Goal: Task Accomplishment & Management: Use online tool/utility

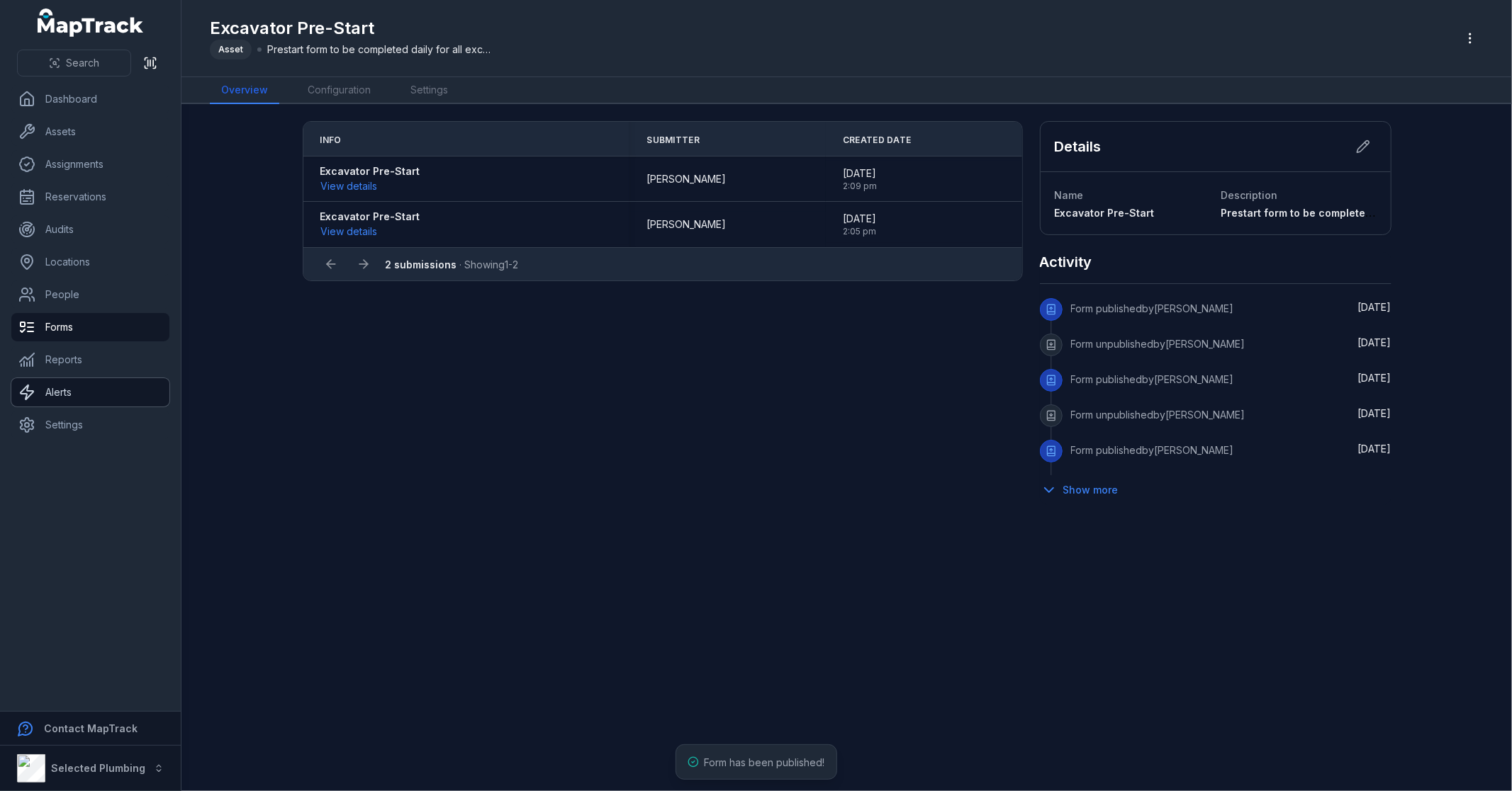
click at [60, 388] on link "Alerts" at bounding box center [89, 393] width 158 height 29
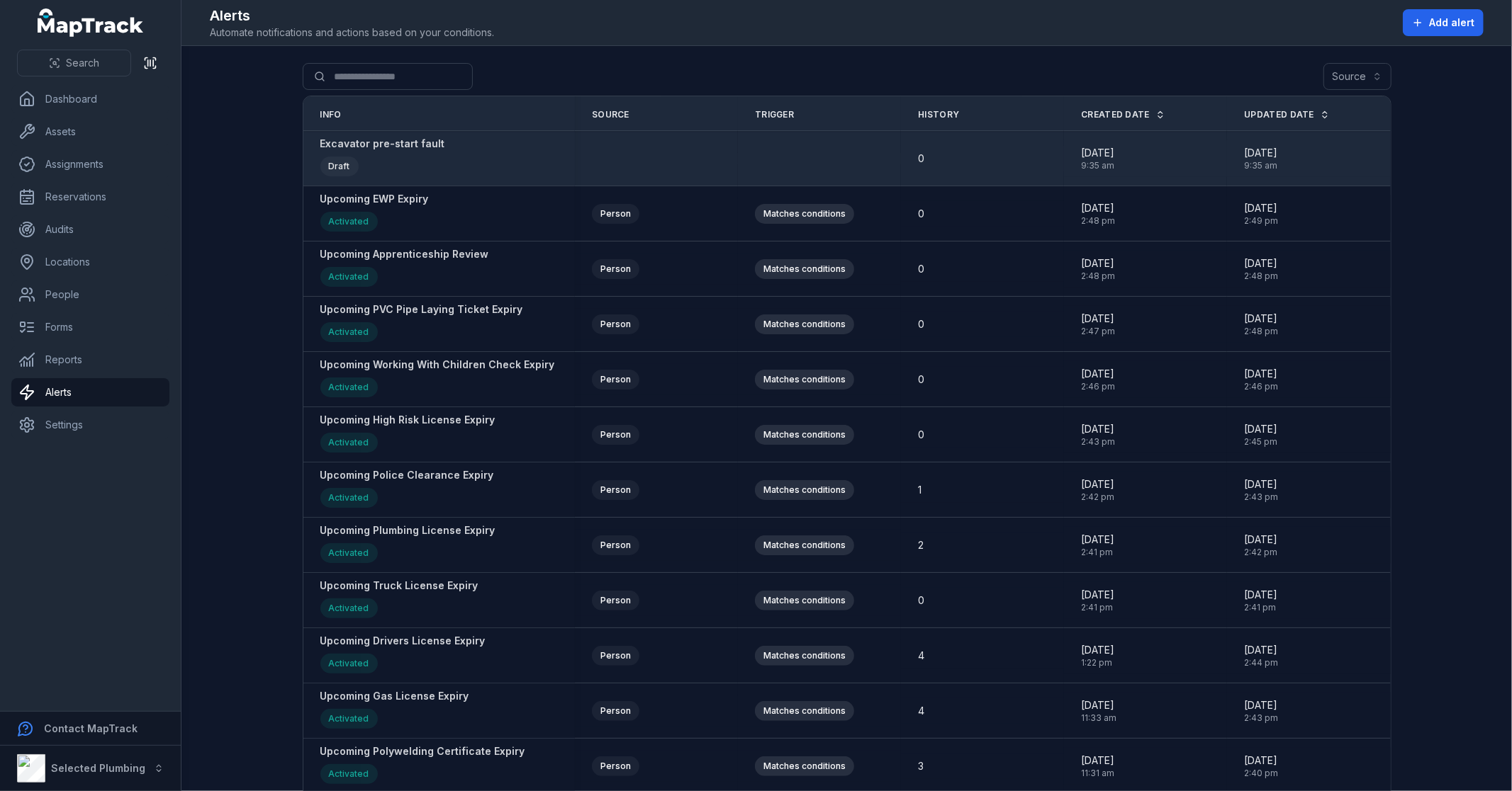
click at [364, 146] on strong "Excavator pre-start fault" at bounding box center [383, 144] width 125 height 14
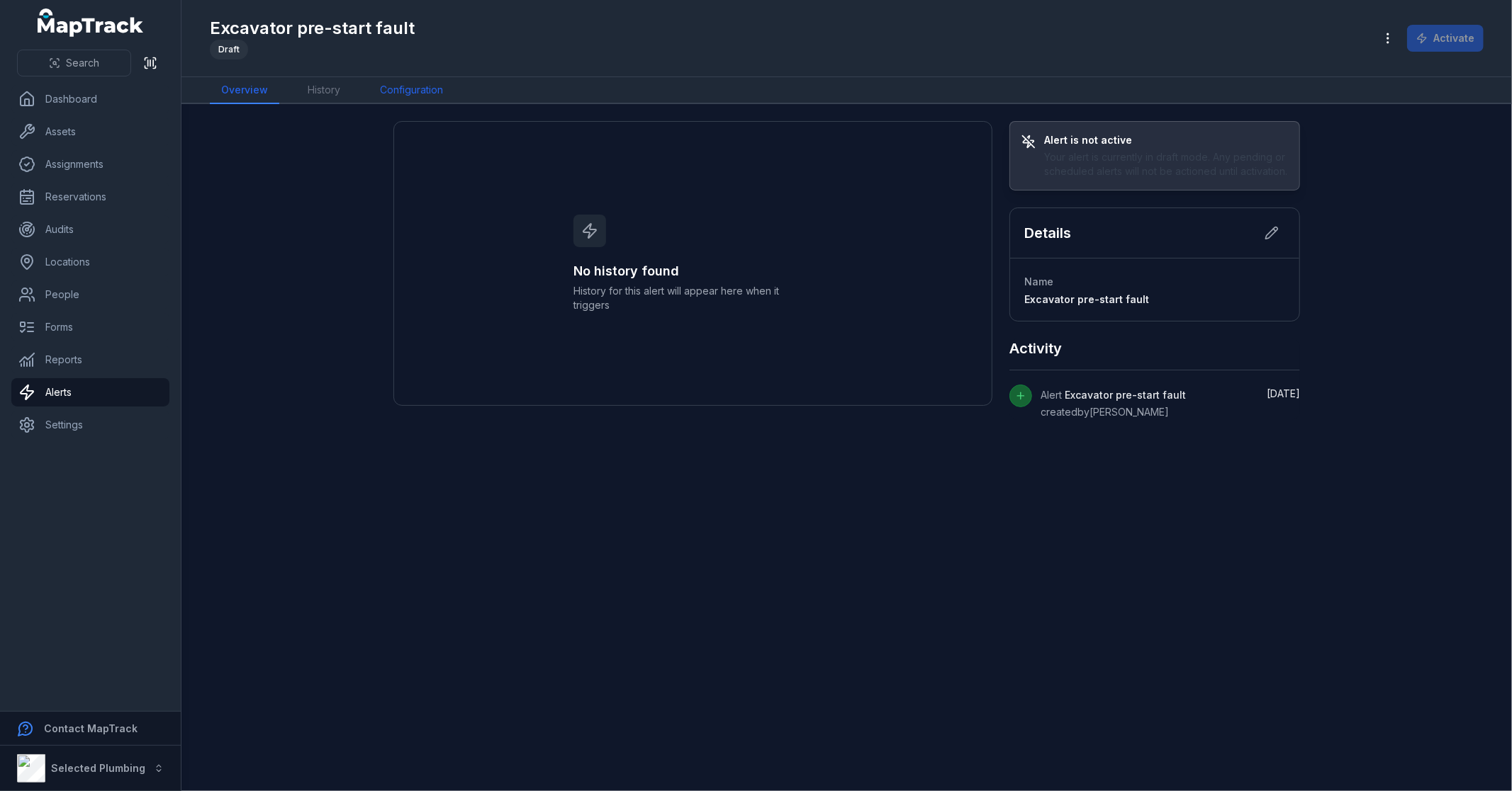
click at [409, 90] on link "Configuration" at bounding box center [411, 90] width 85 height 27
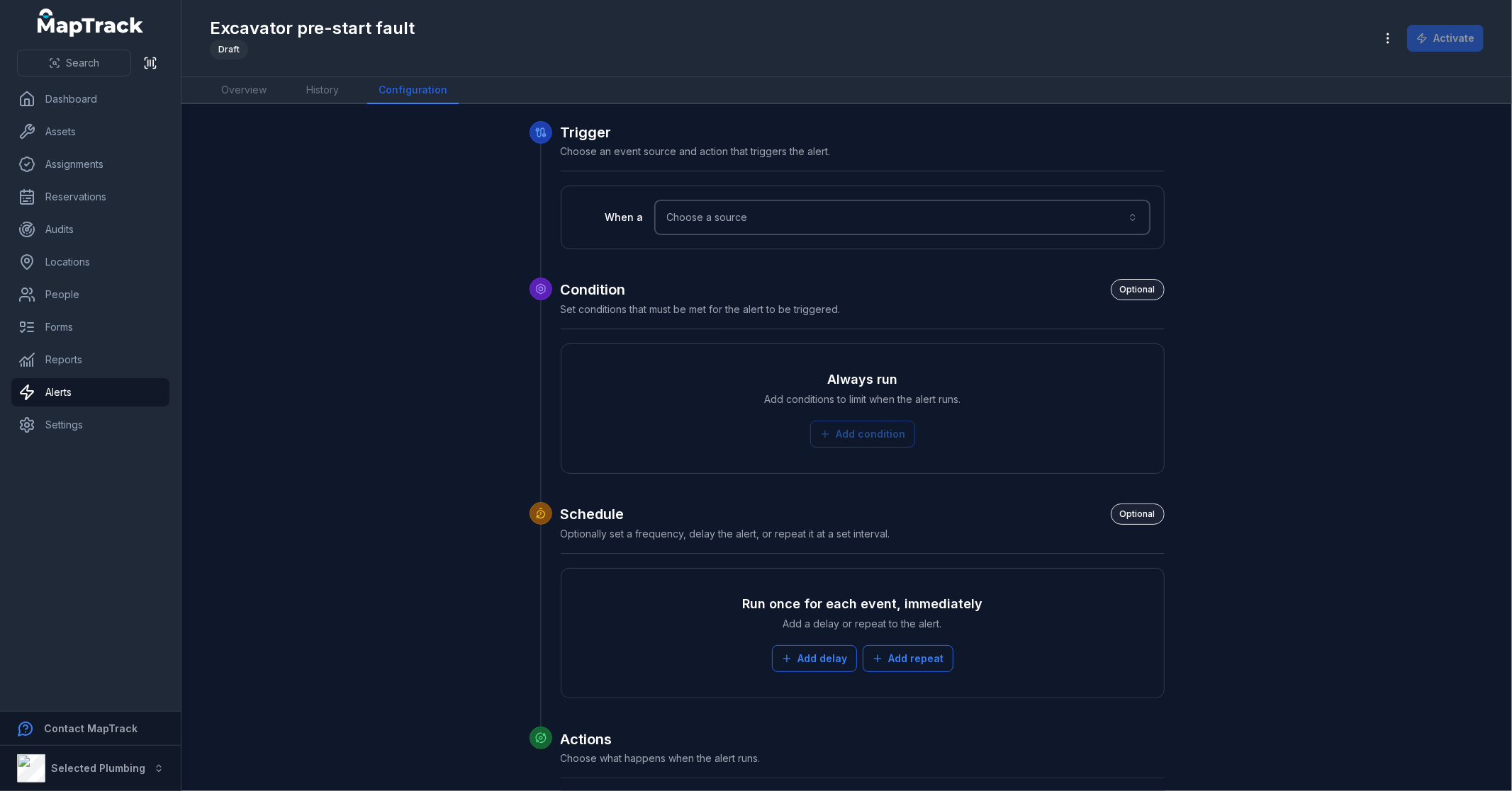
click at [791, 217] on button "Choose a source" at bounding box center [902, 217] width 495 height 34
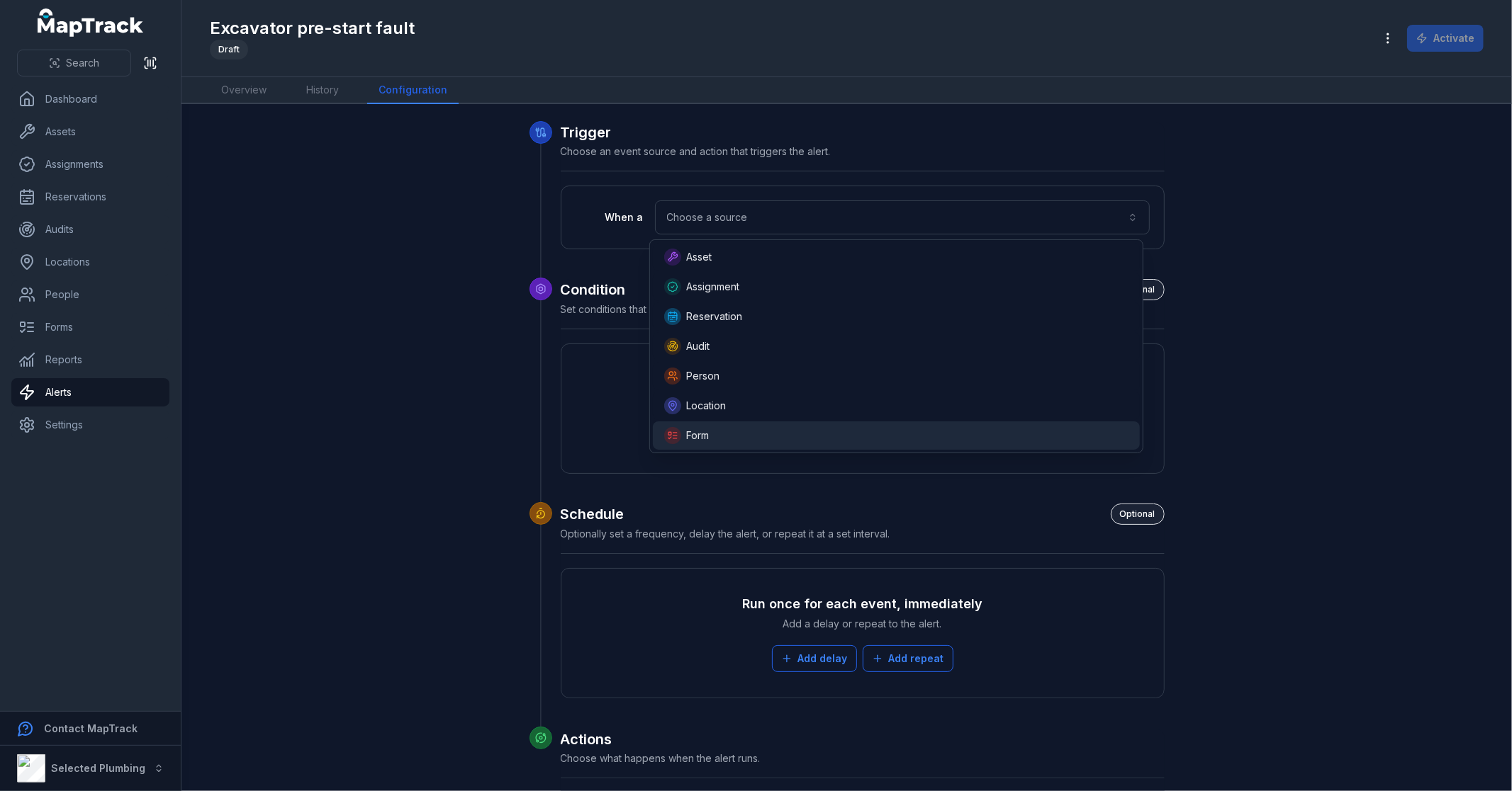
click at [717, 433] on div "Form" at bounding box center [896, 435] width 465 height 17
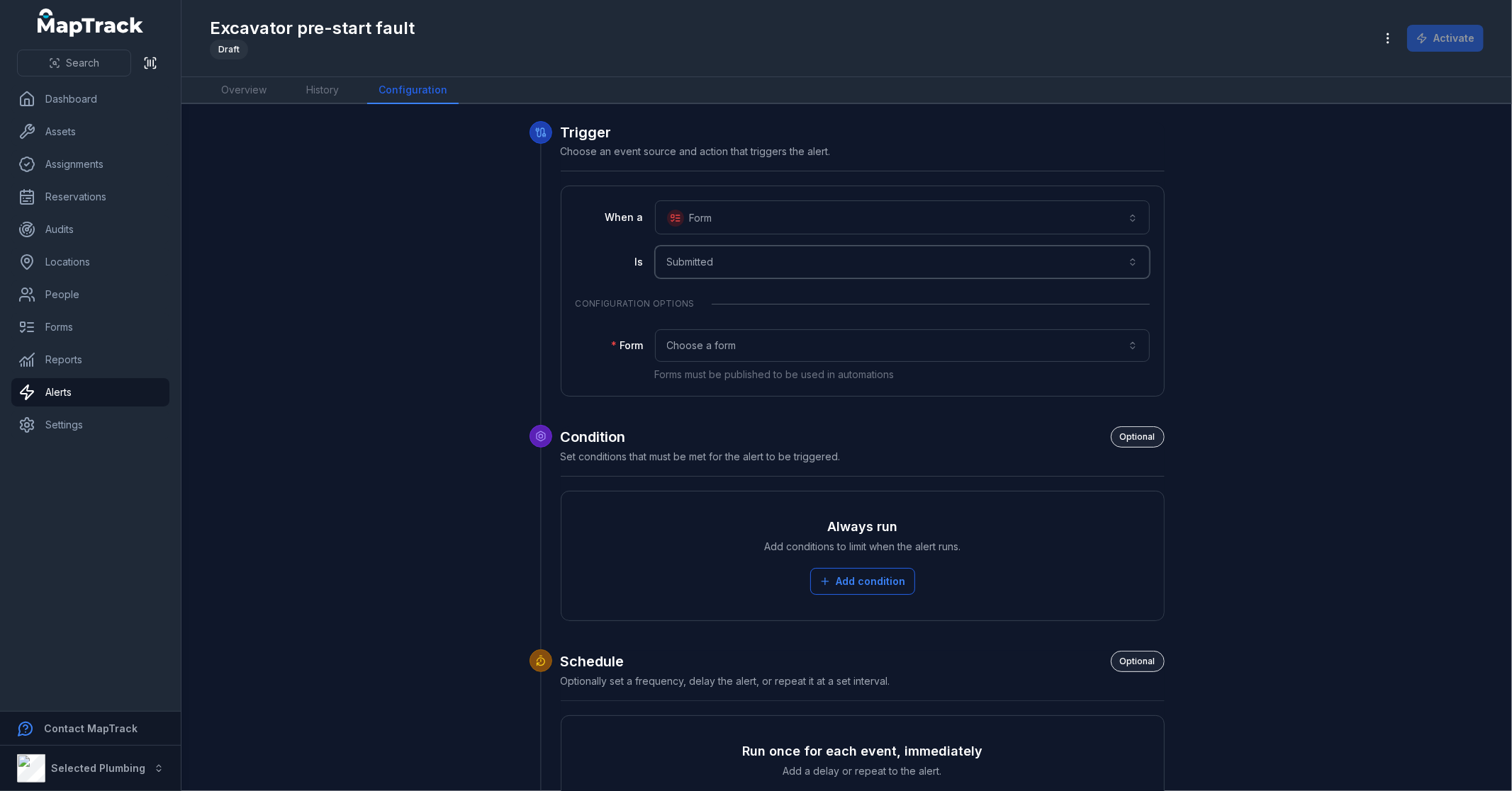
click at [727, 251] on button "**********" at bounding box center [902, 262] width 495 height 33
click at [712, 342] on button "Choose a form" at bounding box center [902, 345] width 495 height 33
click at [742, 264] on div "**********" at bounding box center [862, 290] width 574 height 181
click at [742, 264] on button "**********" at bounding box center [902, 262] width 495 height 33
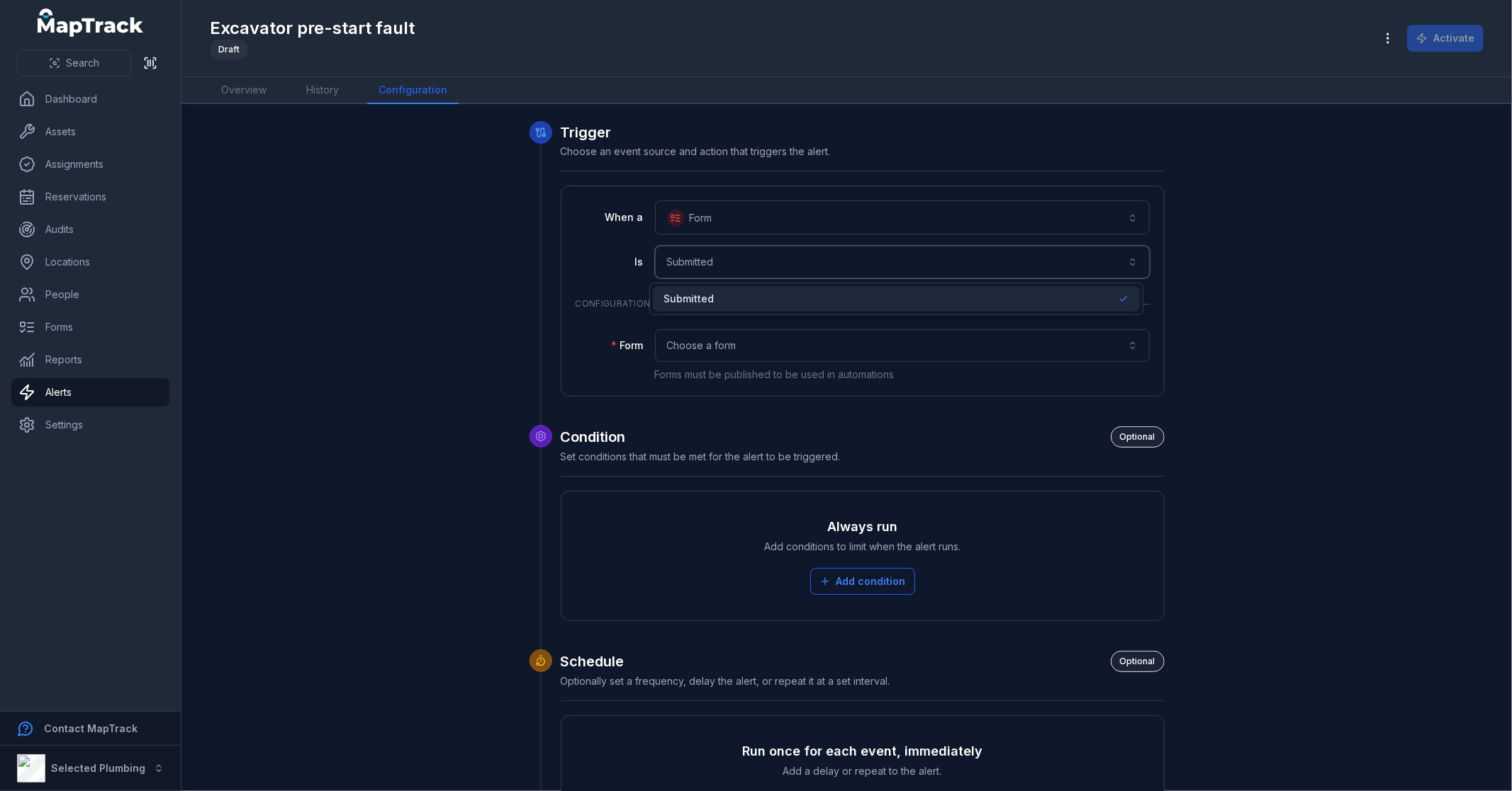
click at [743, 261] on button "**********" at bounding box center [902, 262] width 495 height 33
click at [783, 343] on button "Choose a form" at bounding box center [902, 345] width 495 height 33
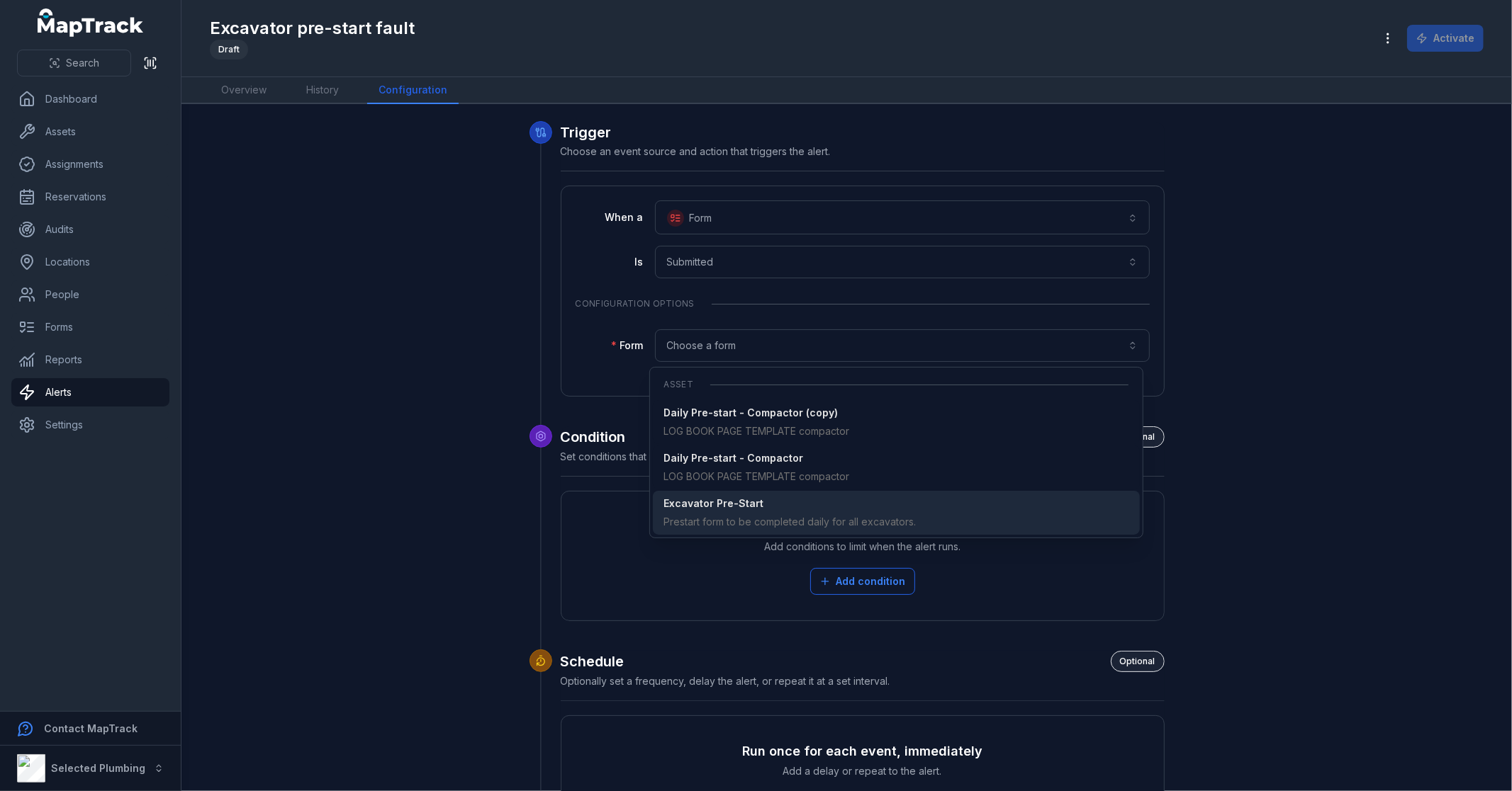
click at [761, 510] on span "Excavator Pre-Start Prestart form to be completed daily for all excavators." at bounding box center [790, 512] width 252 height 33
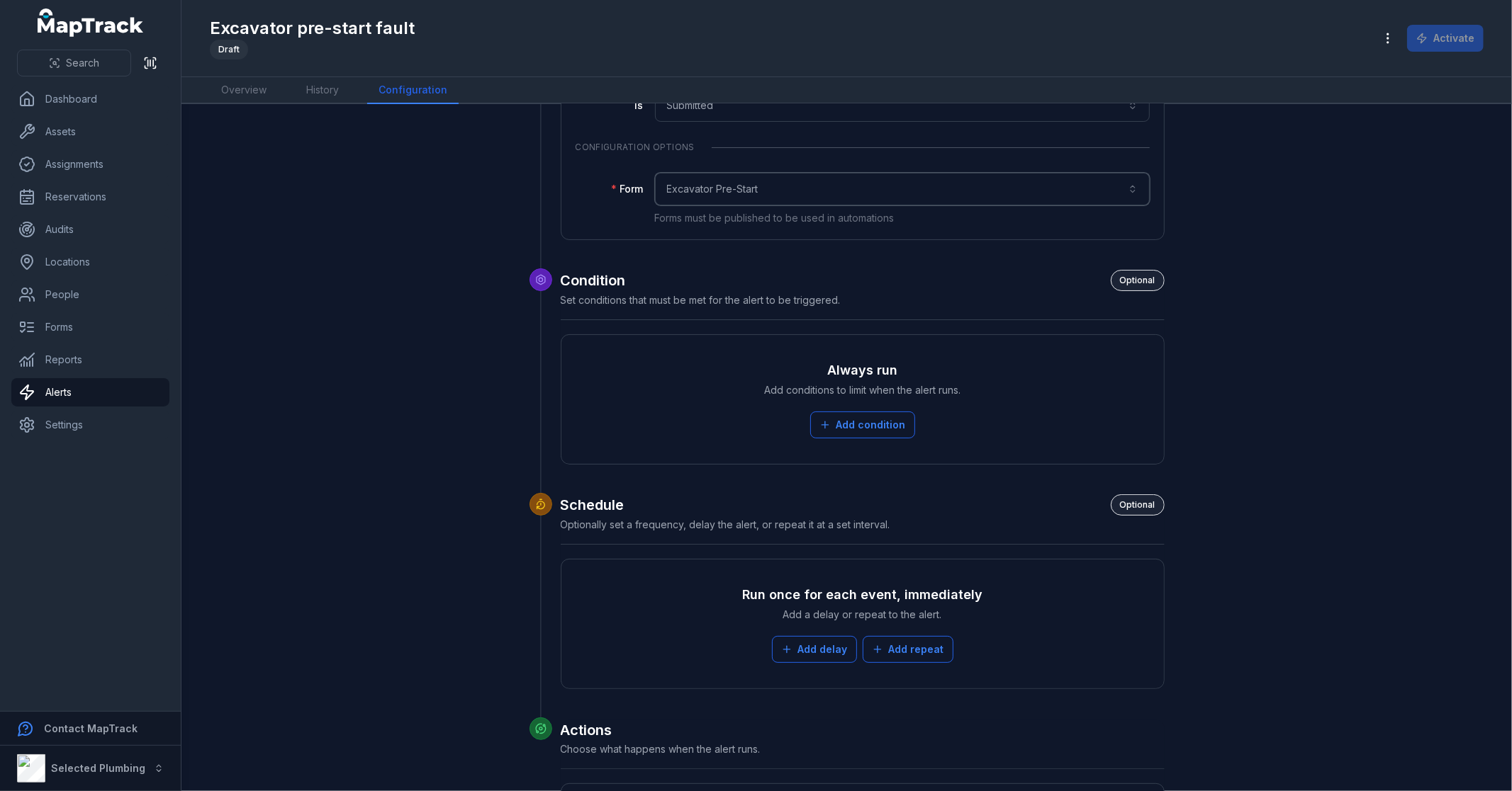
scroll to position [158, 0]
click at [883, 422] on button "Add condition" at bounding box center [863, 424] width 105 height 27
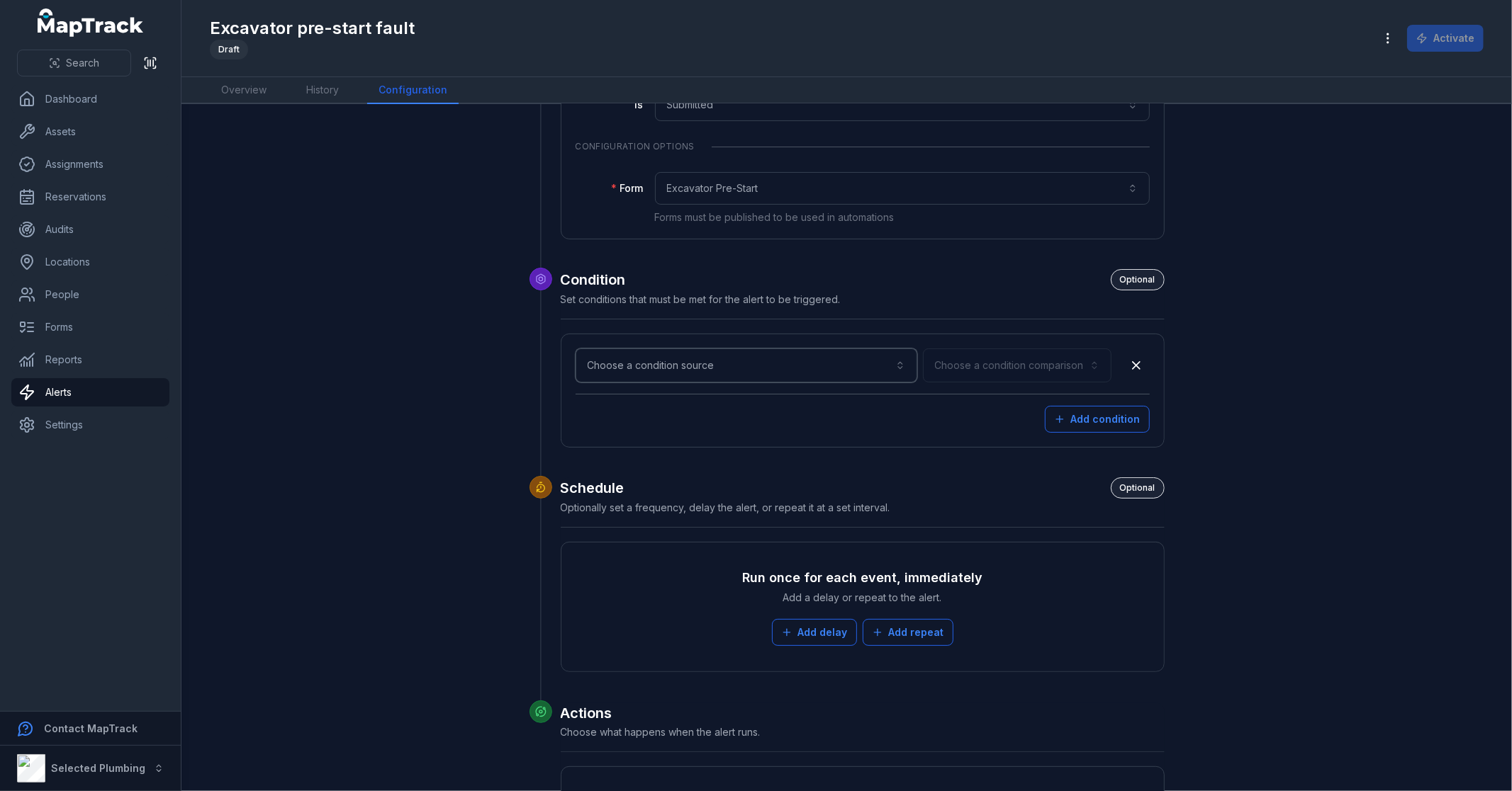
click at [697, 353] on button "Choose a condition source" at bounding box center [746, 366] width 342 height 34
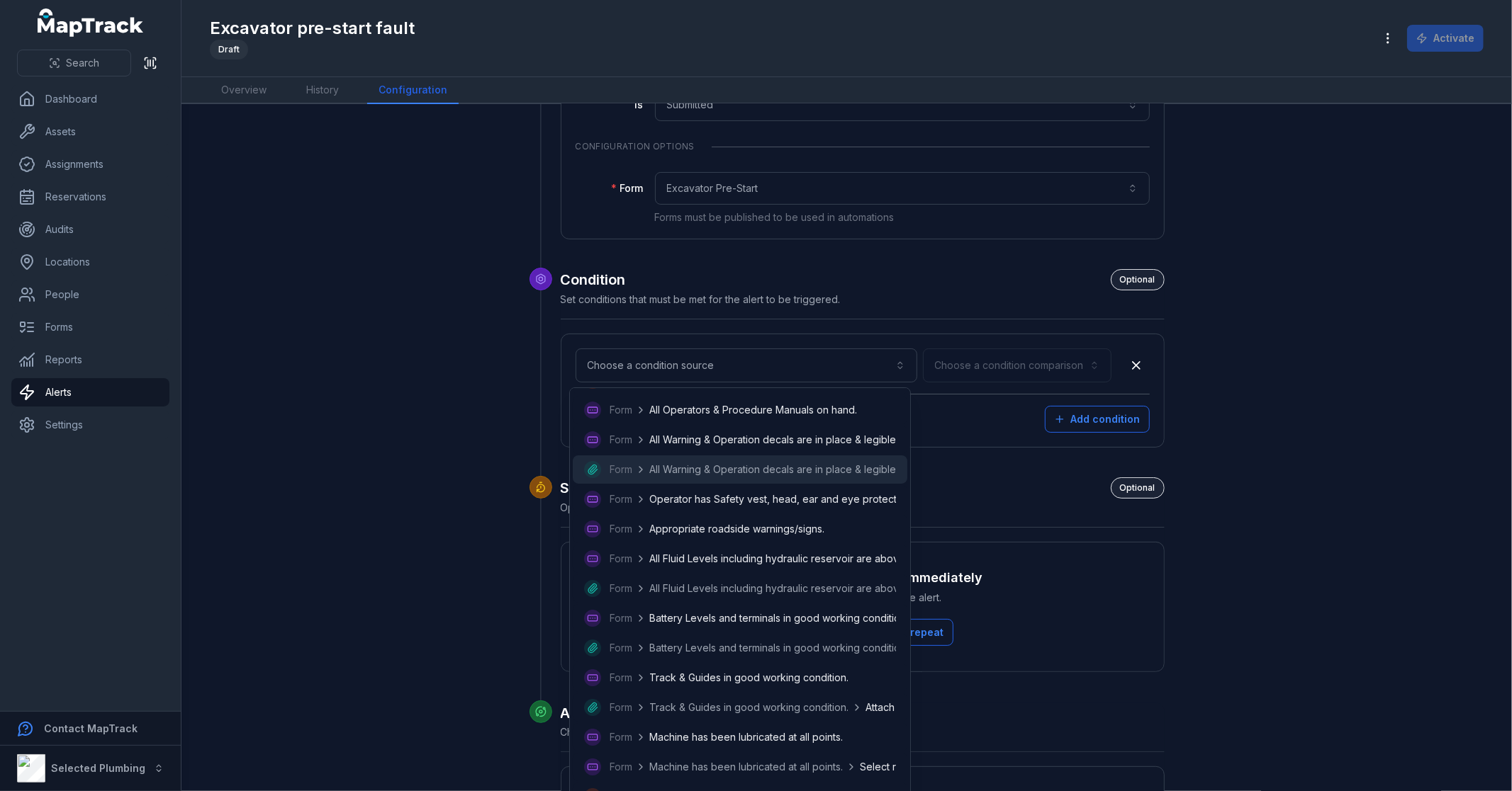
scroll to position [78, 0]
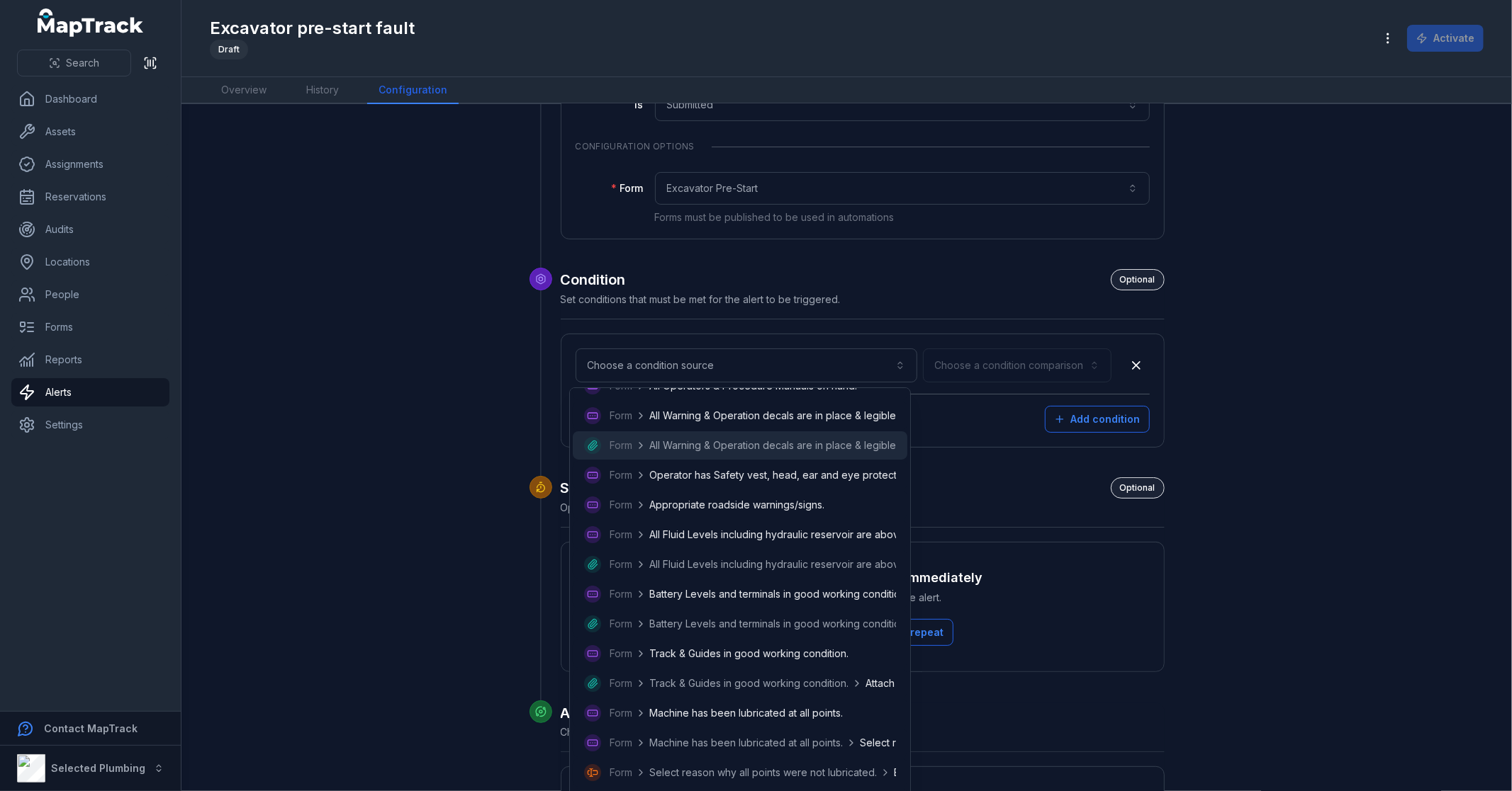
click at [797, 437] on div "Form All Warning & Operation decals are in place & legible. Attach picture of d…" at bounding box center [740, 445] width 312 height 17
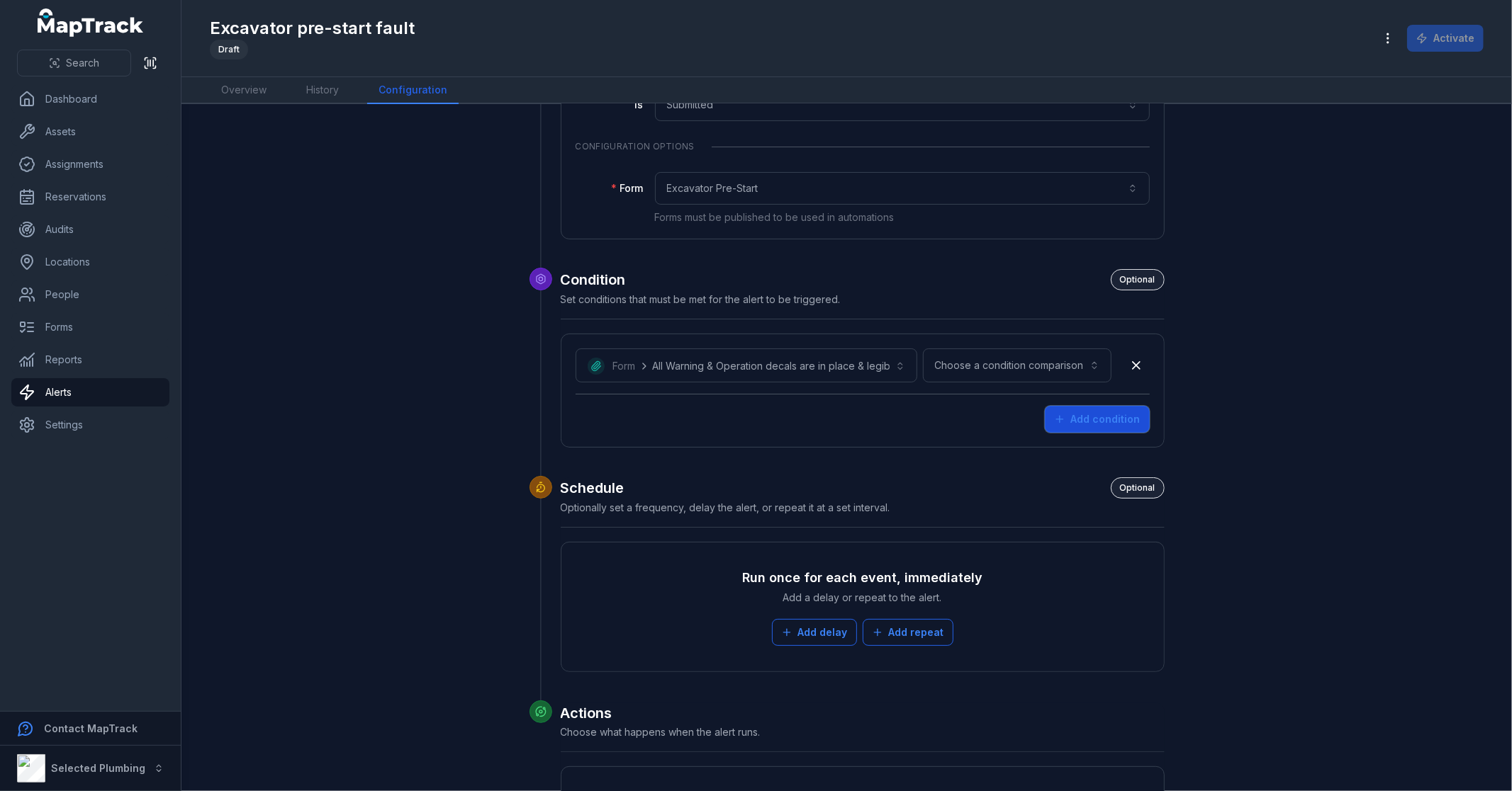
click at [1092, 418] on button "Add condition" at bounding box center [1098, 419] width 105 height 27
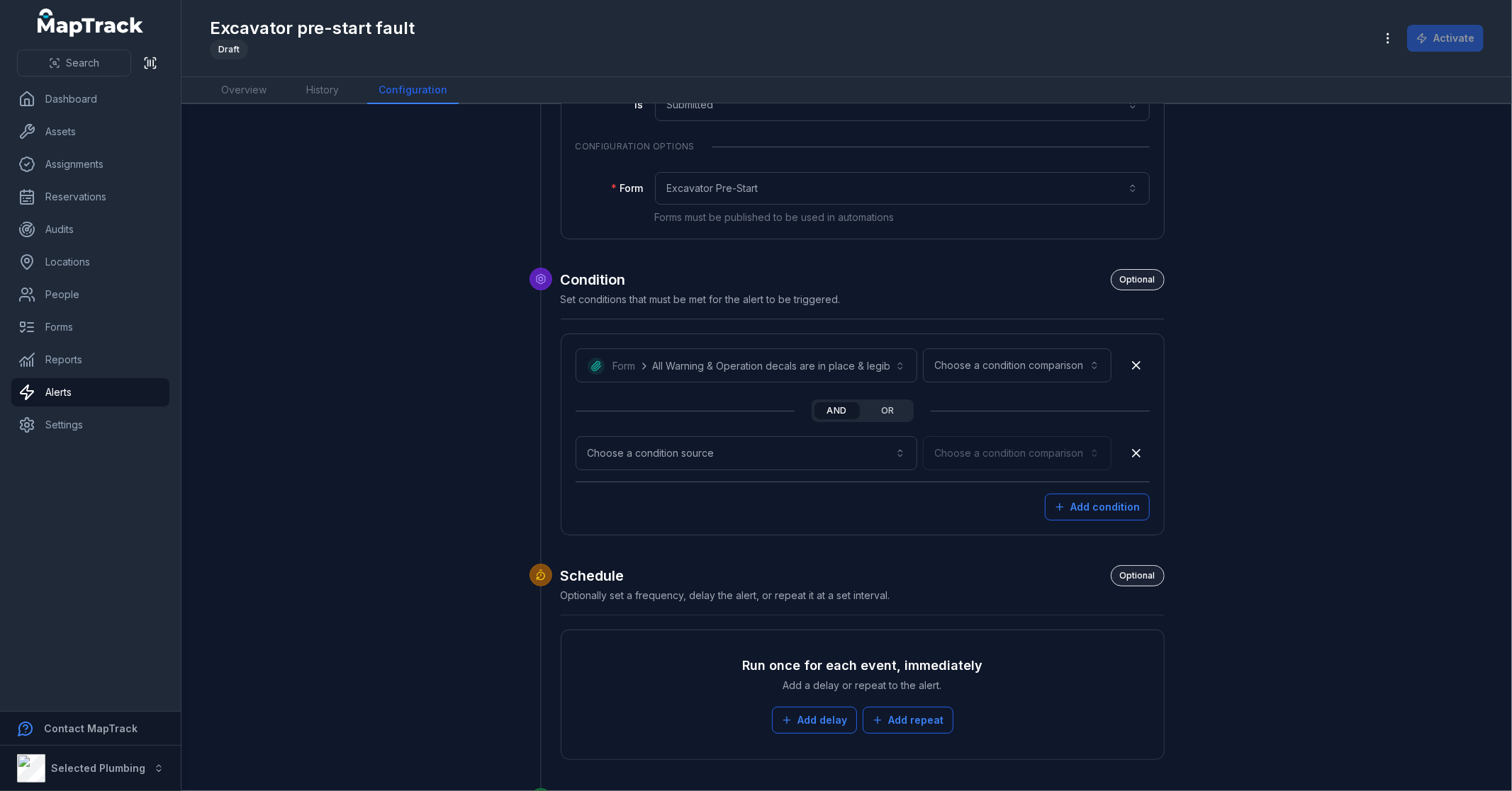
click at [883, 408] on button "or" at bounding box center [888, 410] width 46 height 17
click at [808, 444] on button "Choose a condition source" at bounding box center [746, 453] width 342 height 34
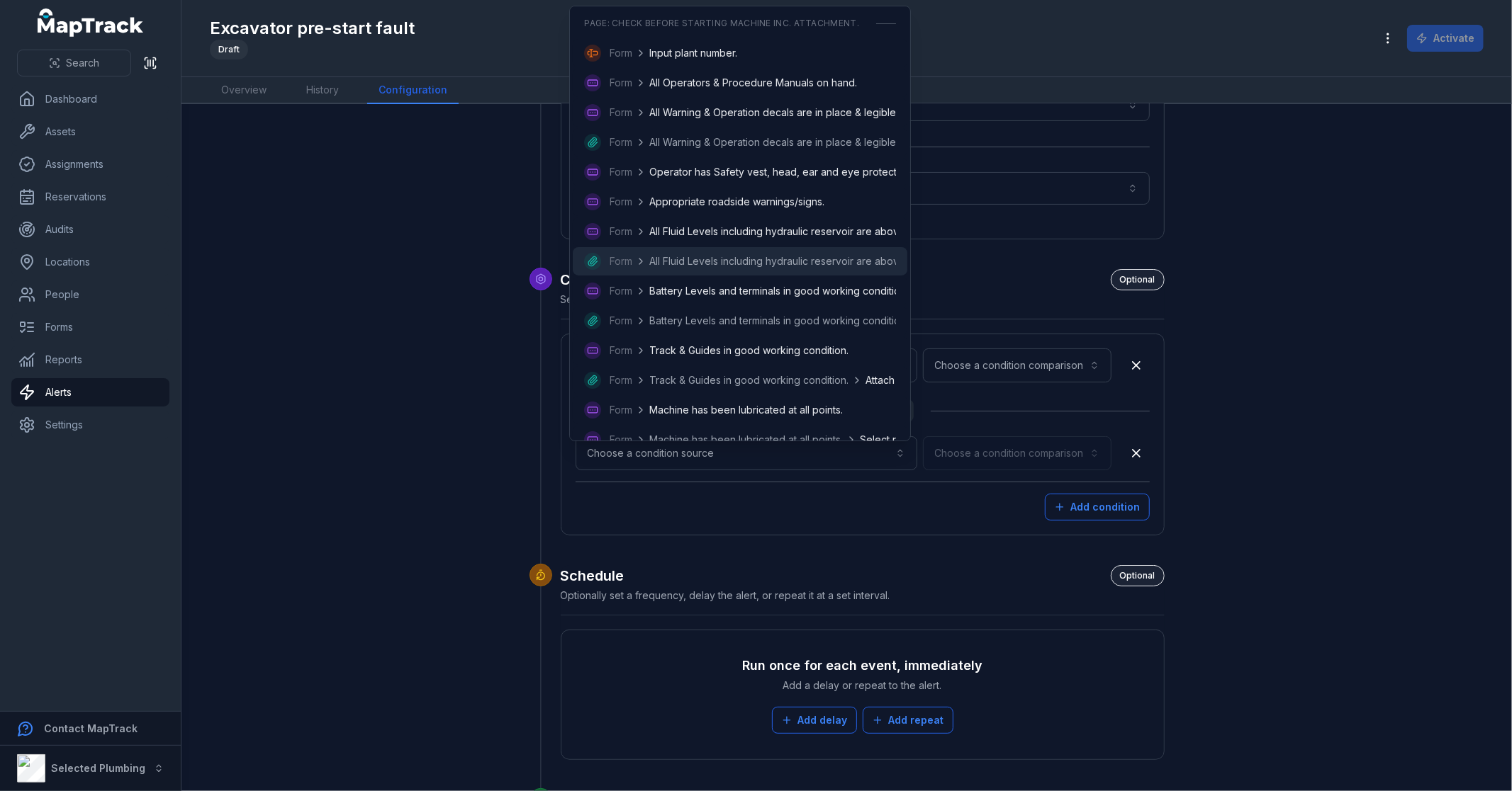
click at [768, 264] on span "All Fluid Levels including hydraulic reservoir are above minimum levels." at bounding box center [814, 262] width 330 height 14
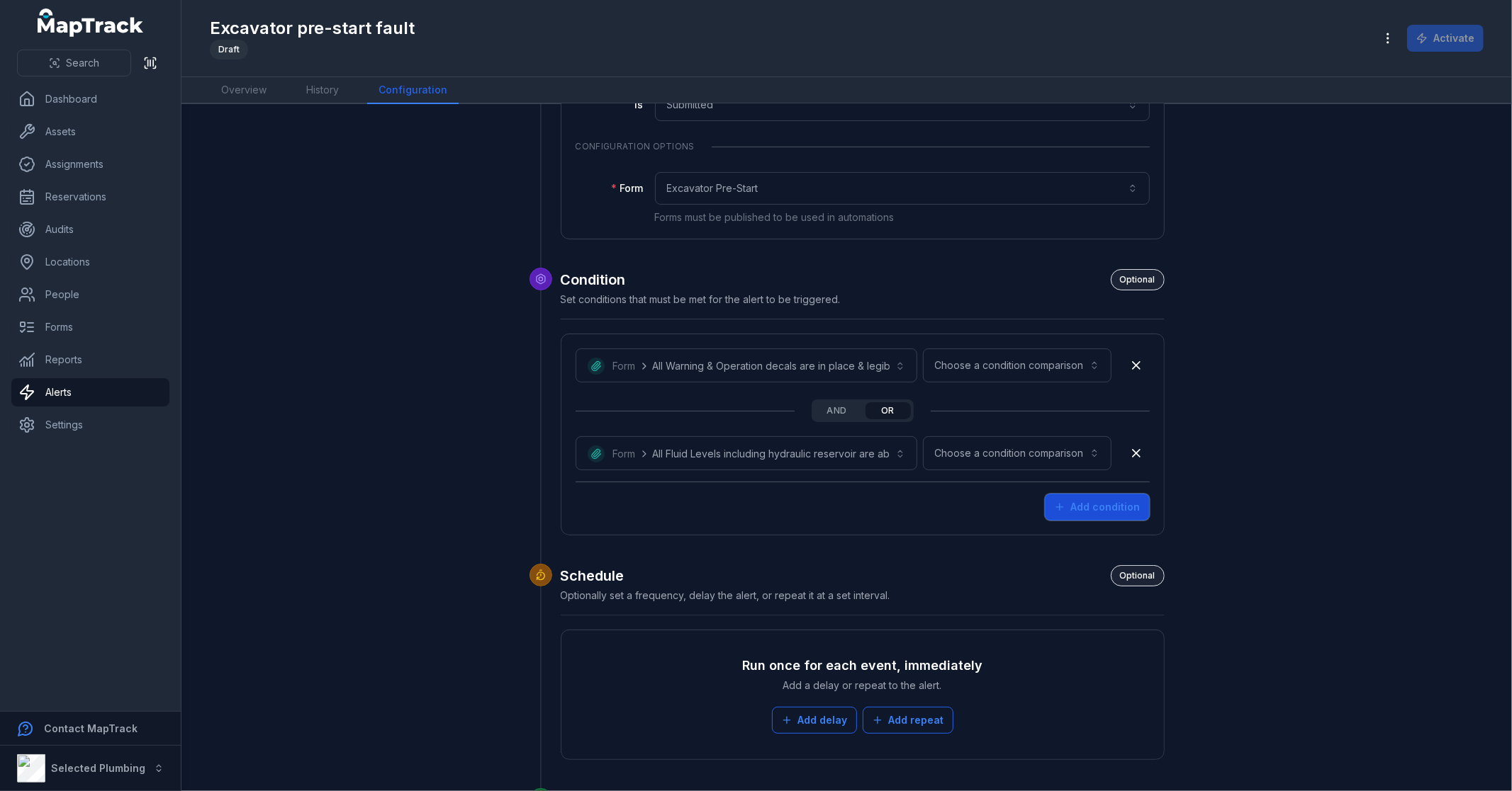
click at [1121, 508] on button "Add condition" at bounding box center [1098, 507] width 105 height 27
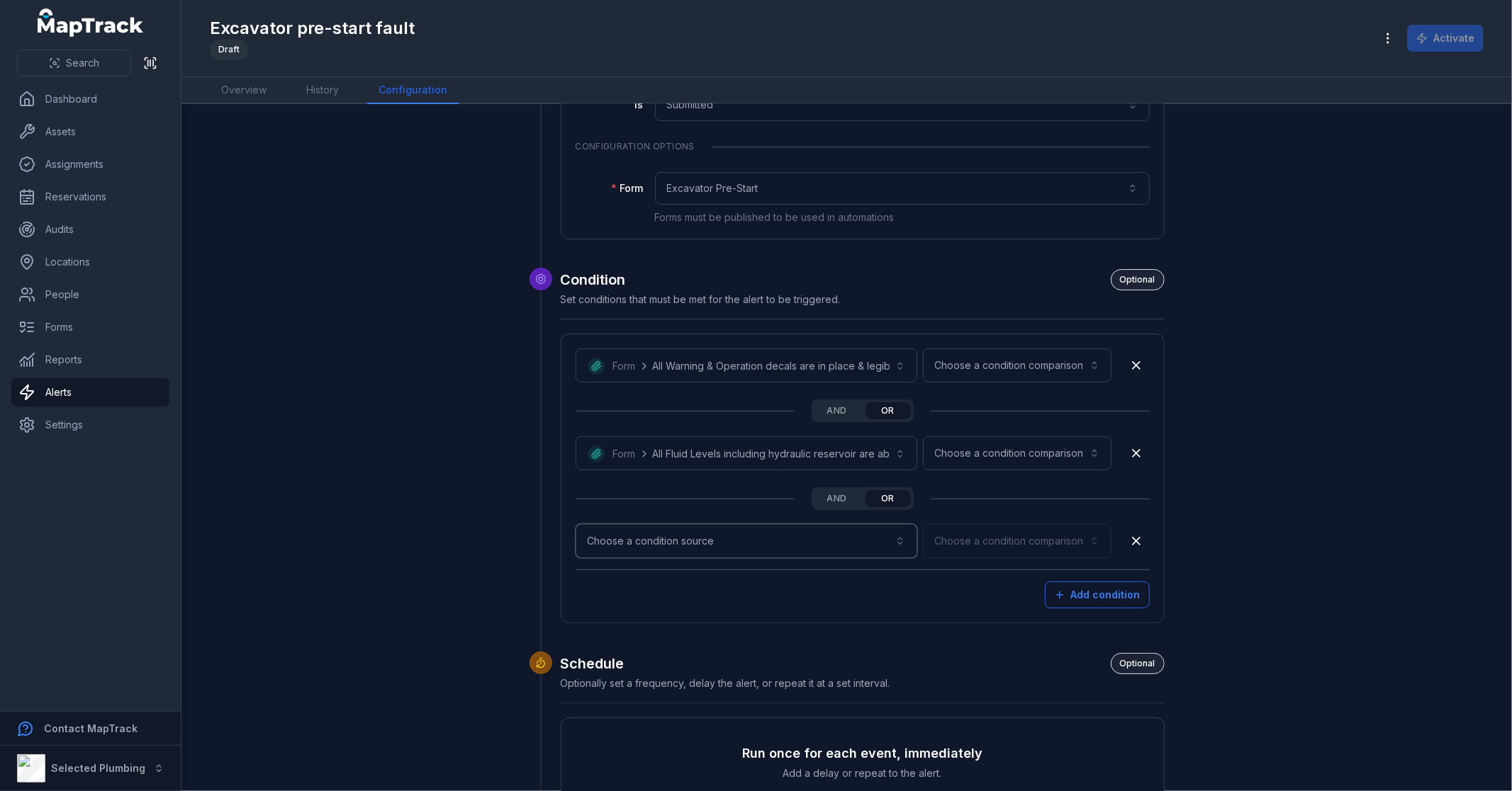
click at [663, 535] on button "Choose a condition source" at bounding box center [746, 541] width 342 height 34
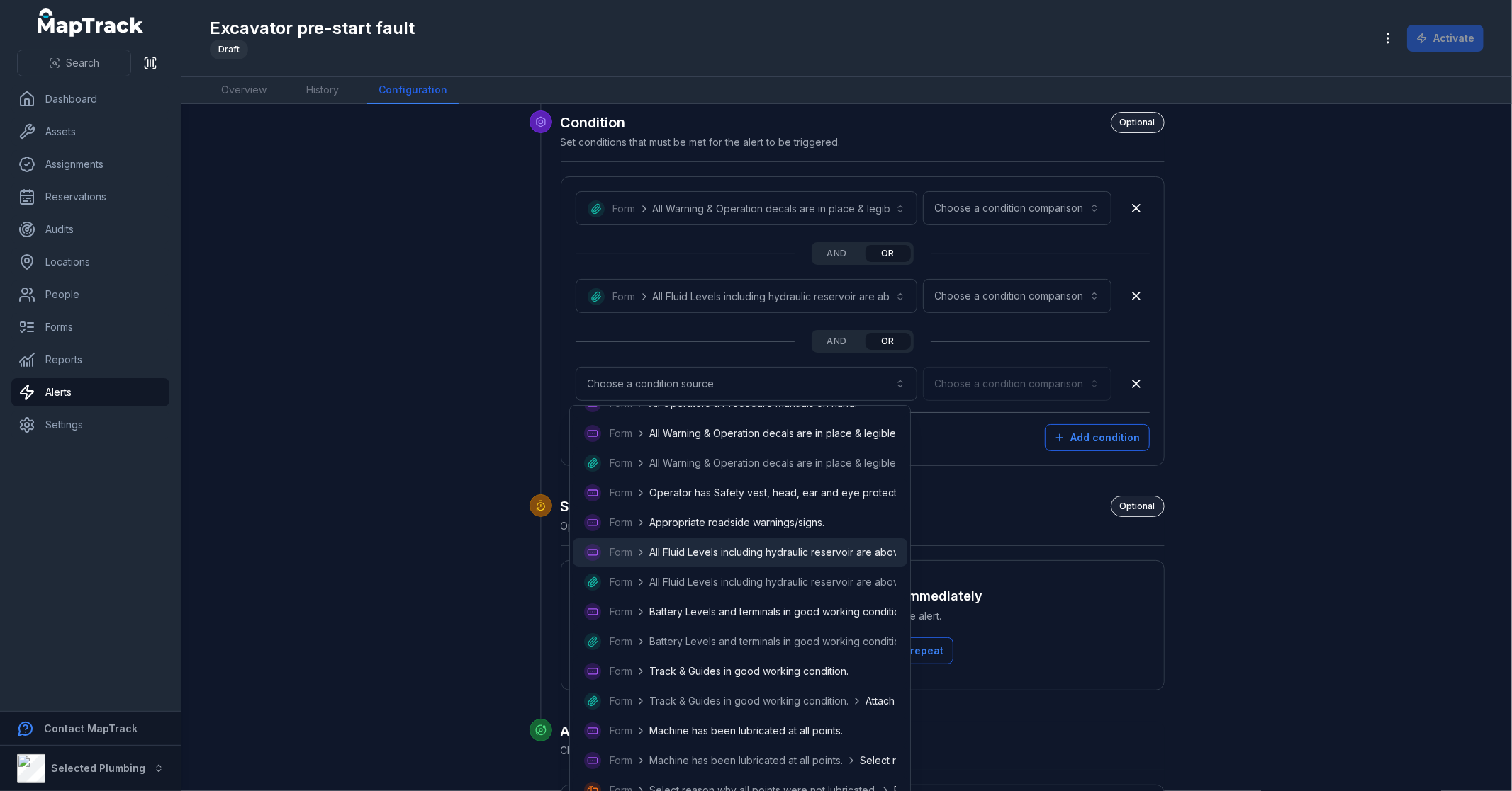
scroll to position [158, 0]
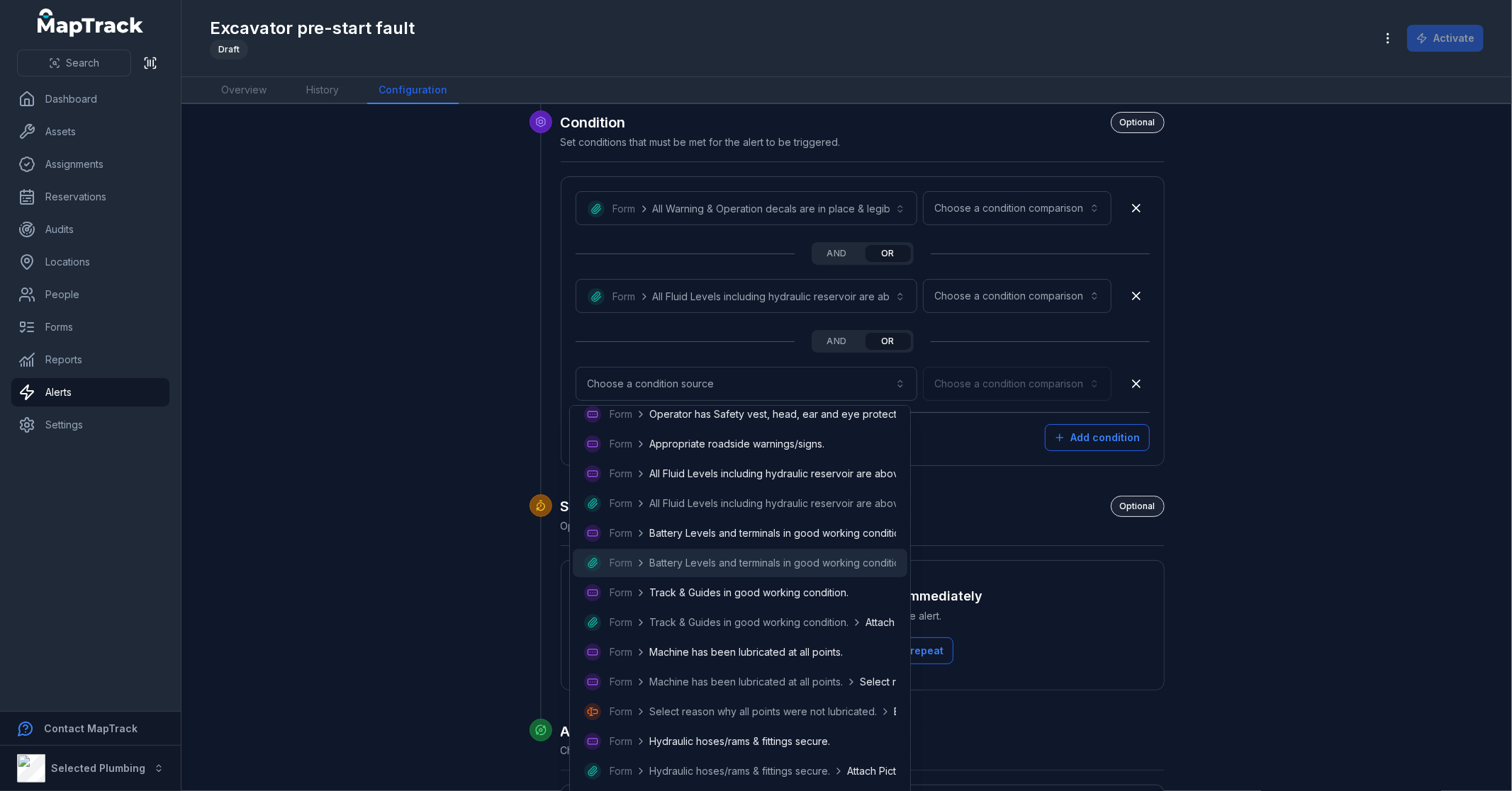
click at [732, 558] on span "Battery Levels and terminals in good working condition." at bounding box center [778, 563] width 259 height 14
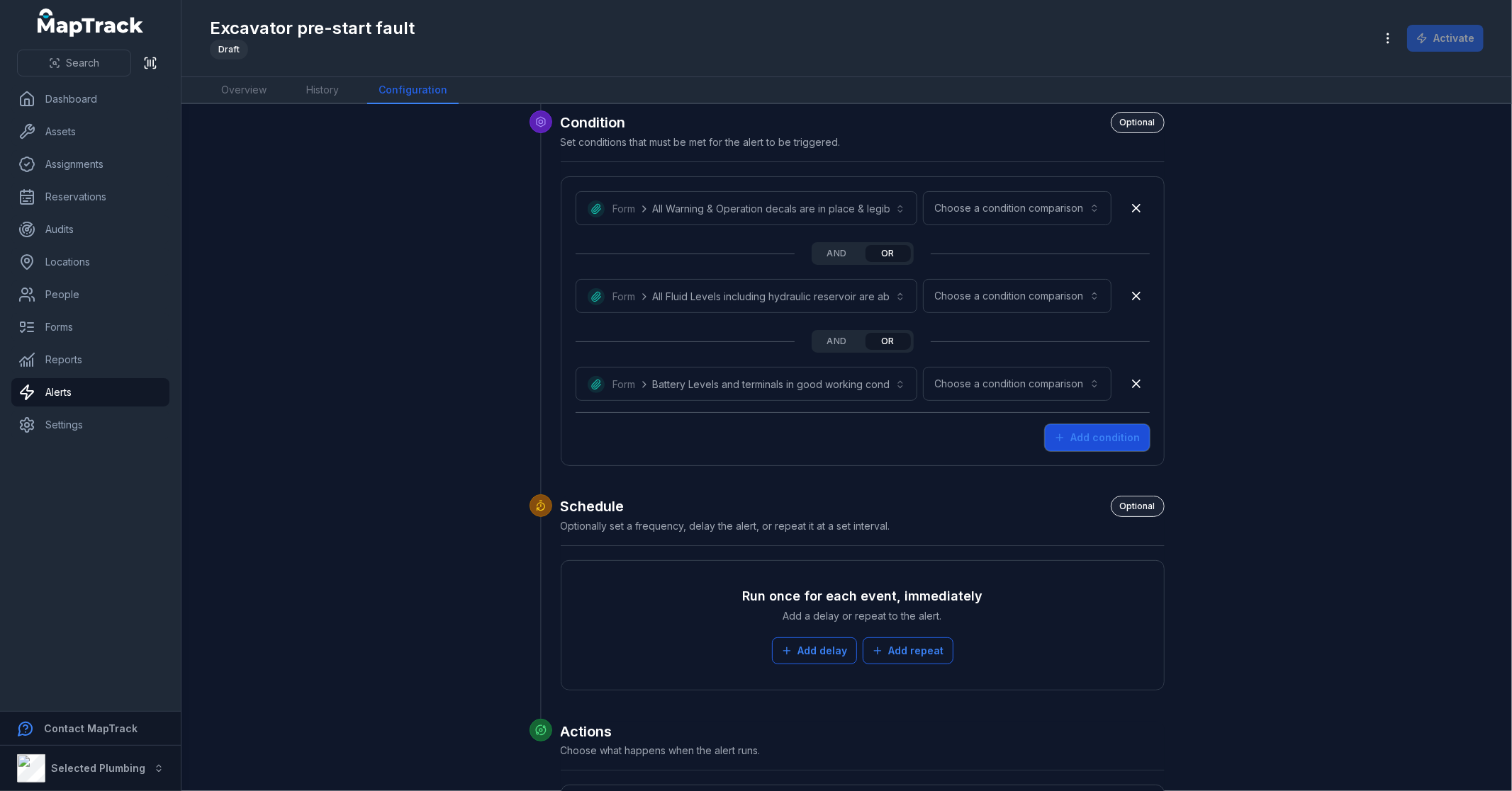
click at [1108, 441] on button "Add condition" at bounding box center [1098, 437] width 105 height 27
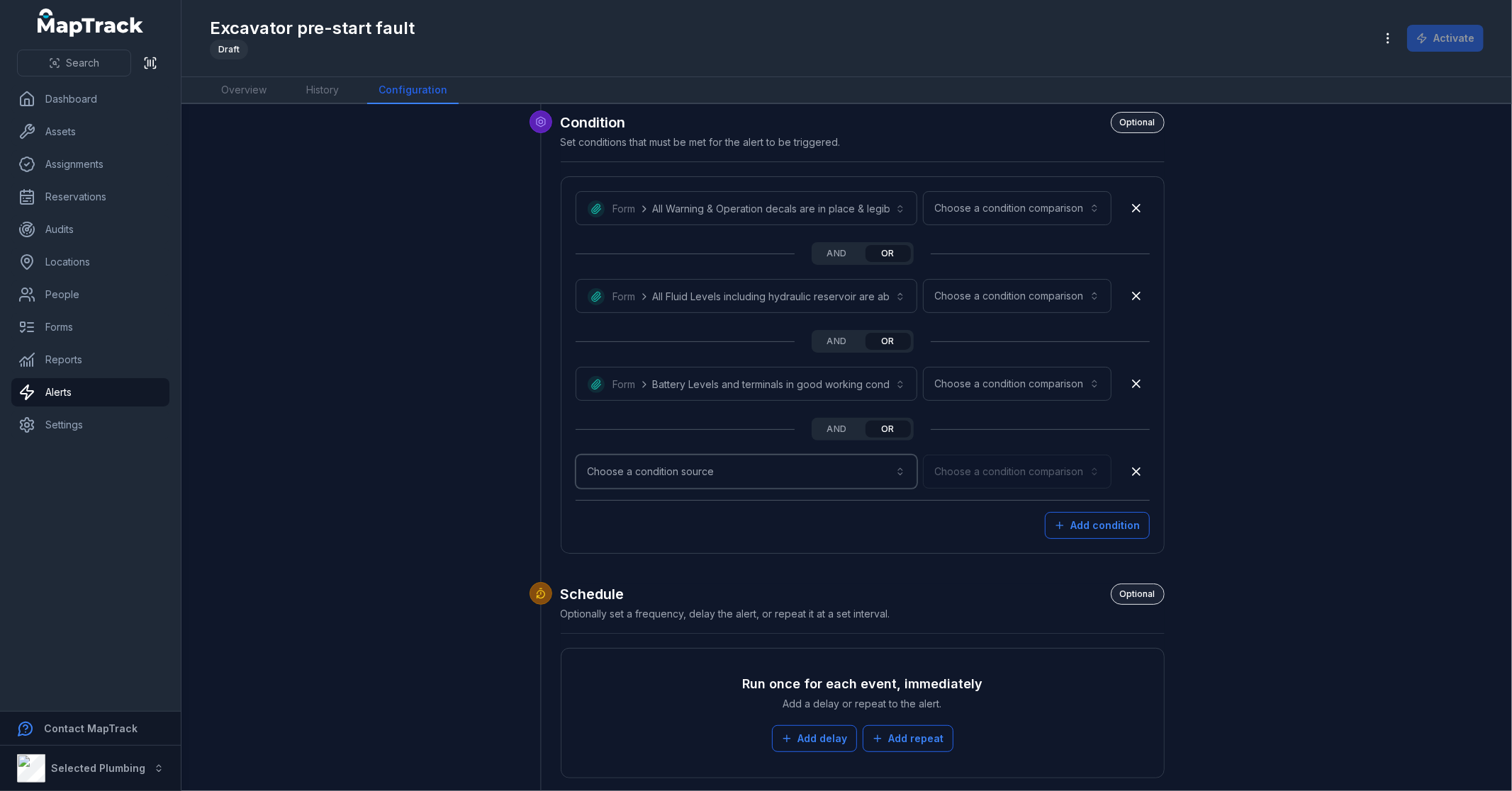
click at [749, 474] on button "Choose a condition source" at bounding box center [746, 472] width 342 height 34
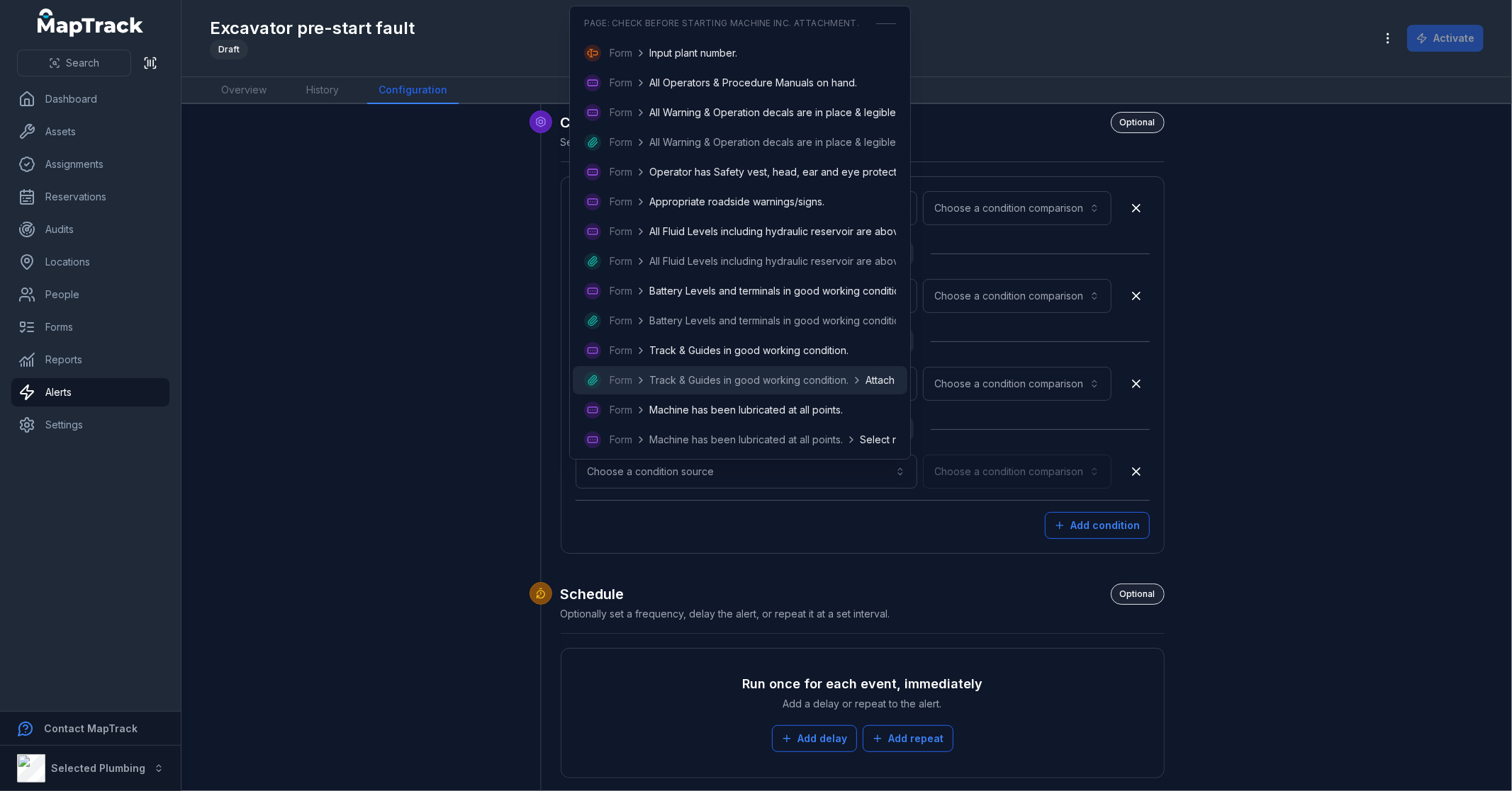
click at [755, 378] on span "Track & Guides in good working condition." at bounding box center [749, 381] width 199 height 14
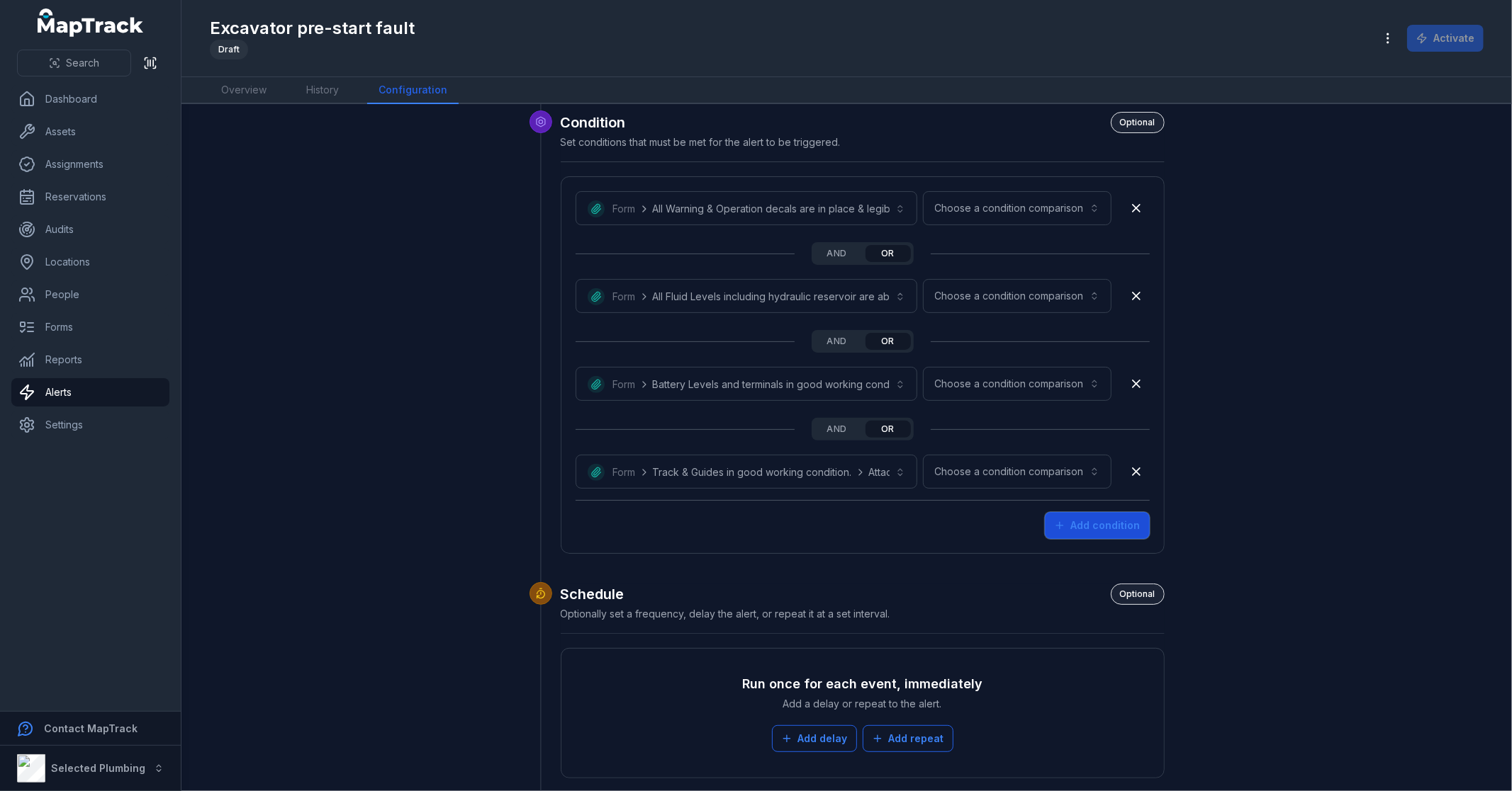
click at [1093, 520] on button "Add condition" at bounding box center [1098, 525] width 105 height 27
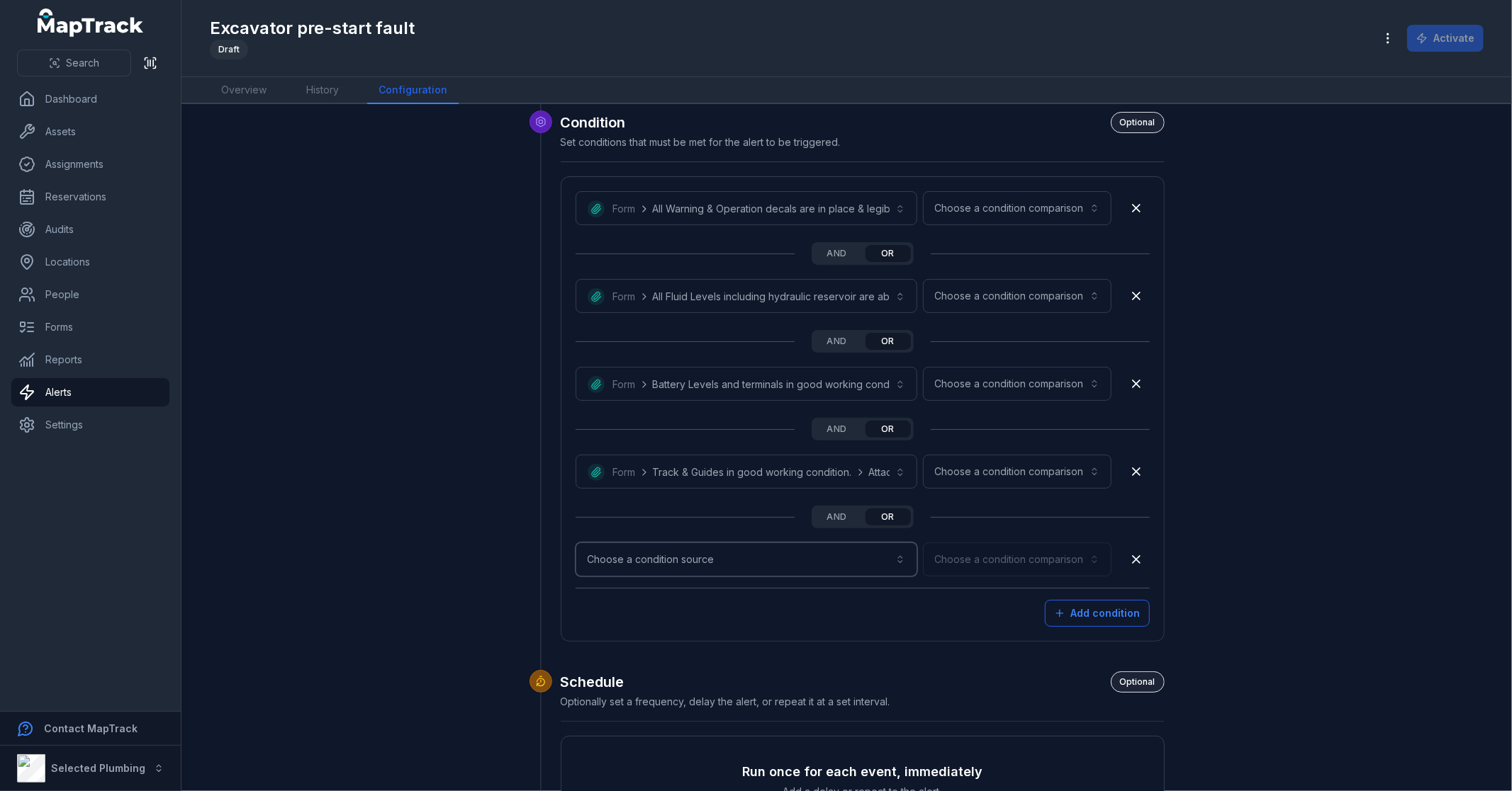
click at [723, 560] on button "Choose a condition source" at bounding box center [746, 560] width 342 height 34
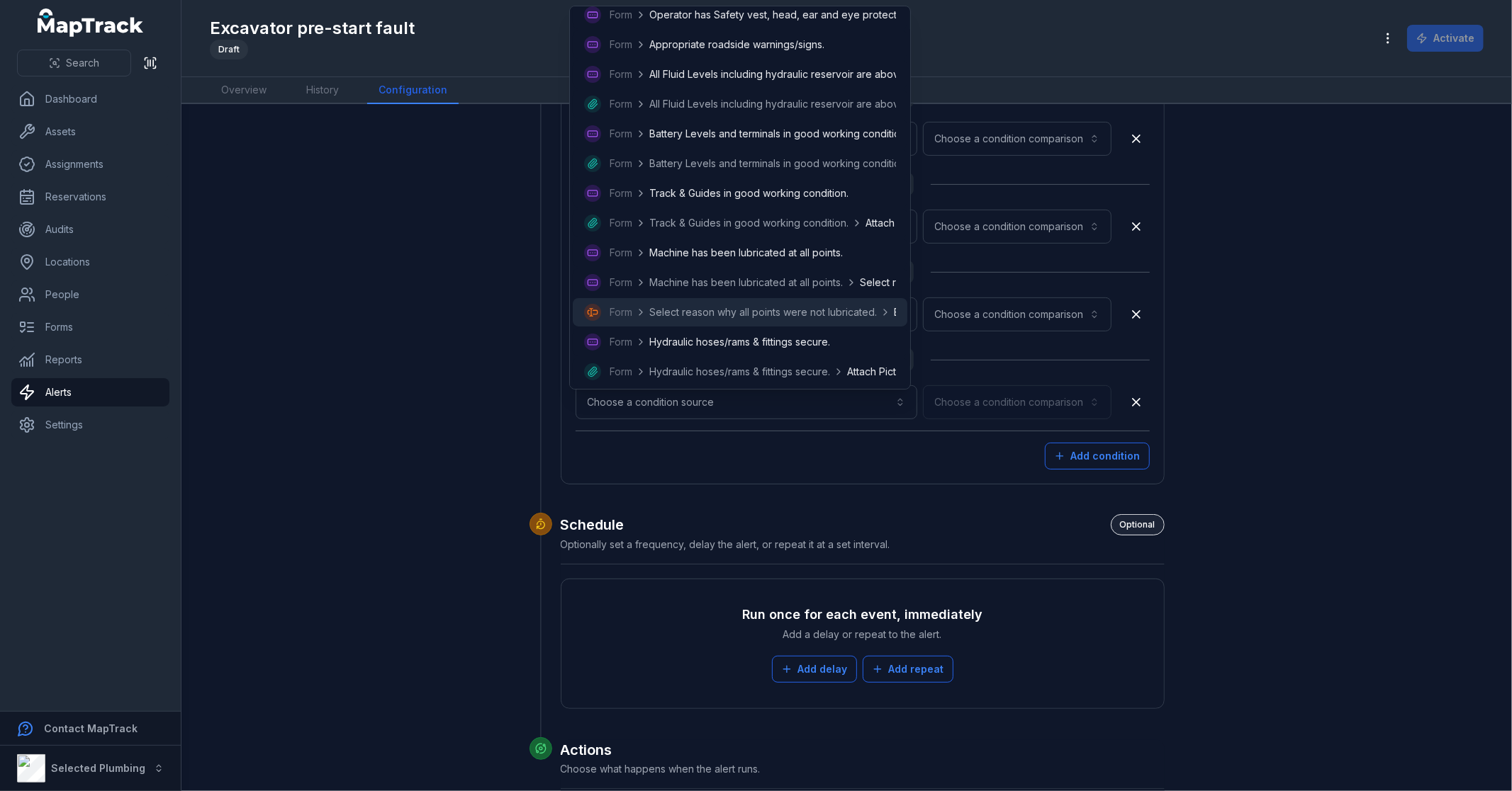
click at [804, 312] on span "Select reason why all points were not lubricated." at bounding box center [762, 312] width 227 height 14
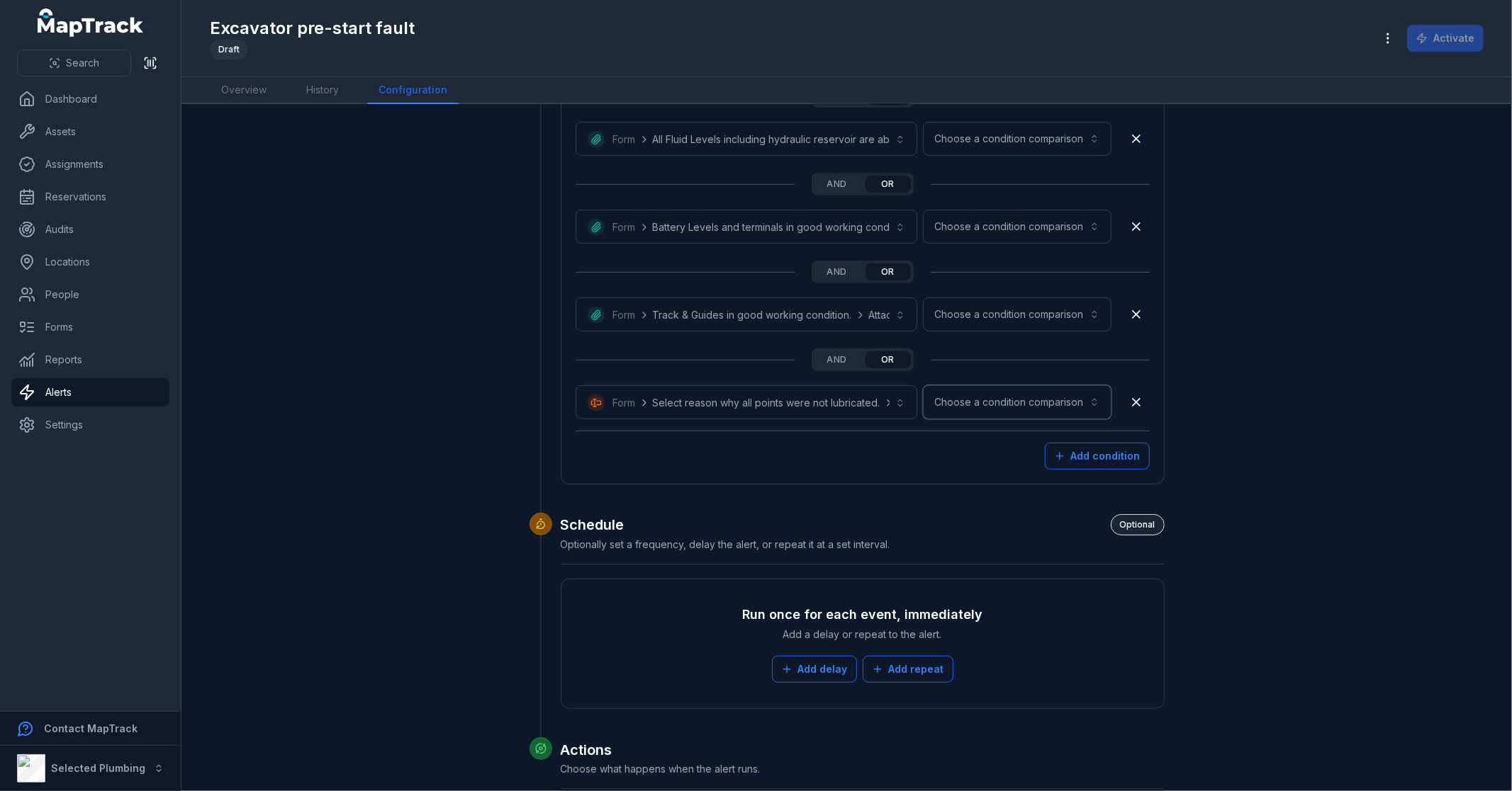
click at [1013, 411] on button "Choose a condition comparison" at bounding box center [1017, 402] width 188 height 34
click at [1447, 363] on main "**********" at bounding box center [847, 447] width 1331 height 687
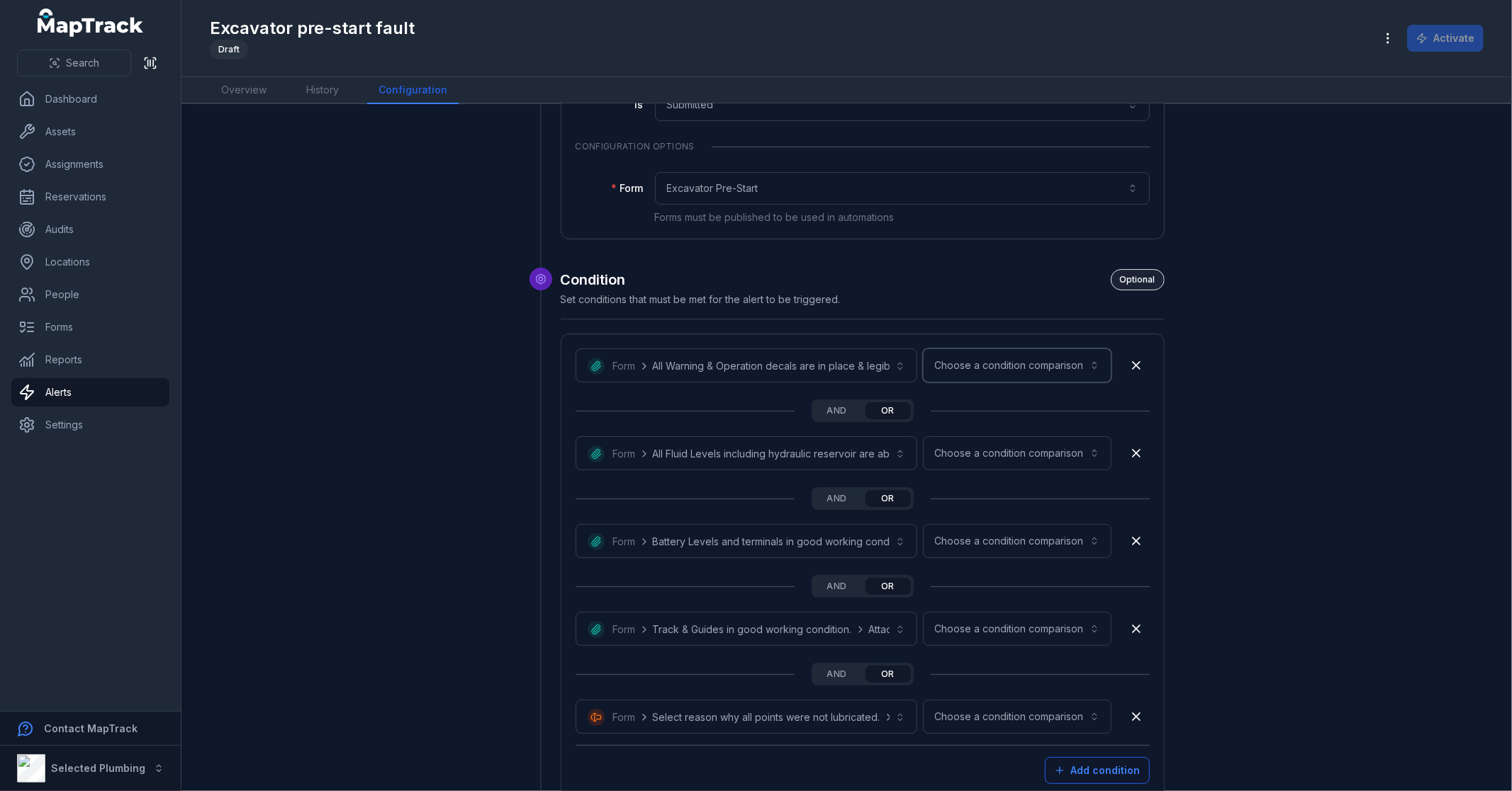
click at [1000, 359] on button "Choose a condition comparison" at bounding box center [1017, 366] width 188 height 34
click at [1025, 403] on span "Has value" at bounding box center [1017, 403] width 46 height 14
click at [1003, 459] on button "Choose a condition comparison" at bounding box center [1017, 453] width 188 height 34
click at [1025, 500] on div "Has value" at bounding box center [1042, 492] width 120 height 26
click at [1007, 538] on button "Choose a condition comparison" at bounding box center [1017, 541] width 188 height 34
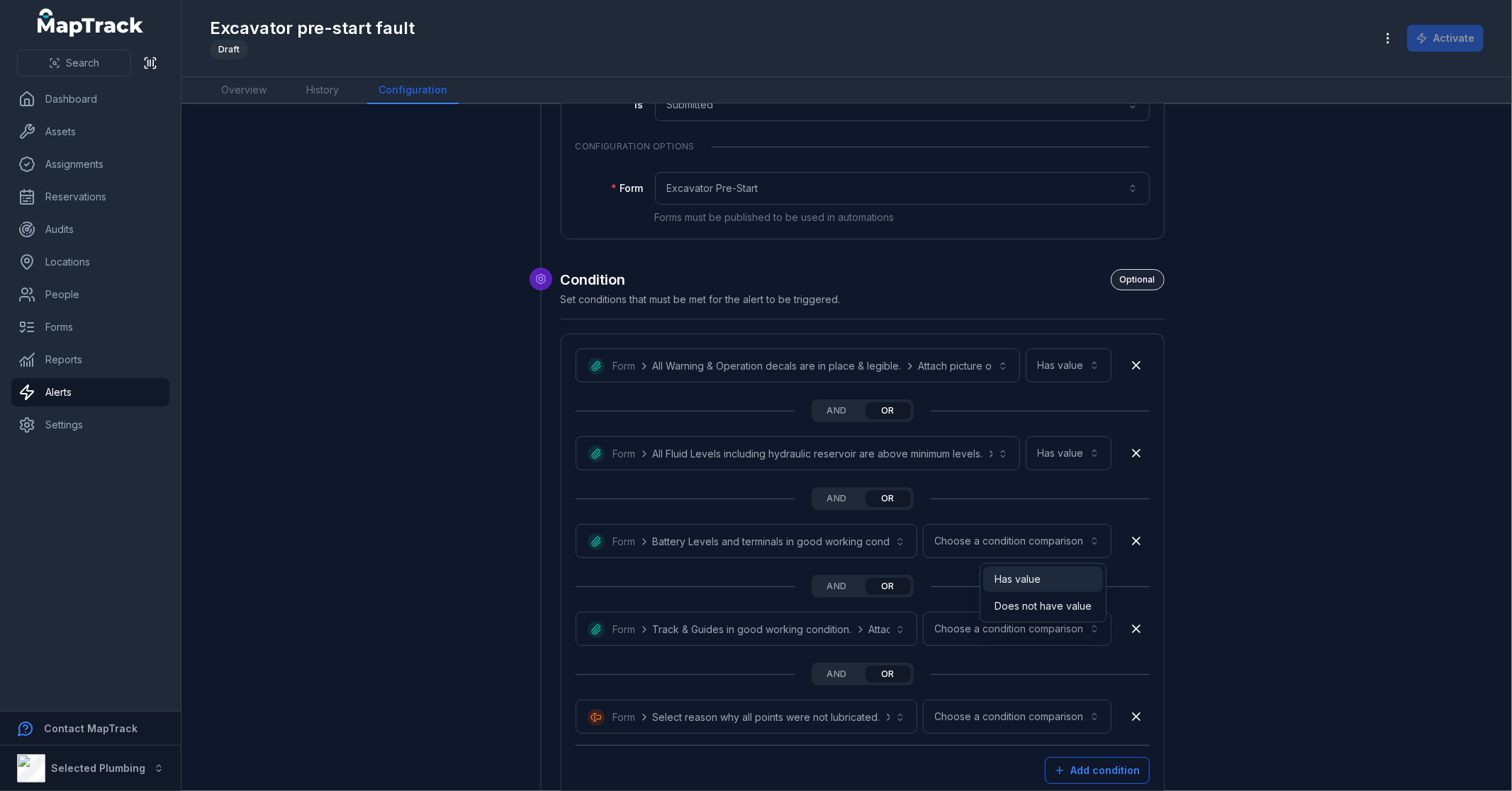
drag, startPoint x: 1005, startPoint y: 578, endPoint x: 1003, endPoint y: 585, distance: 7.3
click at [1005, 578] on span "Has value" at bounding box center [1017, 580] width 46 height 14
click at [976, 634] on button "Choose a condition comparison" at bounding box center [1017, 629] width 188 height 34
click at [1002, 670] on span "Has value" at bounding box center [1017, 667] width 46 height 14
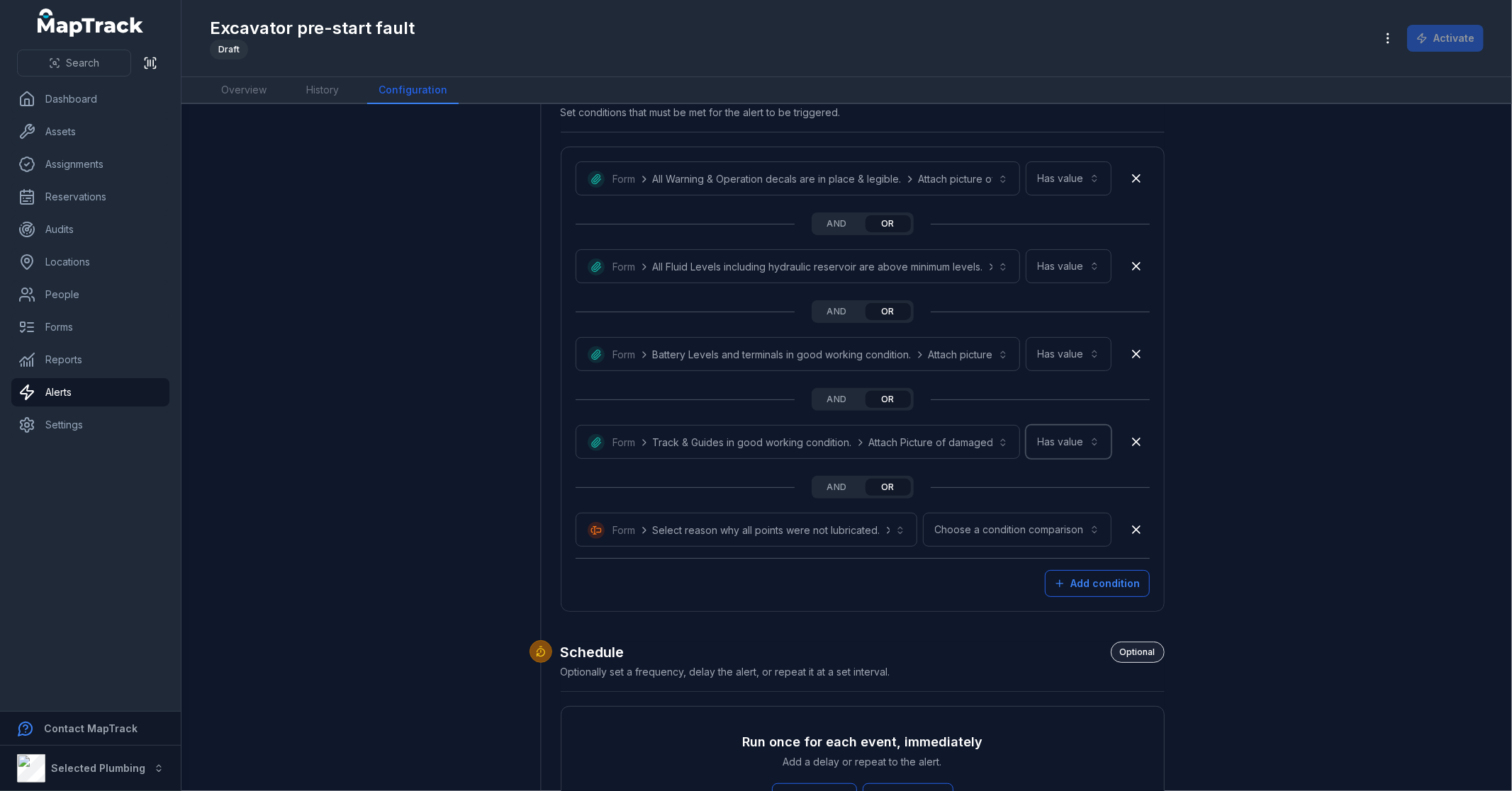
scroll to position [394, 0]
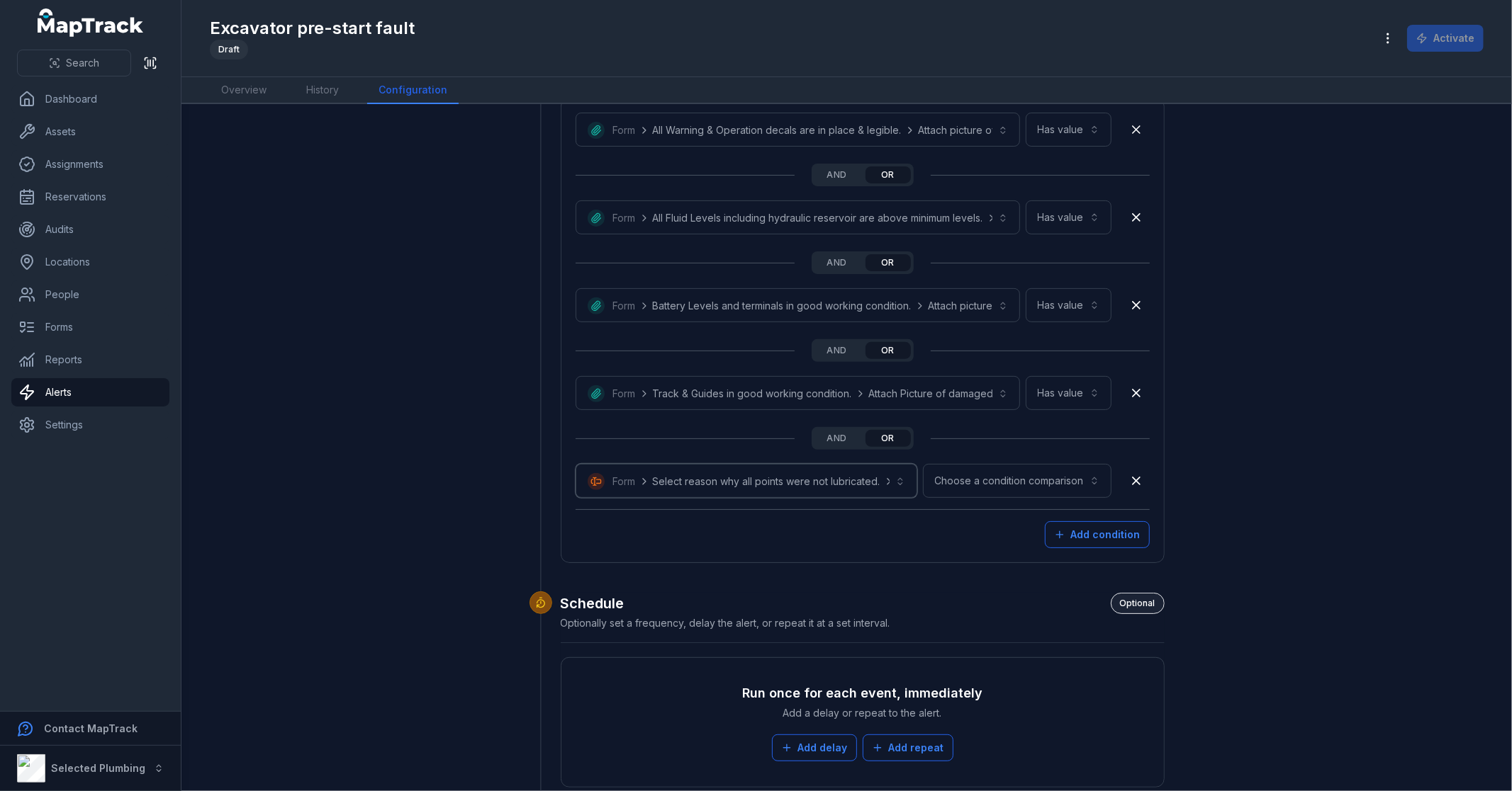
click at [777, 476] on button "**********" at bounding box center [746, 481] width 342 height 34
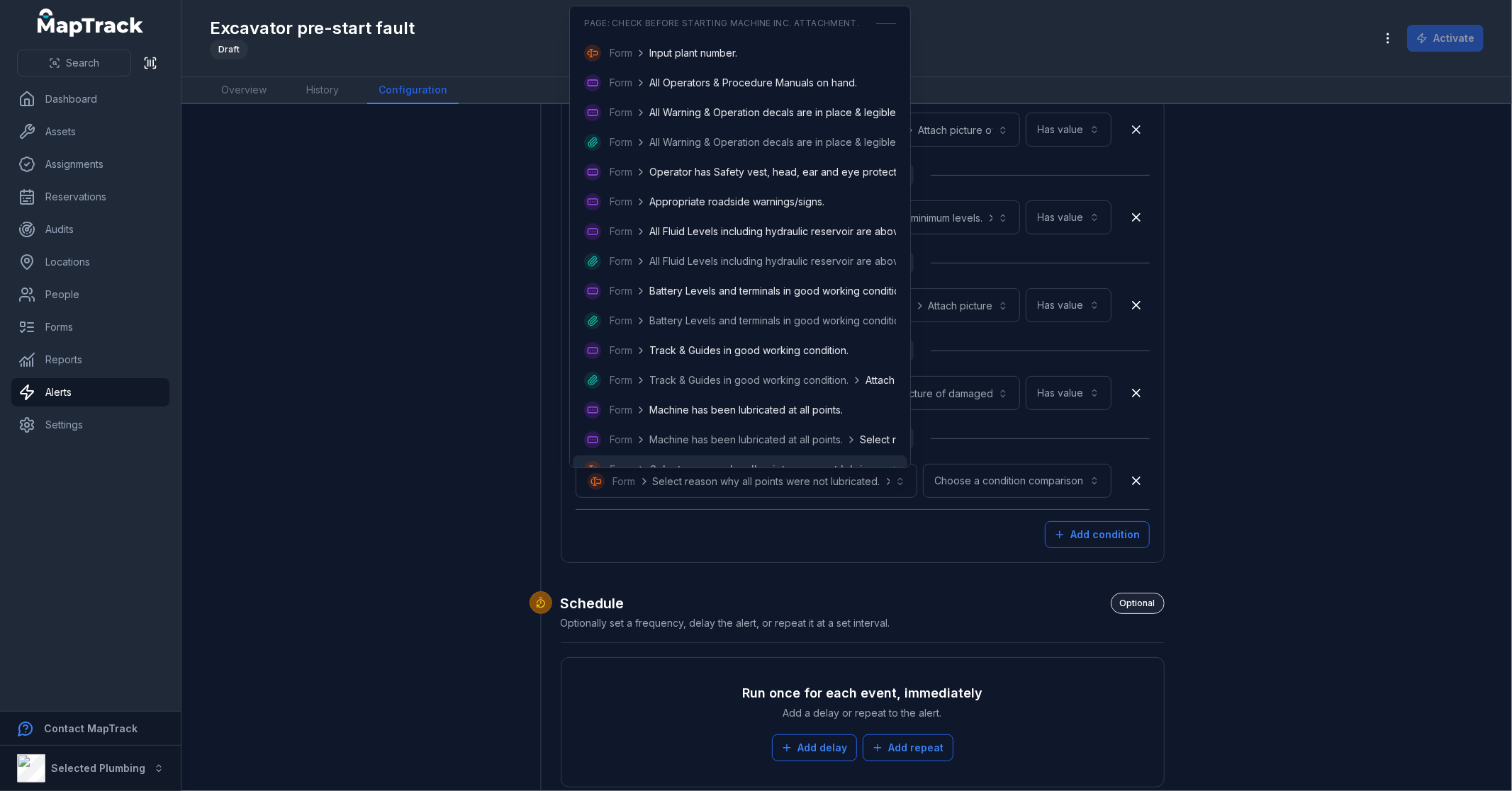
scroll to position [182, 0]
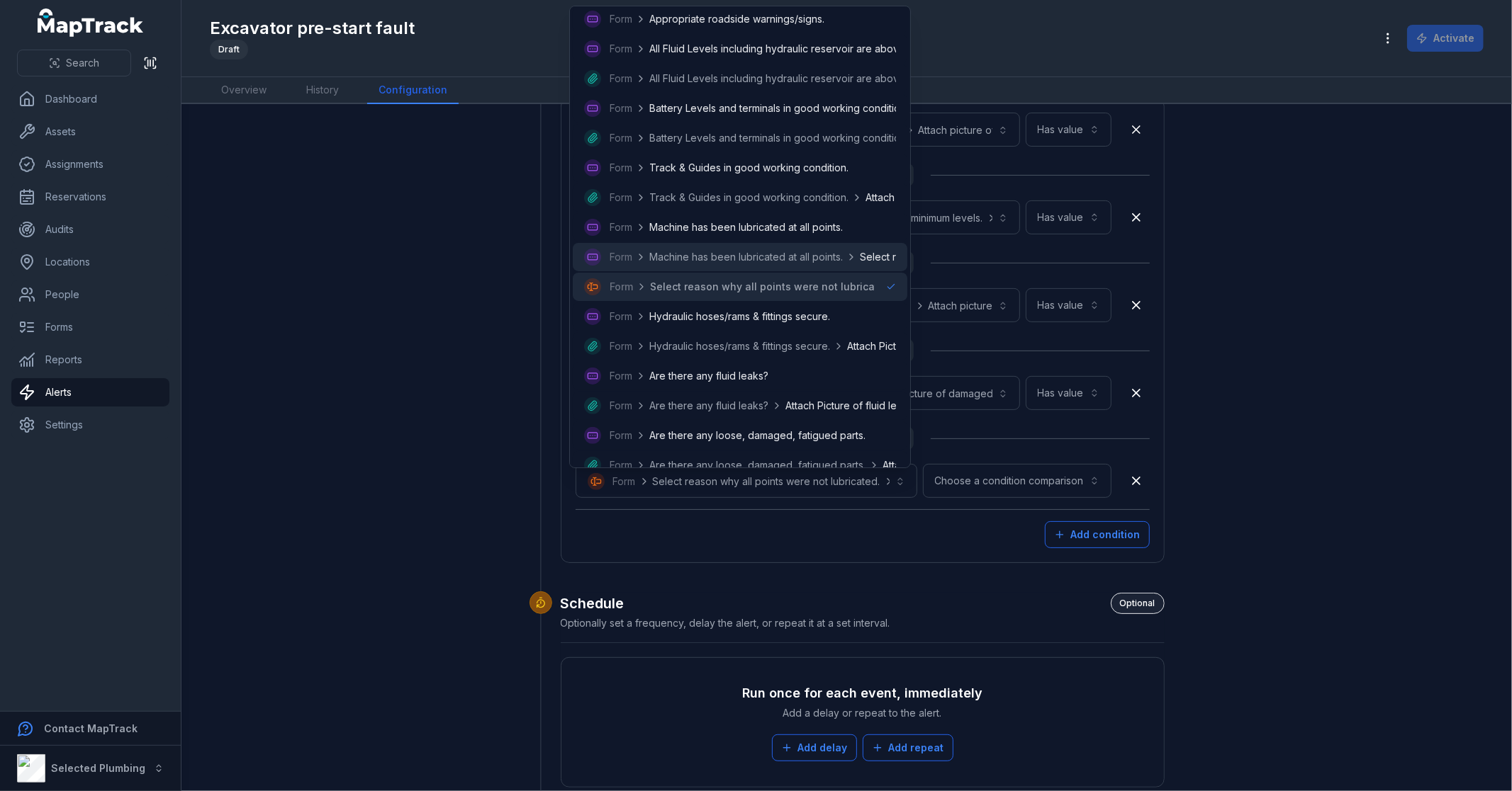
click at [856, 254] on icon at bounding box center [851, 257] width 11 height 11
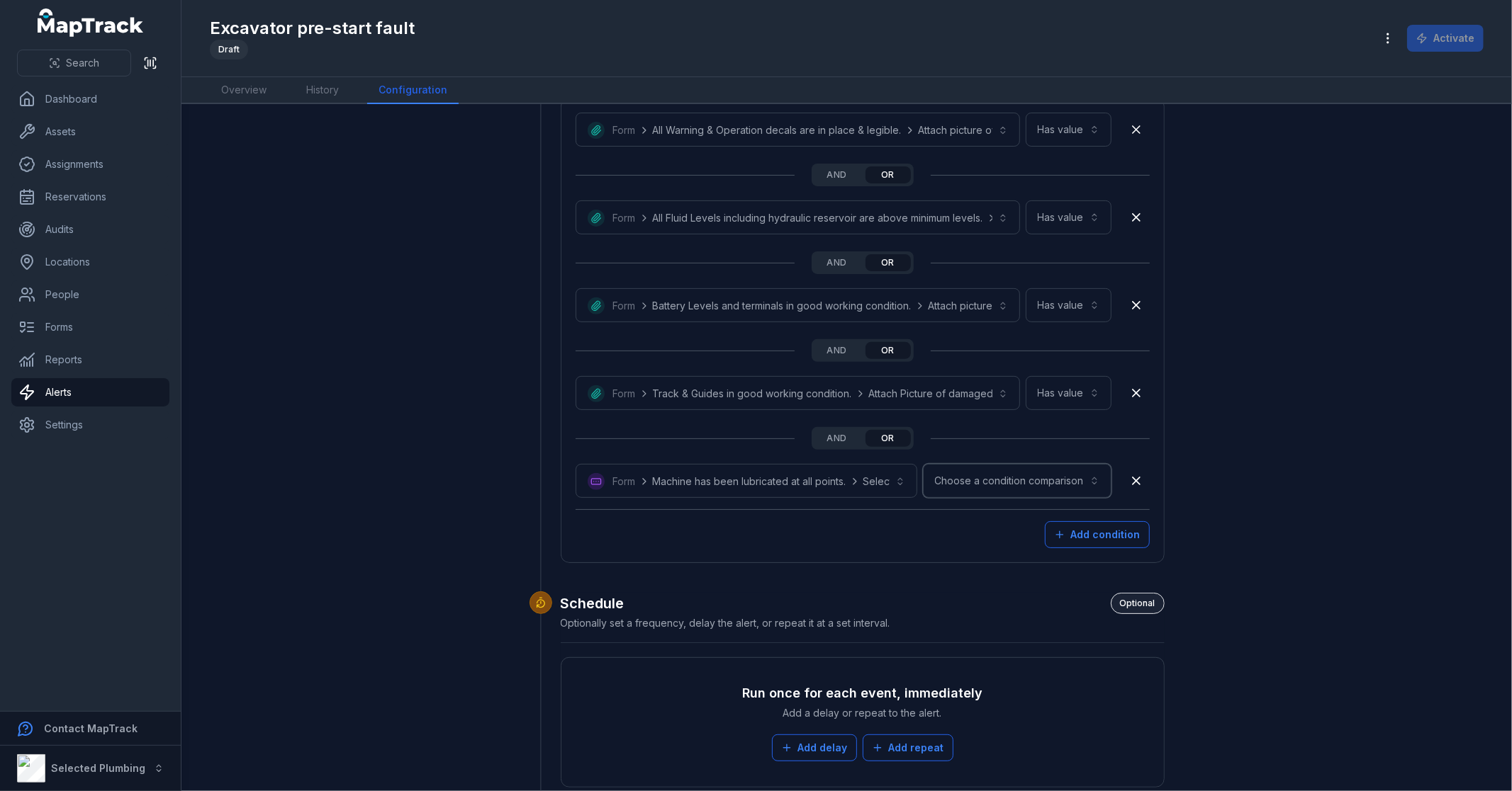
click at [970, 482] on button "Choose a condition comparison" at bounding box center [1017, 481] width 188 height 34
click at [1050, 626] on div "Has value" at bounding box center [1043, 626] width 97 height 14
click at [1082, 531] on button "Add condition" at bounding box center [1098, 534] width 105 height 27
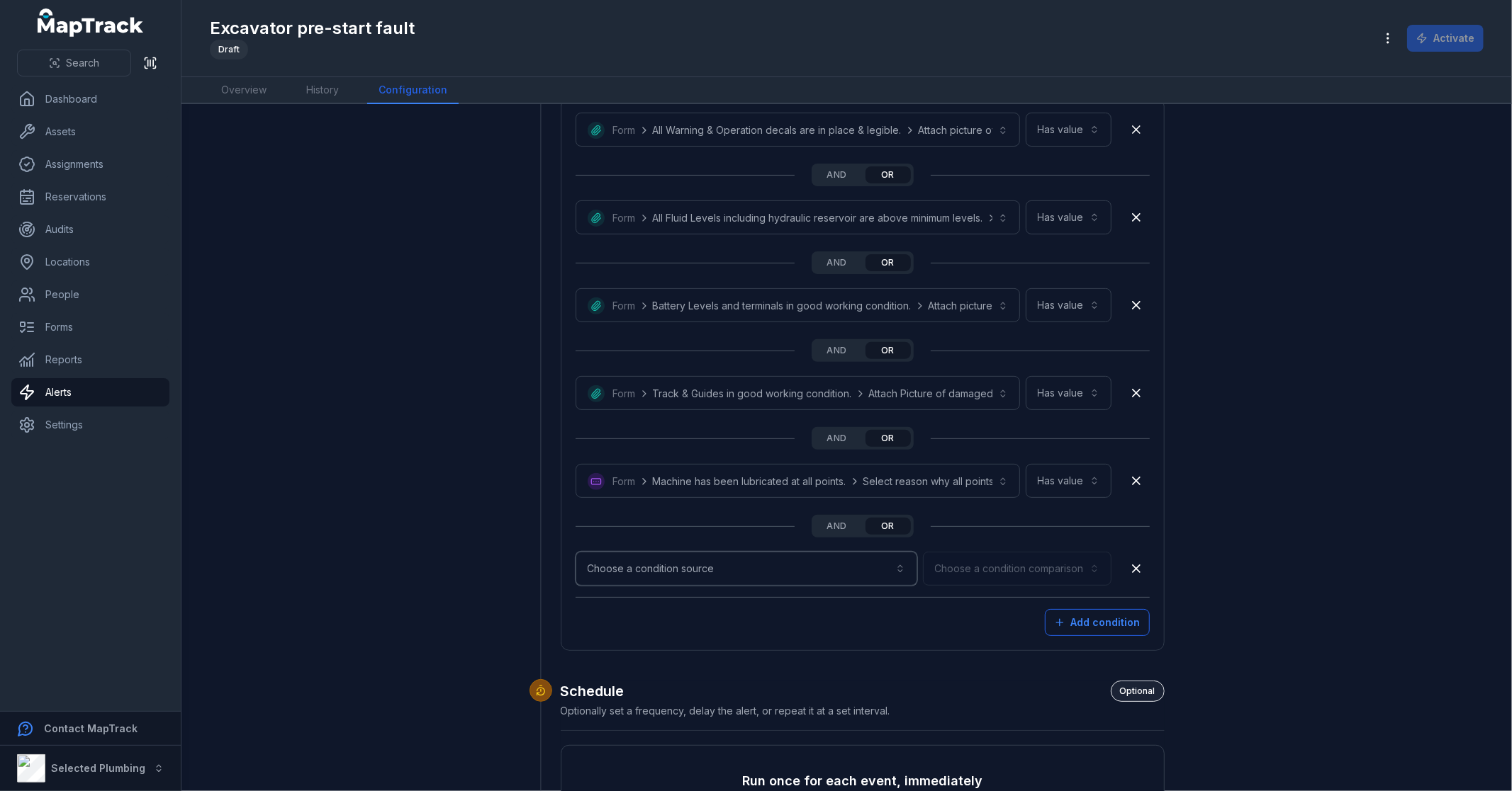
click at [778, 561] on button "Choose a condition source" at bounding box center [746, 569] width 342 height 34
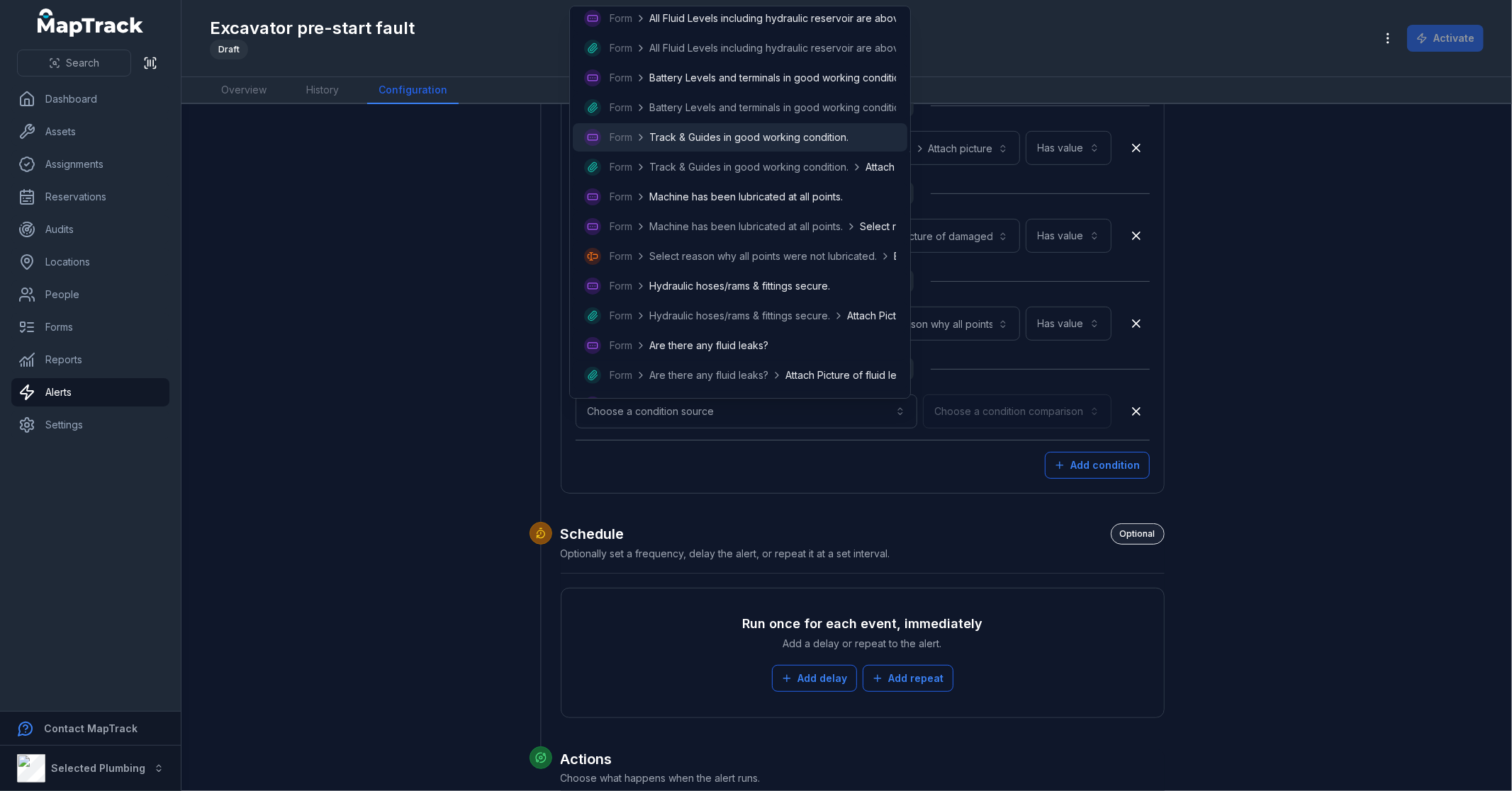
scroll to position [236, 0]
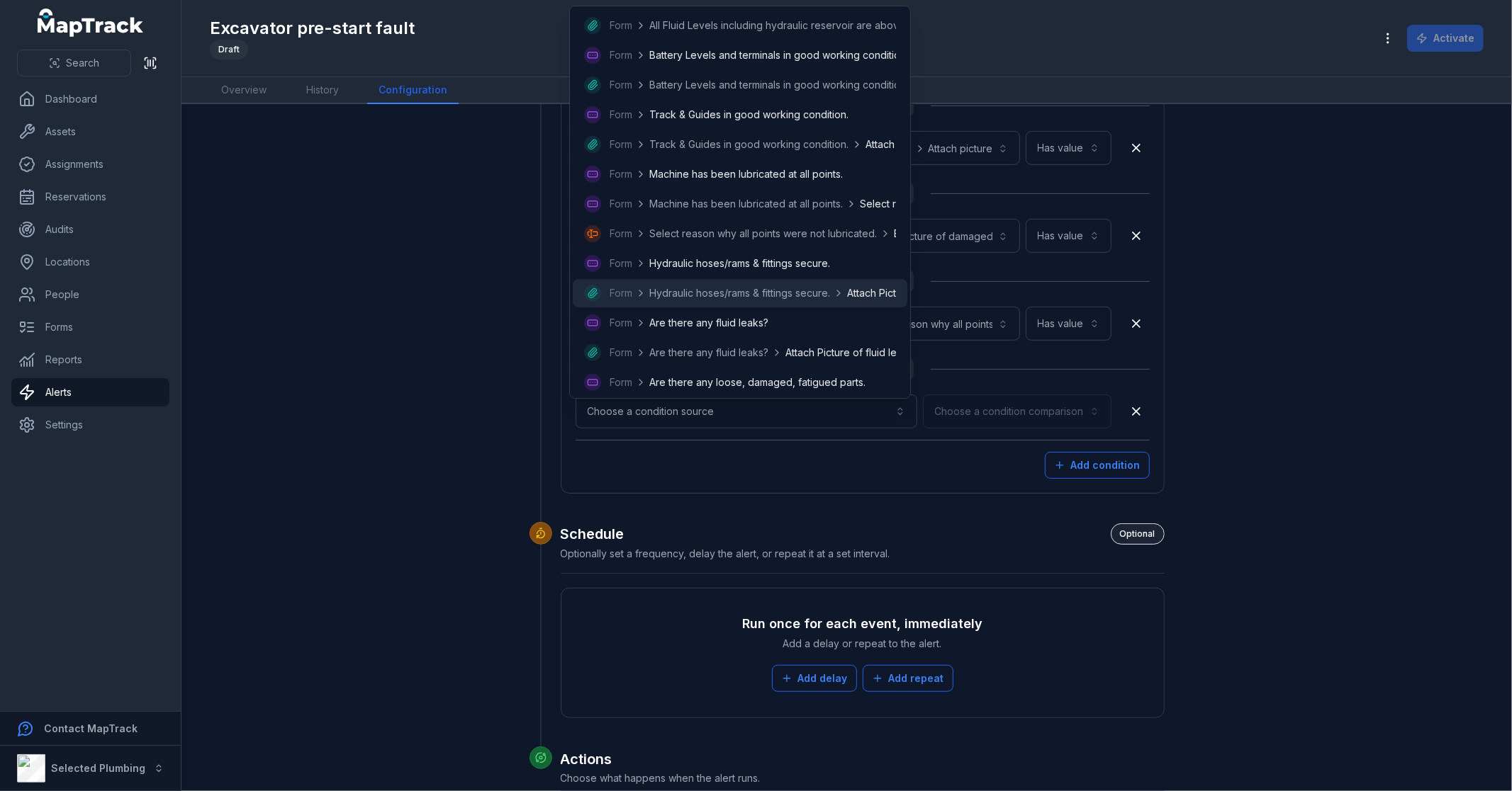
click at [766, 292] on span "Hydraulic hoses/rams & fittings secure." at bounding box center [740, 293] width 180 height 14
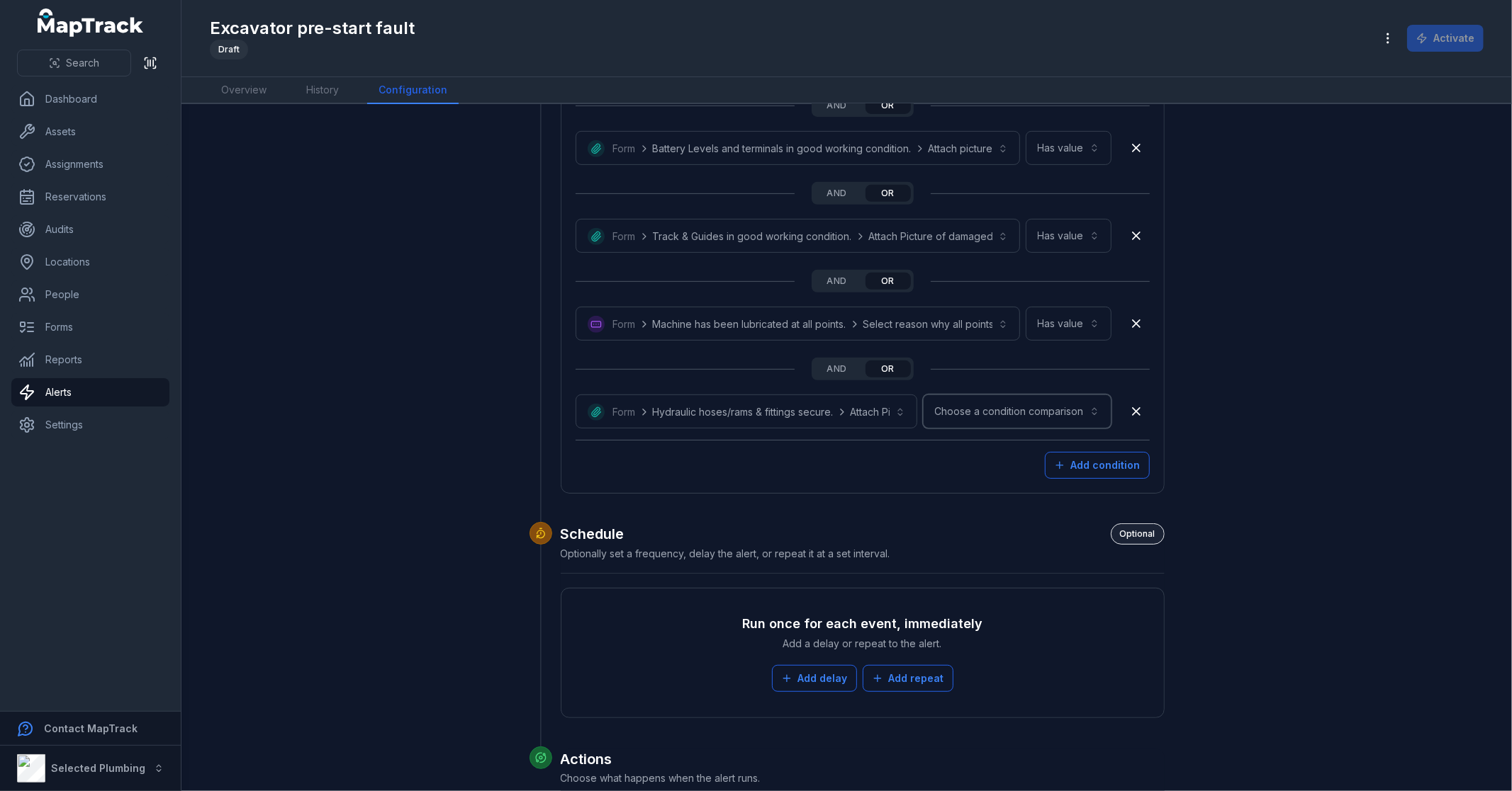
click at [988, 421] on button "Choose a condition comparison" at bounding box center [1017, 411] width 188 height 34
click at [1009, 448] on span "Has value" at bounding box center [1017, 449] width 46 height 14
click at [1073, 459] on button "Add condition" at bounding box center [1098, 465] width 105 height 27
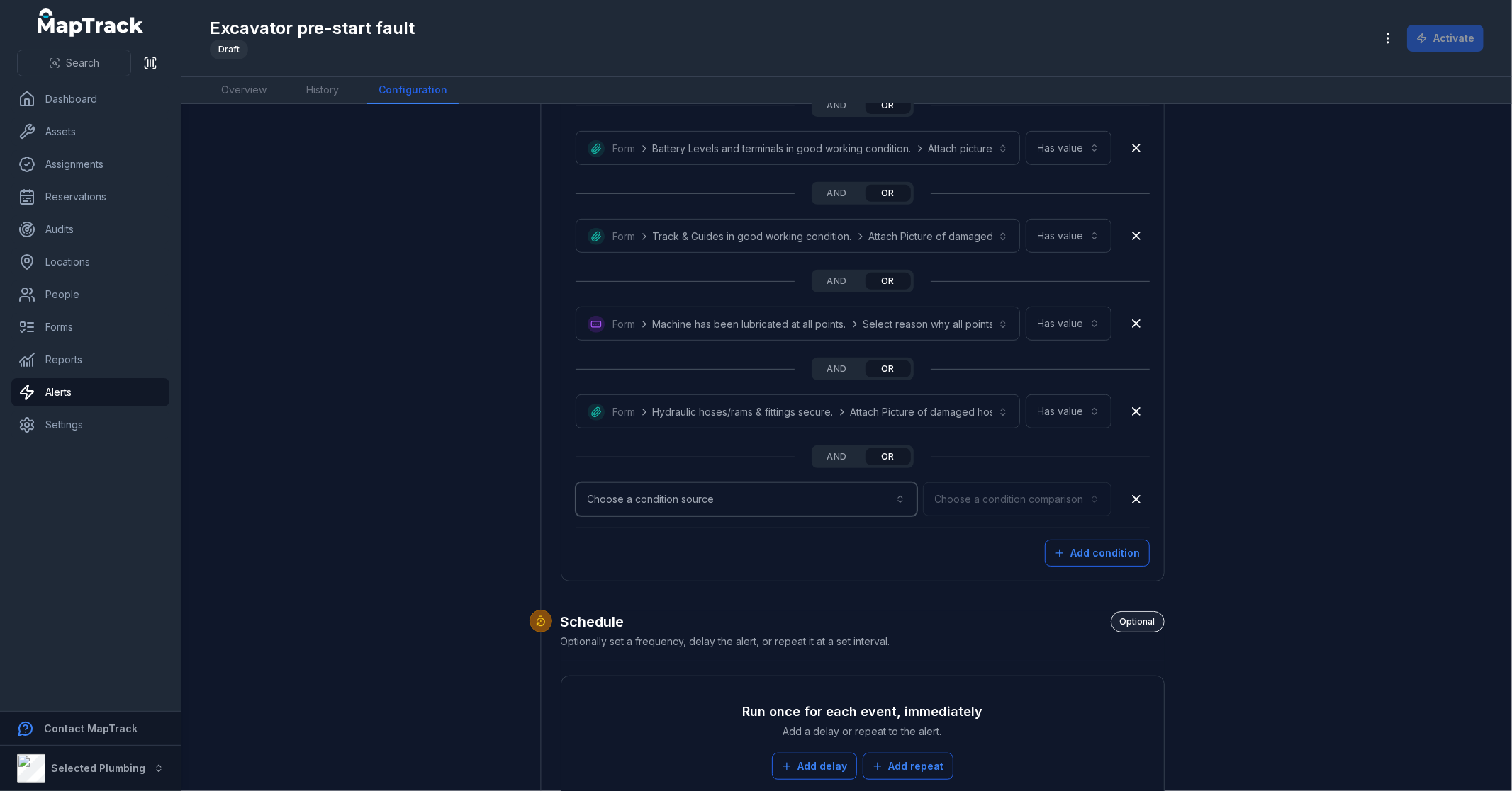
click at [639, 502] on button "Choose a condition source" at bounding box center [746, 500] width 342 height 34
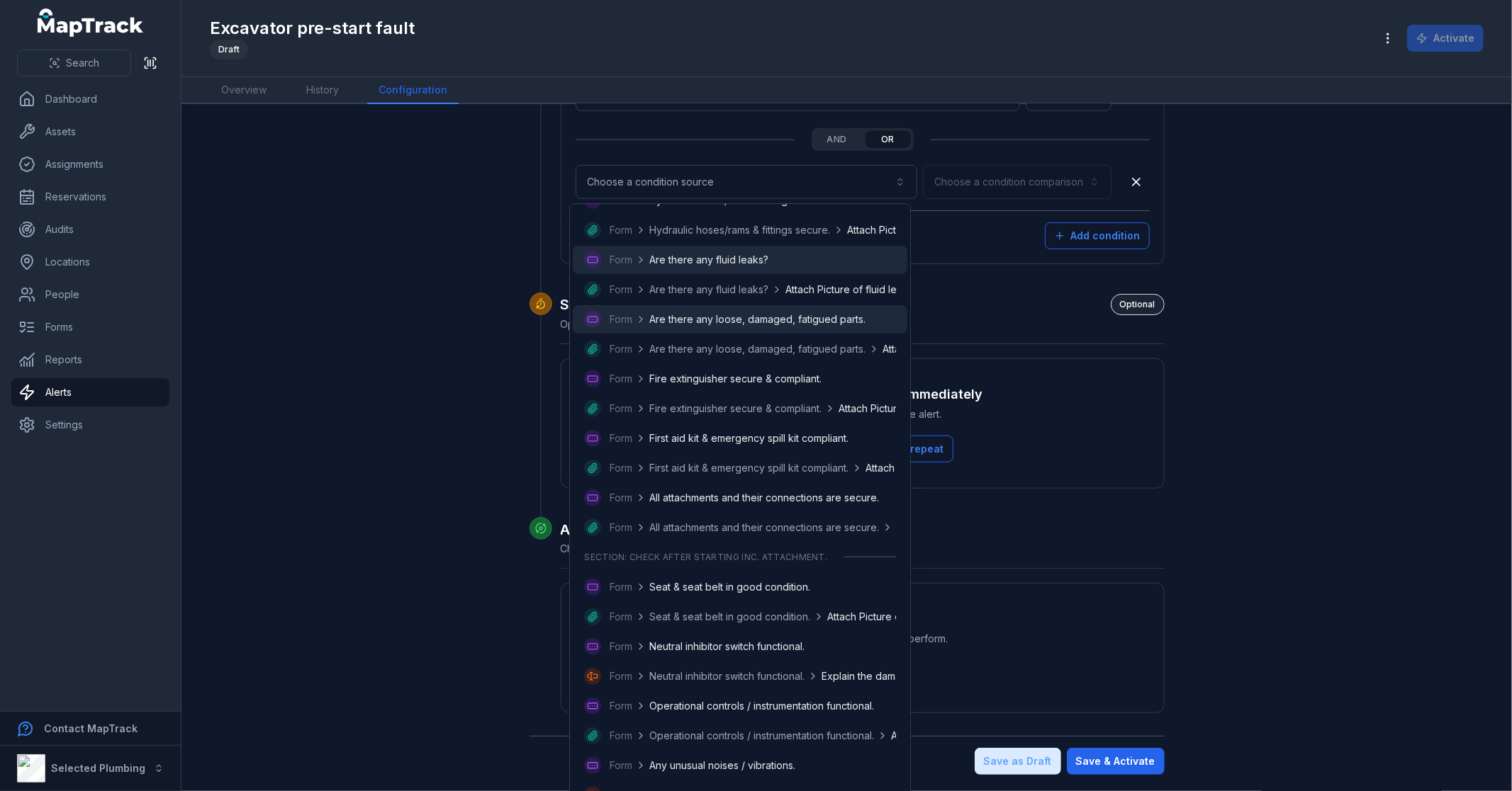
scroll to position [472, 0]
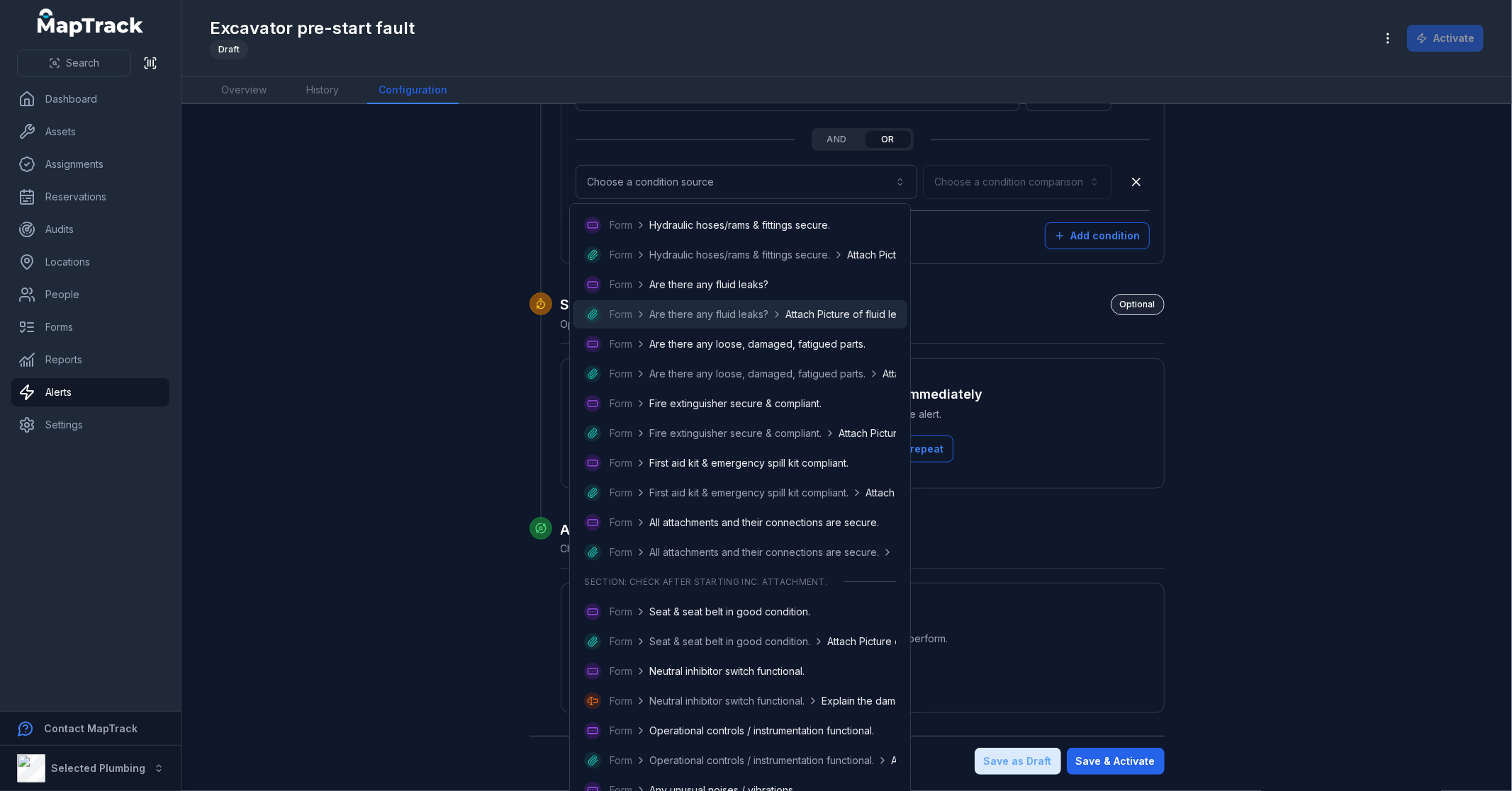
click at [815, 309] on span "Attach Picture of fluid leak." at bounding box center [848, 314] width 125 height 14
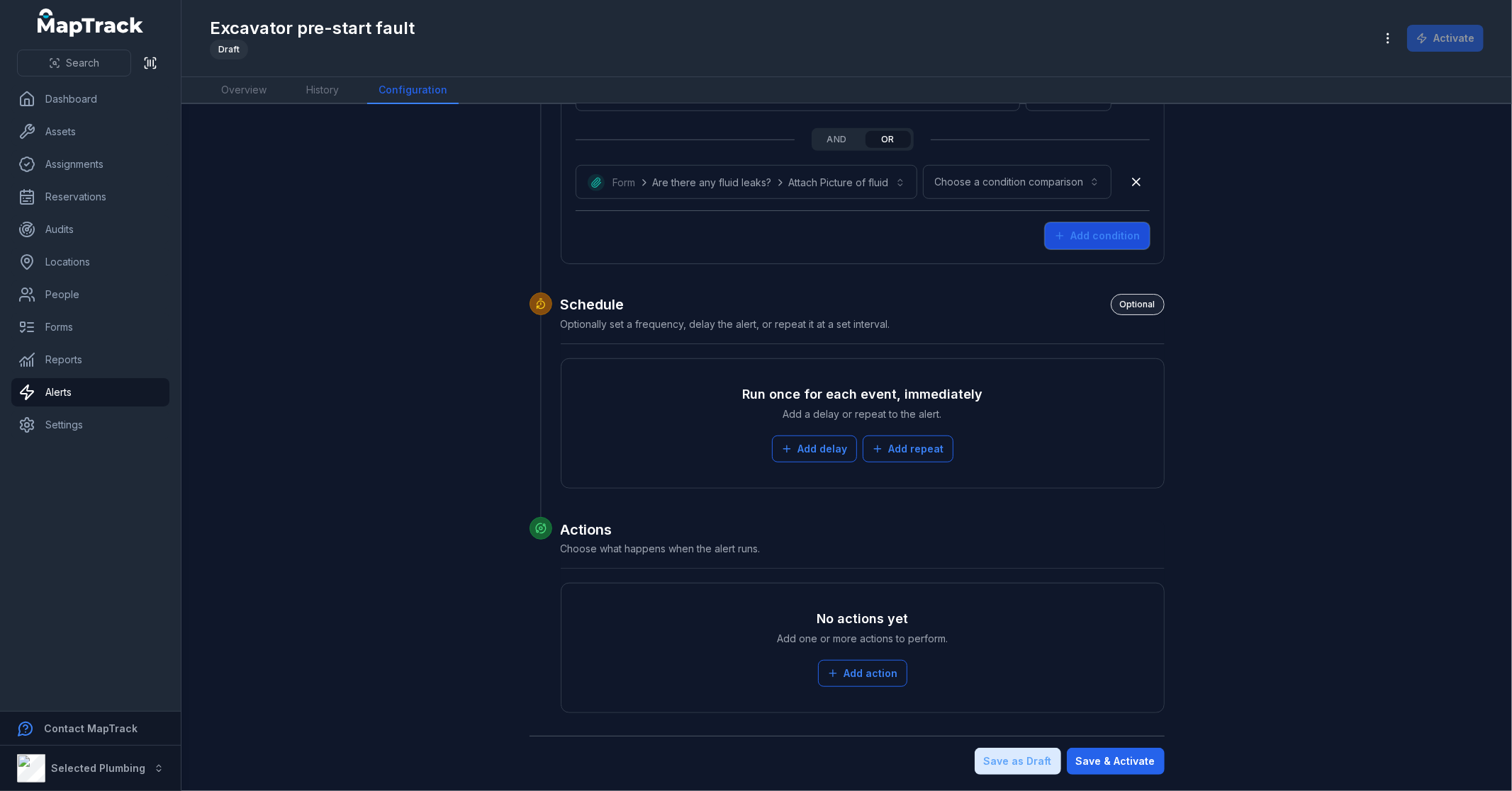
click at [1065, 231] on button "Add condition" at bounding box center [1098, 235] width 105 height 27
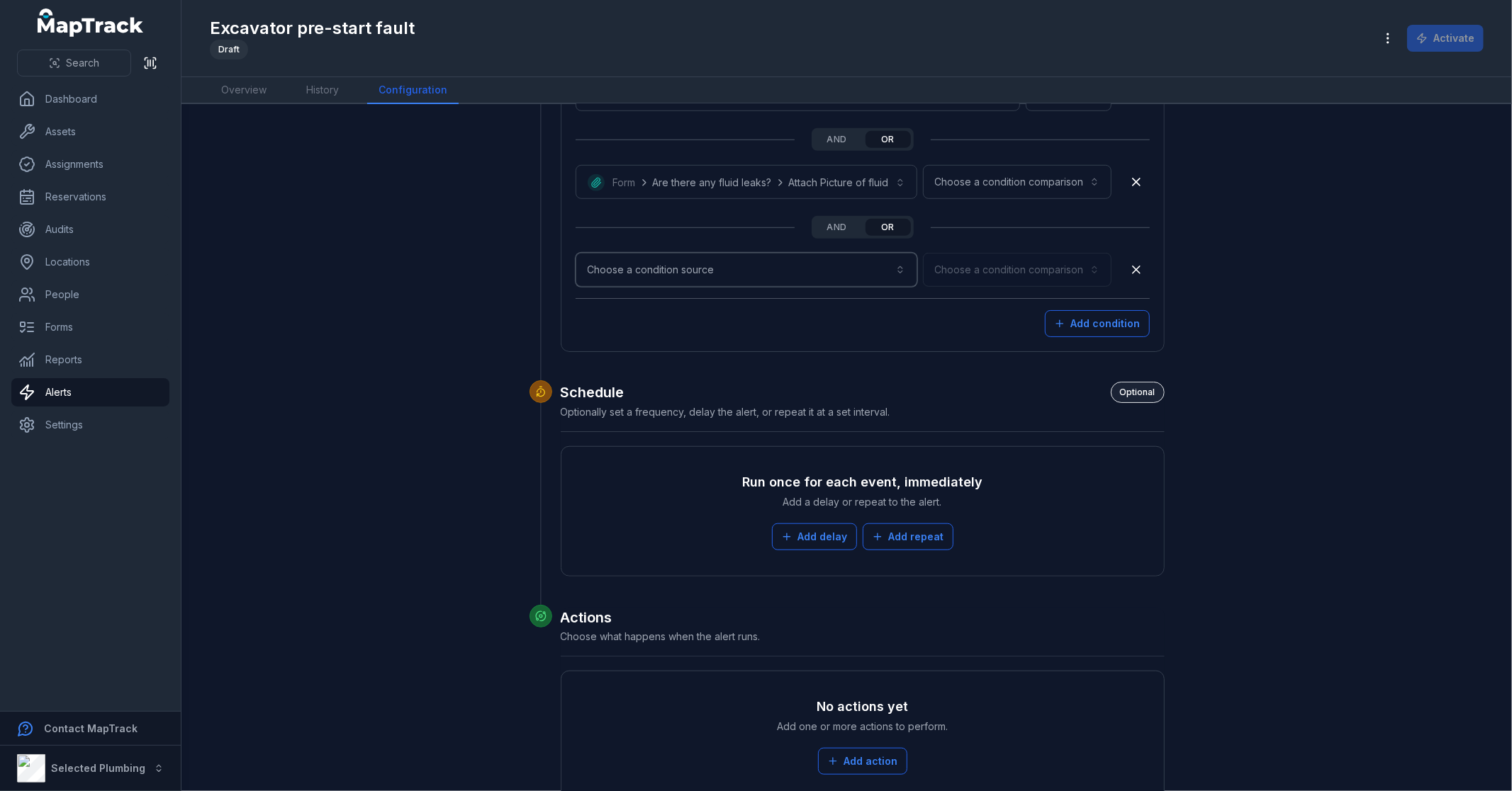
click at [721, 279] on button "Choose a condition source" at bounding box center [746, 270] width 342 height 34
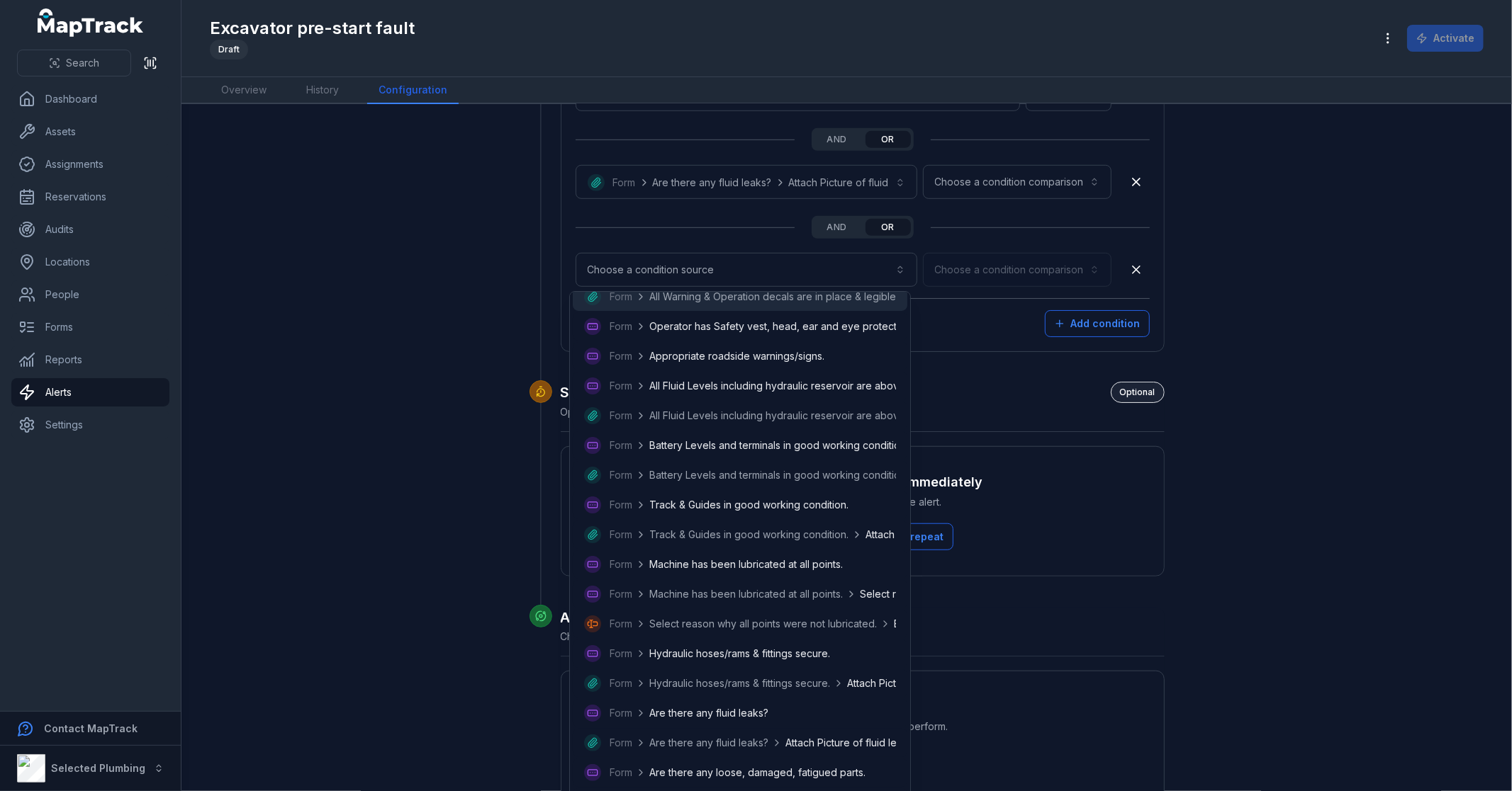
scroll to position [394, 0]
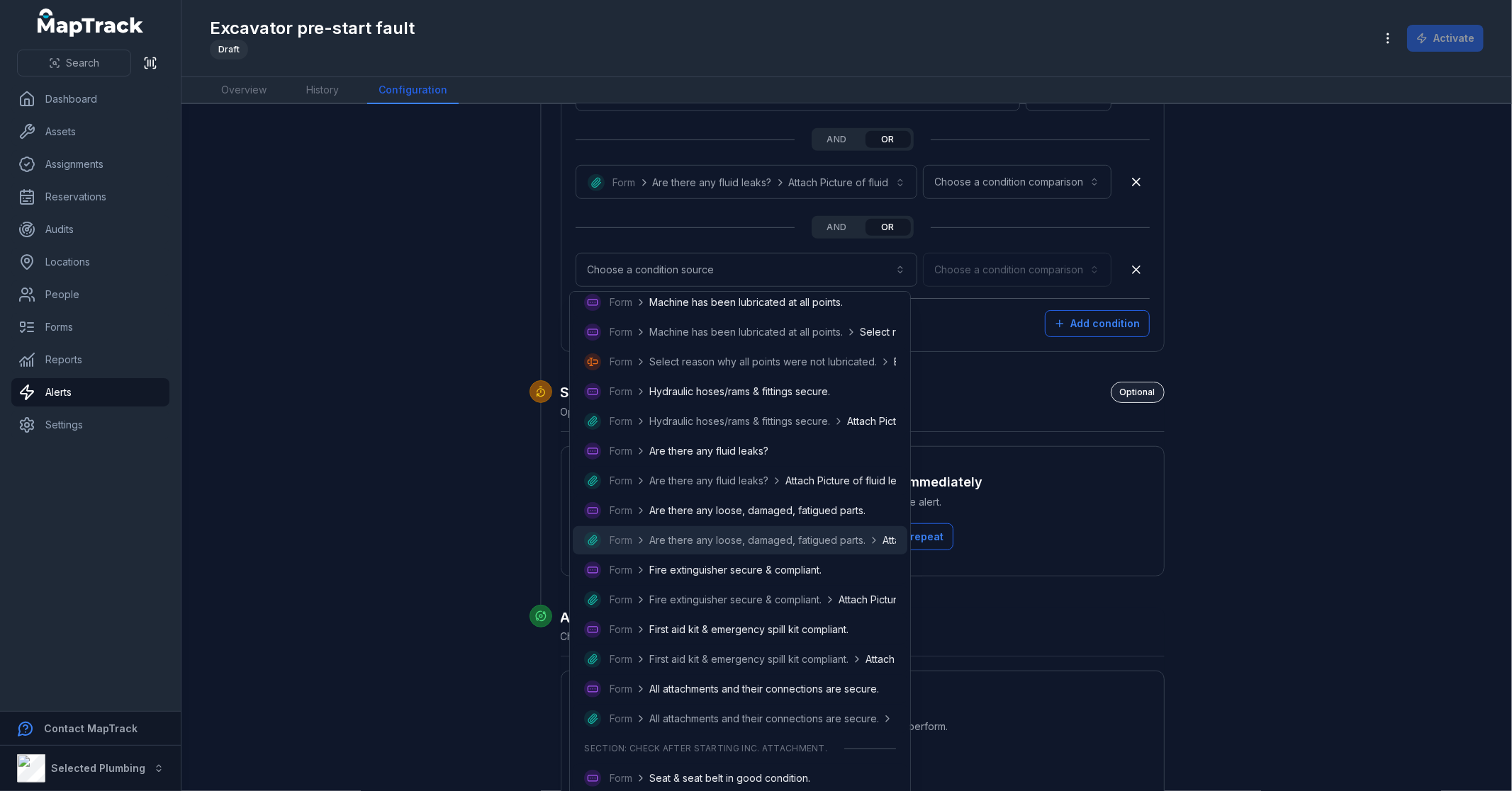
click at [773, 540] on span "Are there any loose, damaged, fatigued parts." at bounding box center [757, 540] width 216 height 14
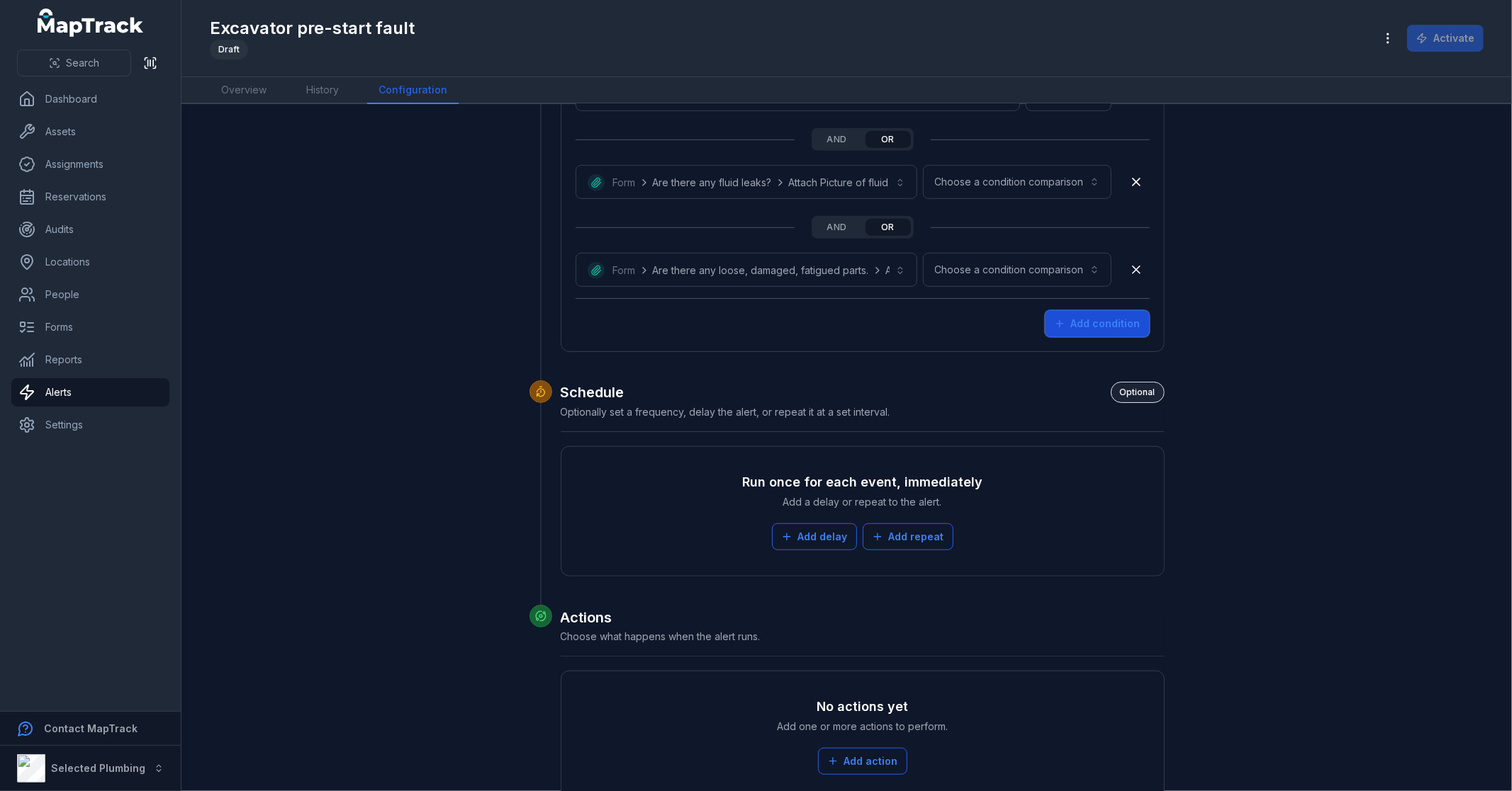
click at [1113, 326] on button "Add condition" at bounding box center [1098, 323] width 105 height 27
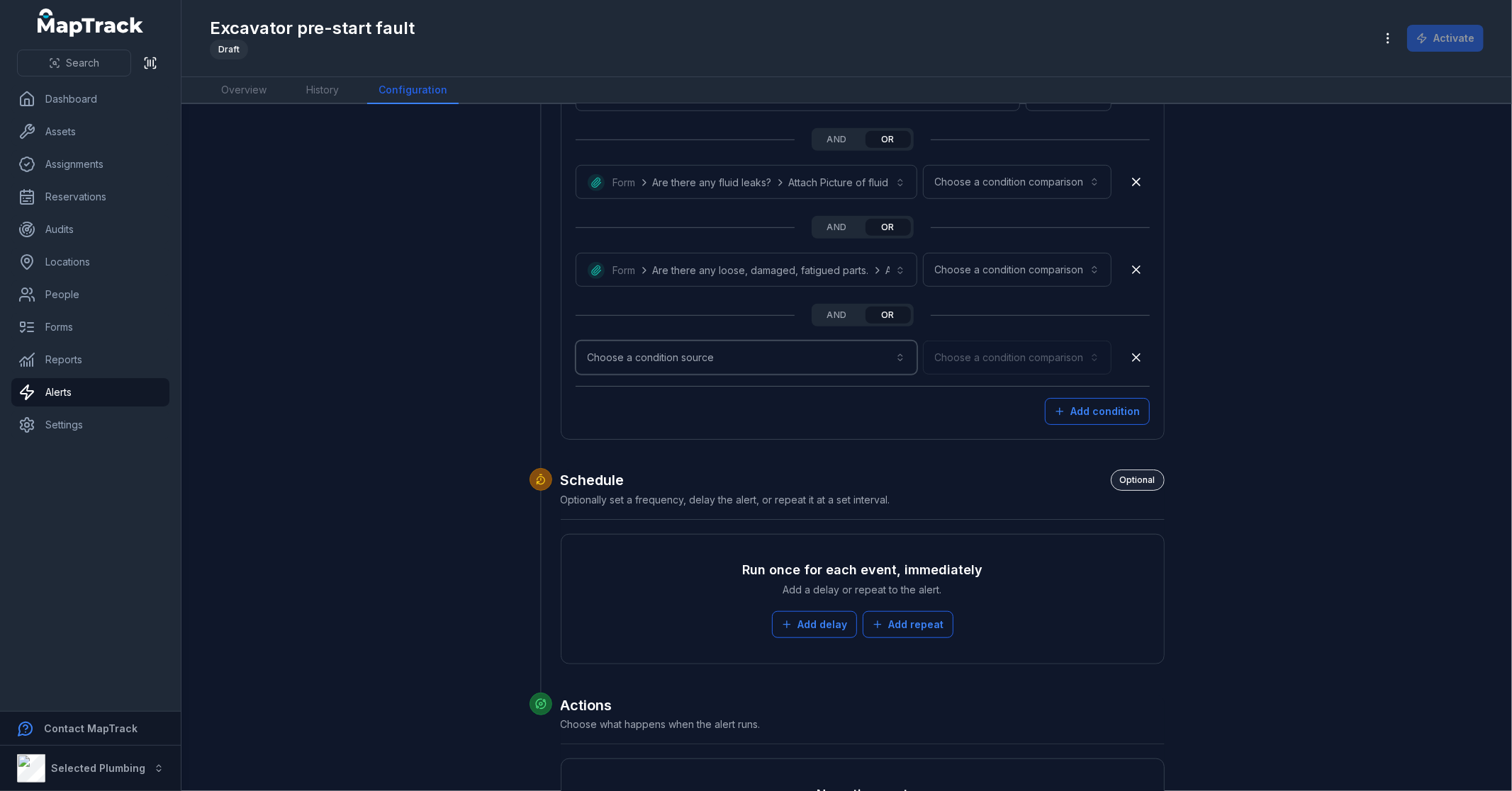
click at [740, 360] on button "Choose a condition source" at bounding box center [746, 358] width 342 height 34
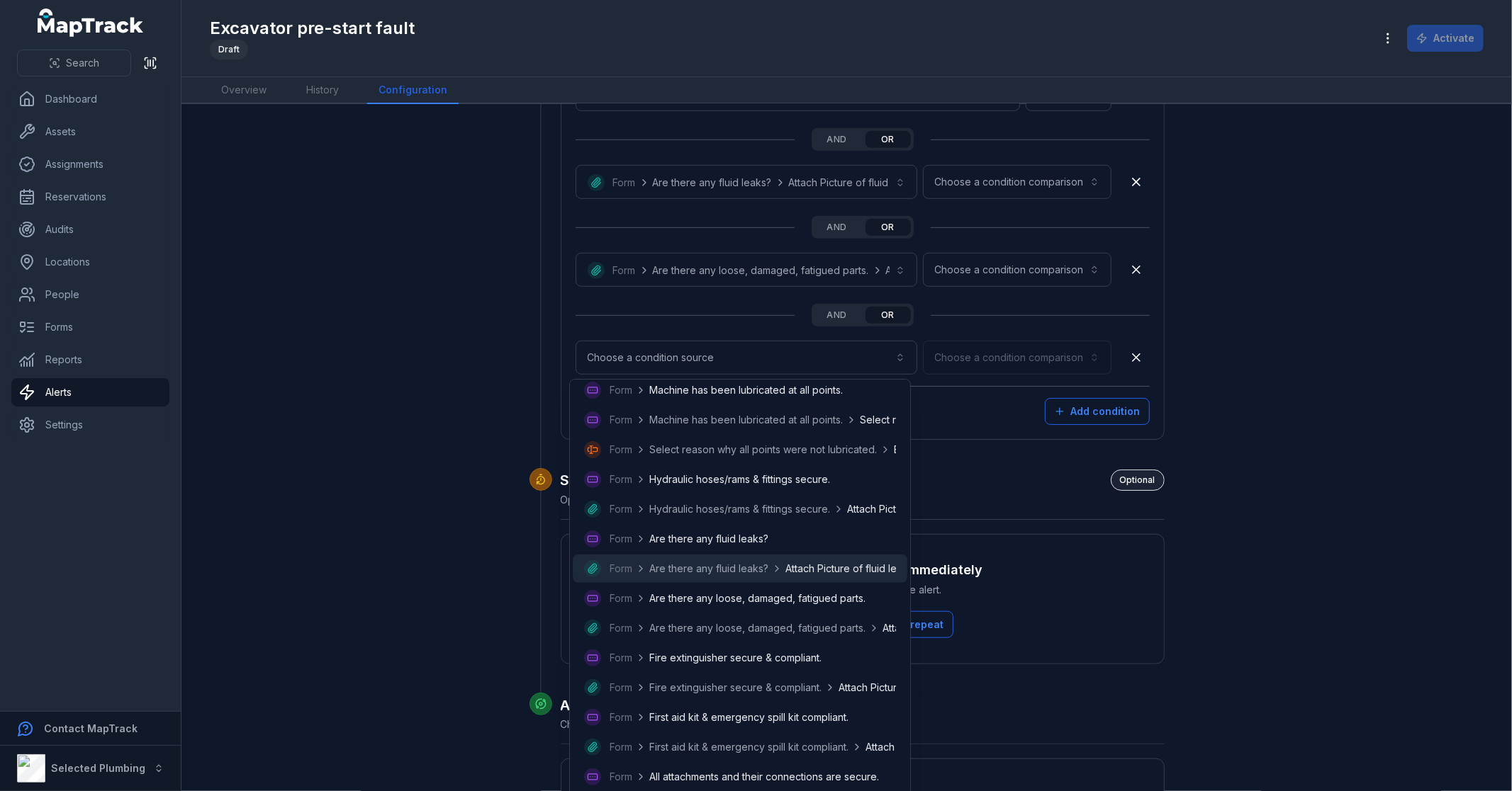
click at [810, 565] on span "Attach Picture of fluid leak." at bounding box center [848, 569] width 125 height 14
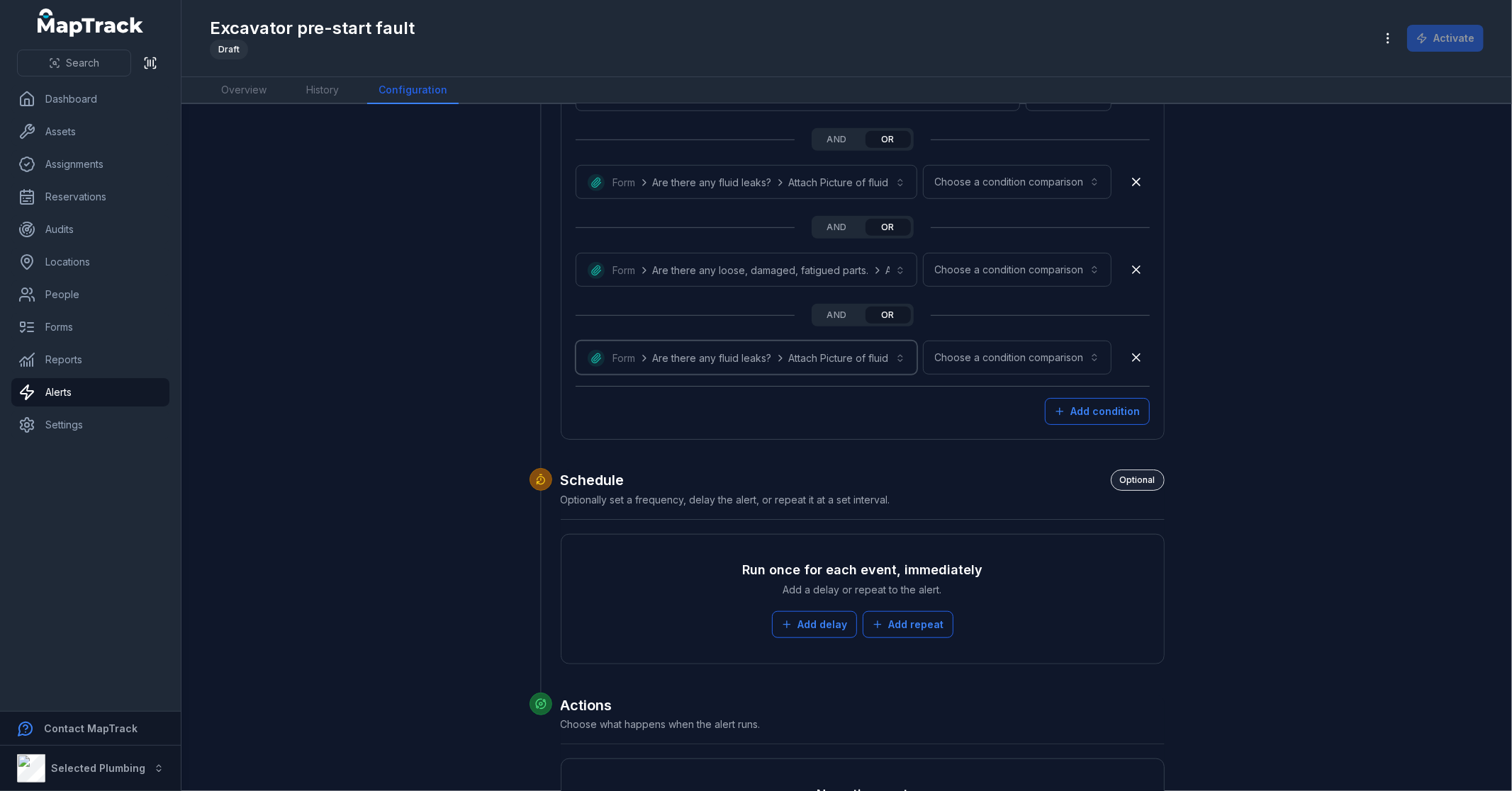
click at [776, 360] on button "**********" at bounding box center [746, 358] width 342 height 34
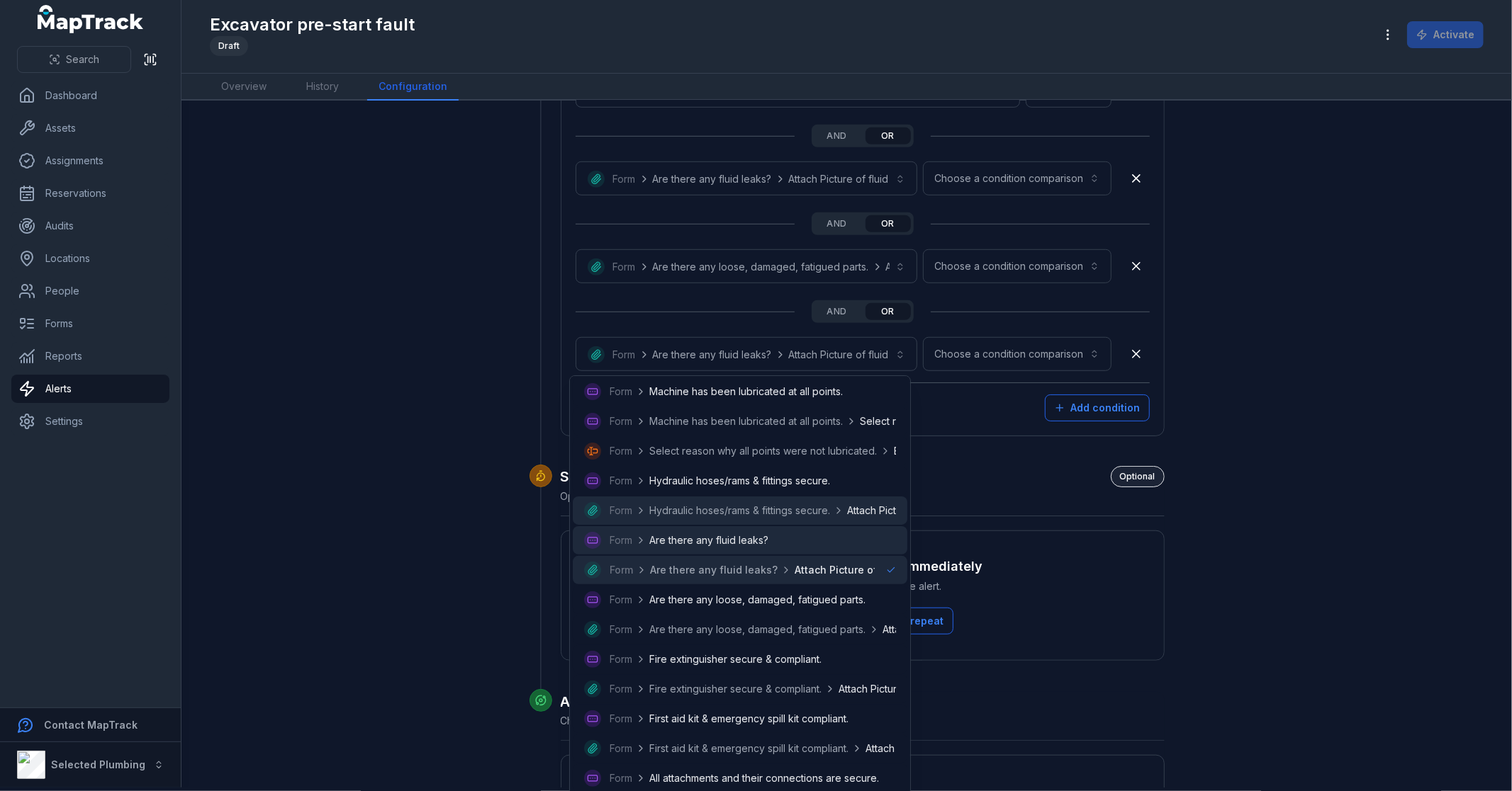
scroll to position [415, 0]
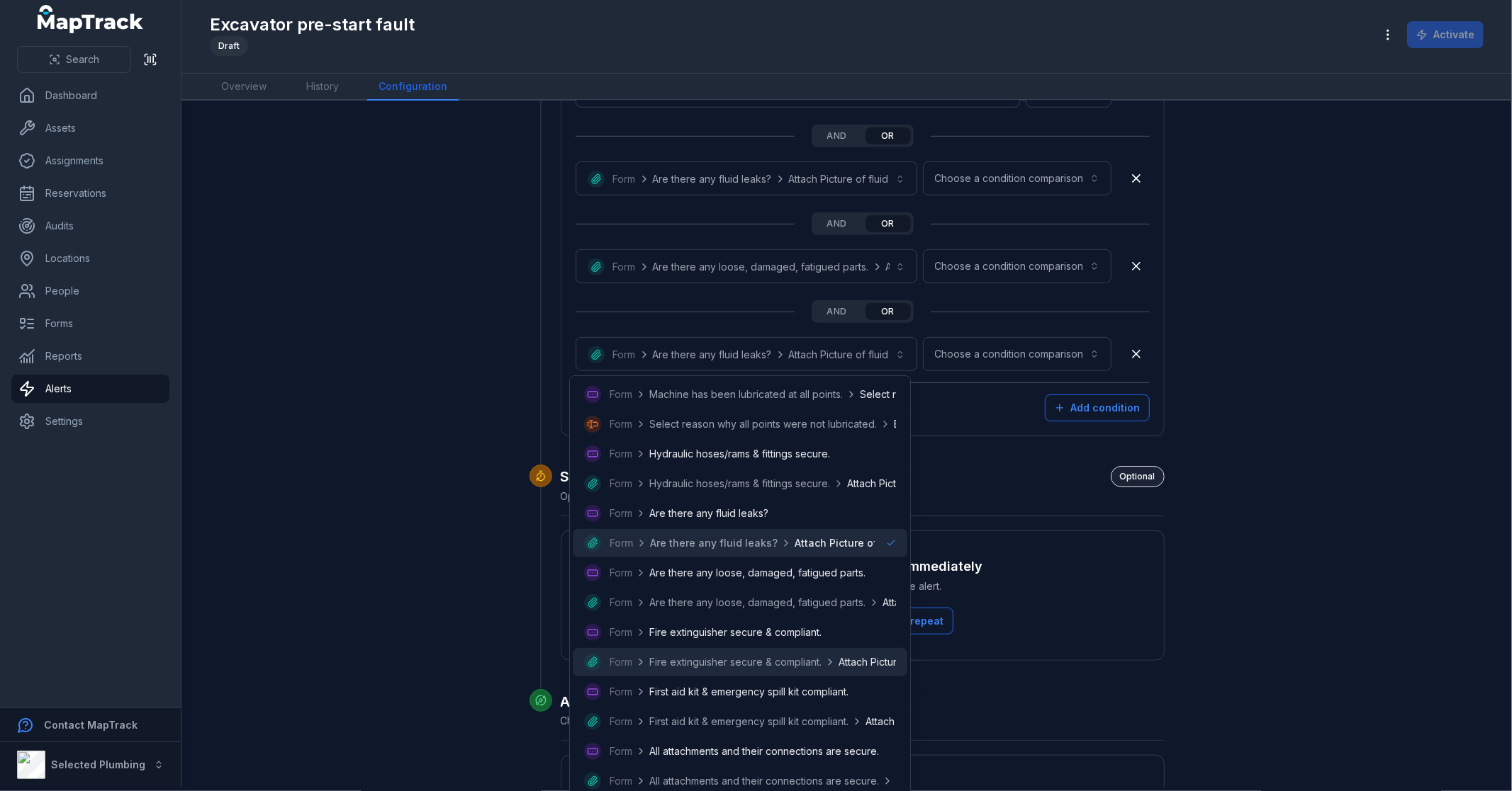
click at [806, 659] on span "Fire extinguisher secure & compliant." at bounding box center [736, 662] width 173 height 14
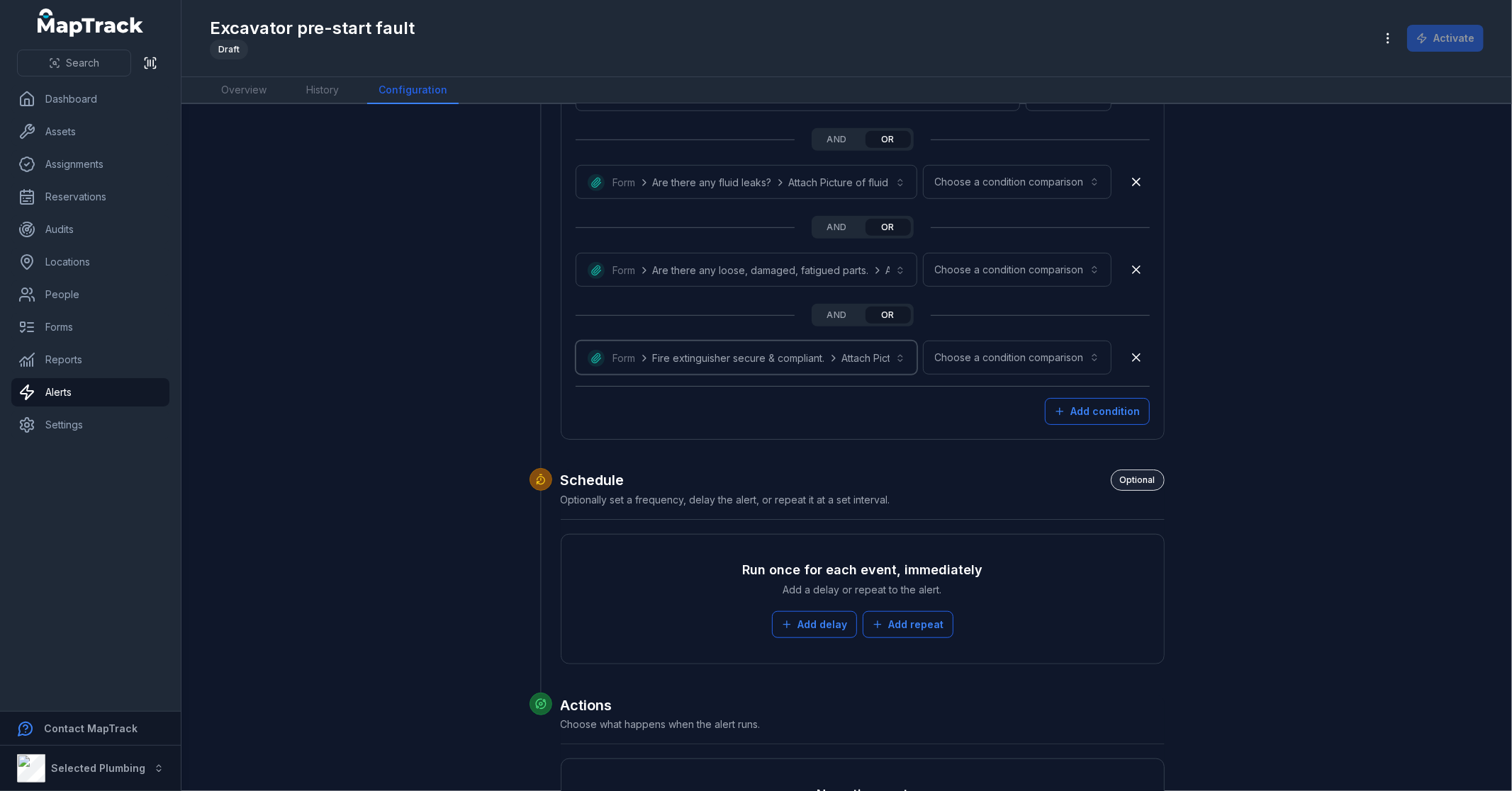
scroll to position [0, 0]
click at [1103, 418] on button "Add condition" at bounding box center [1098, 411] width 105 height 27
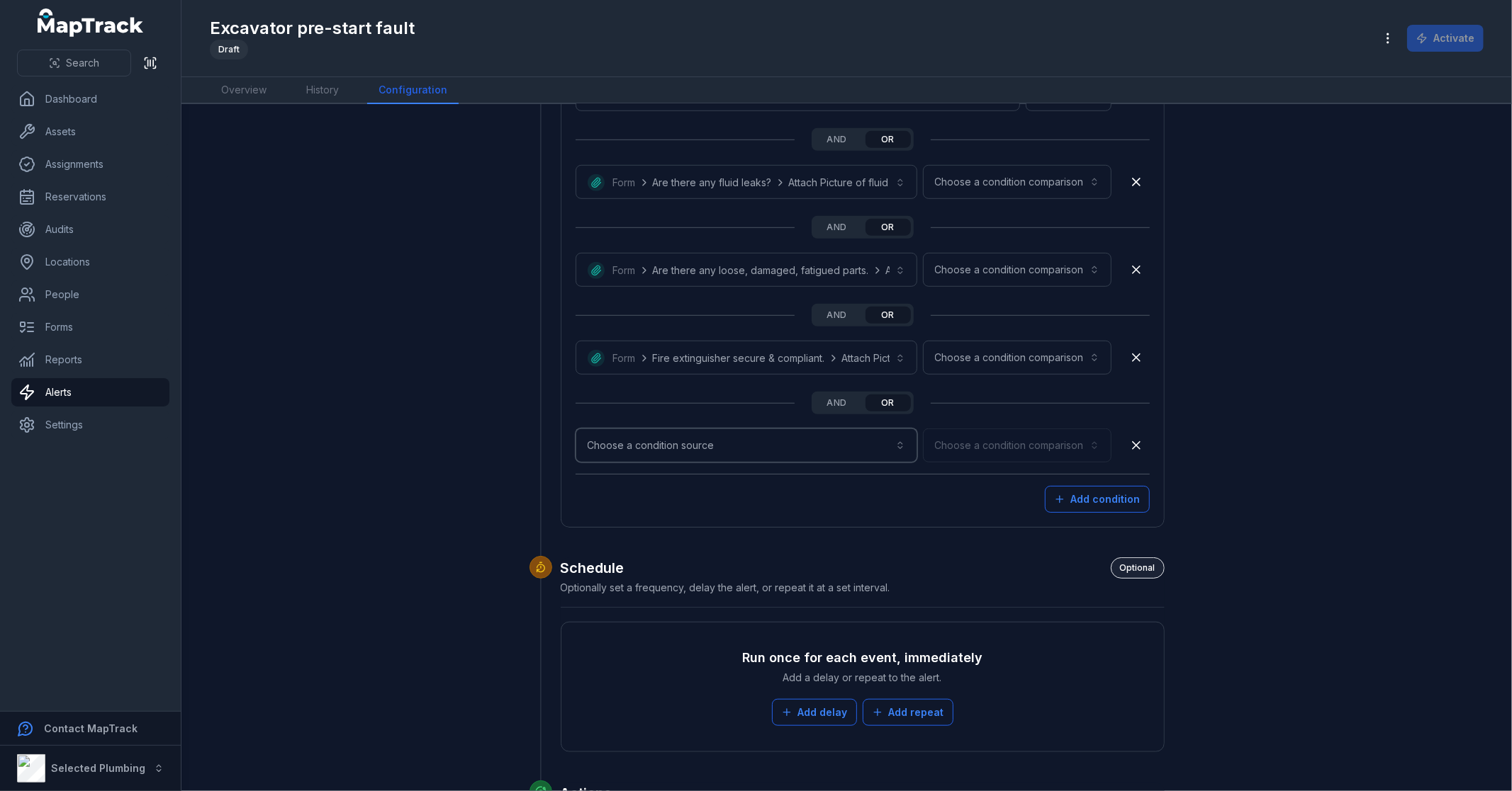
click at [730, 440] on button "Choose a condition source" at bounding box center [746, 445] width 342 height 34
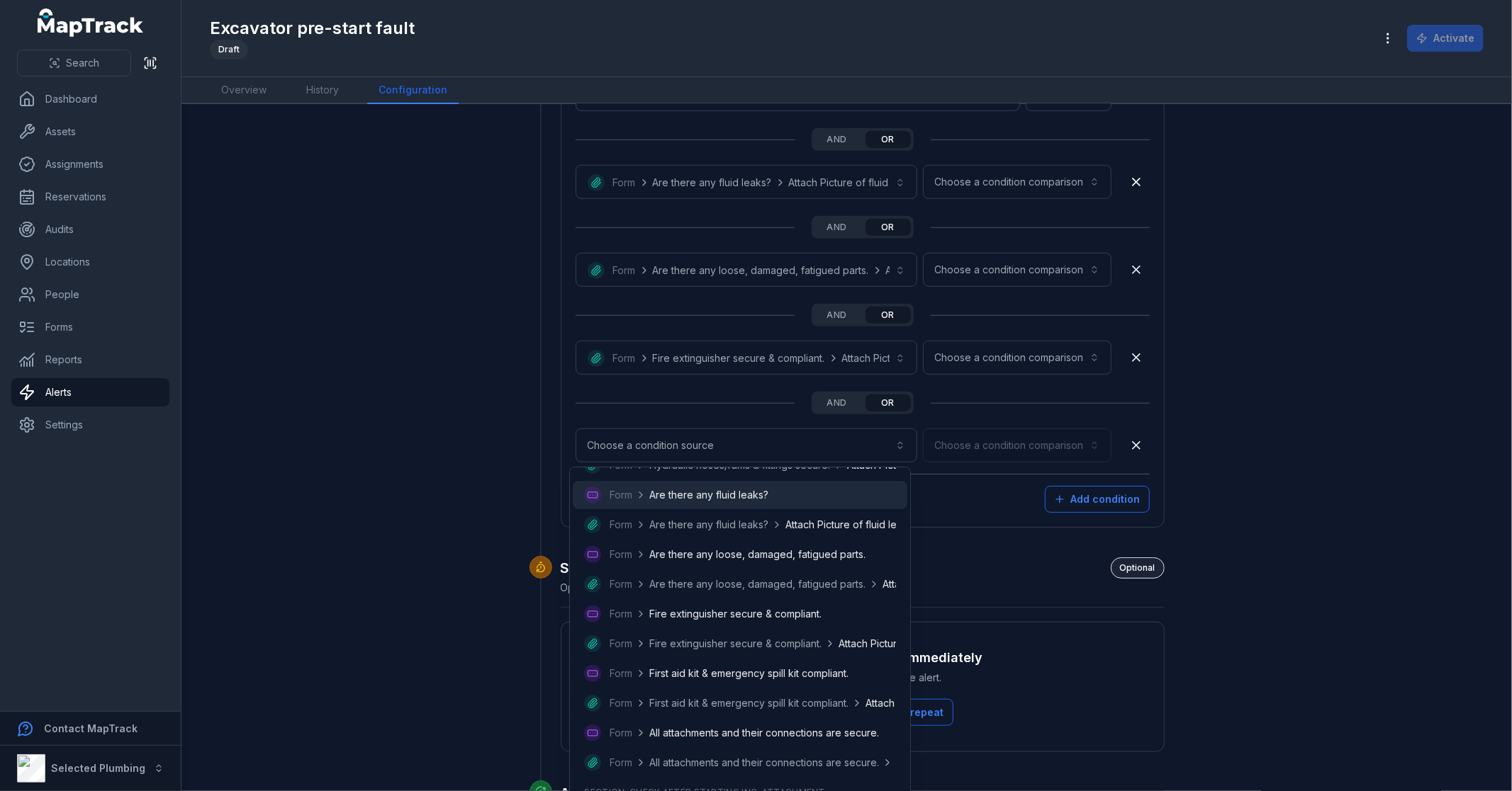
scroll to position [550, 0]
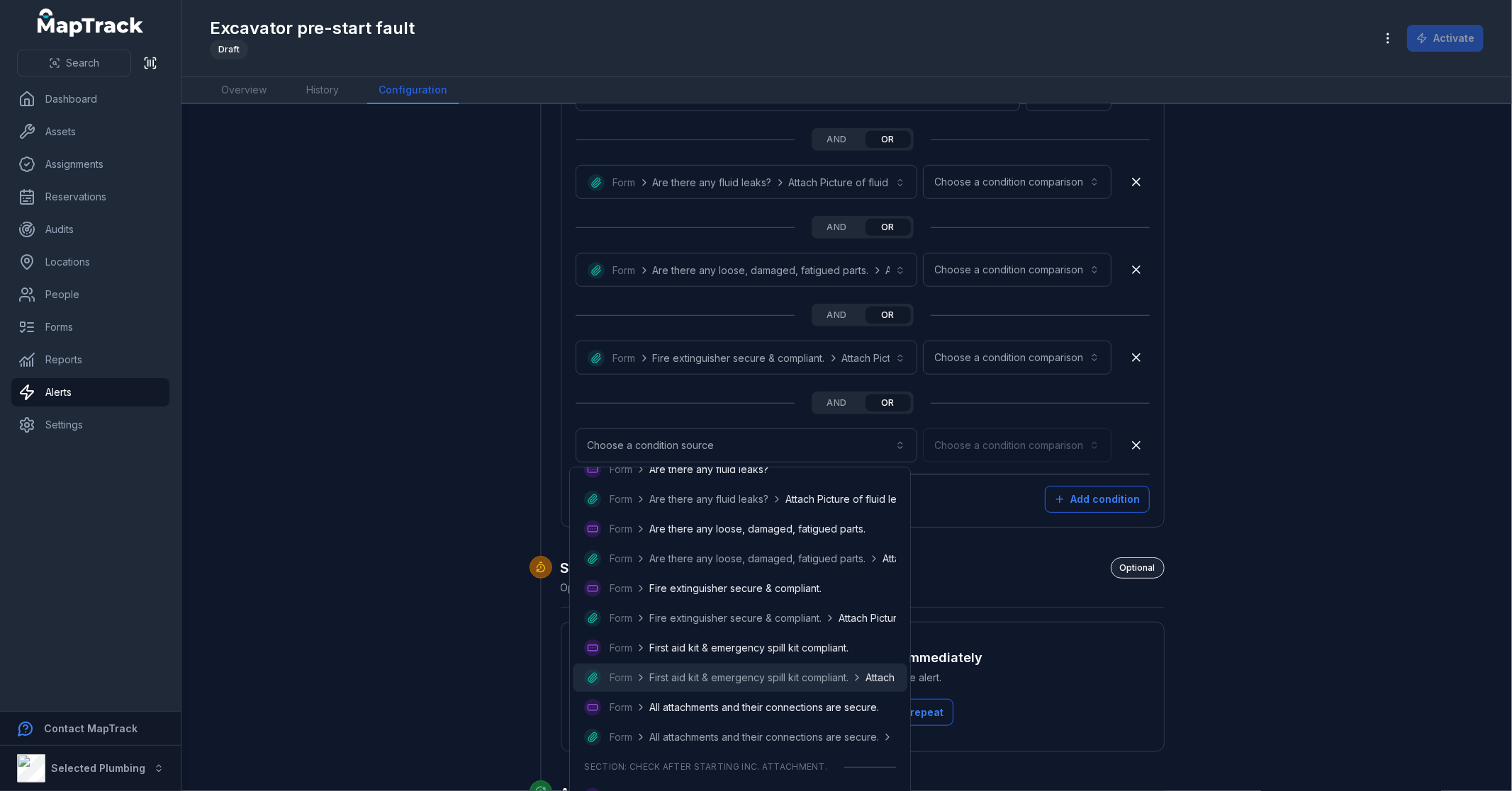
click at [747, 678] on span "First aid kit & emergency spill kit compliant." at bounding box center [749, 678] width 199 height 14
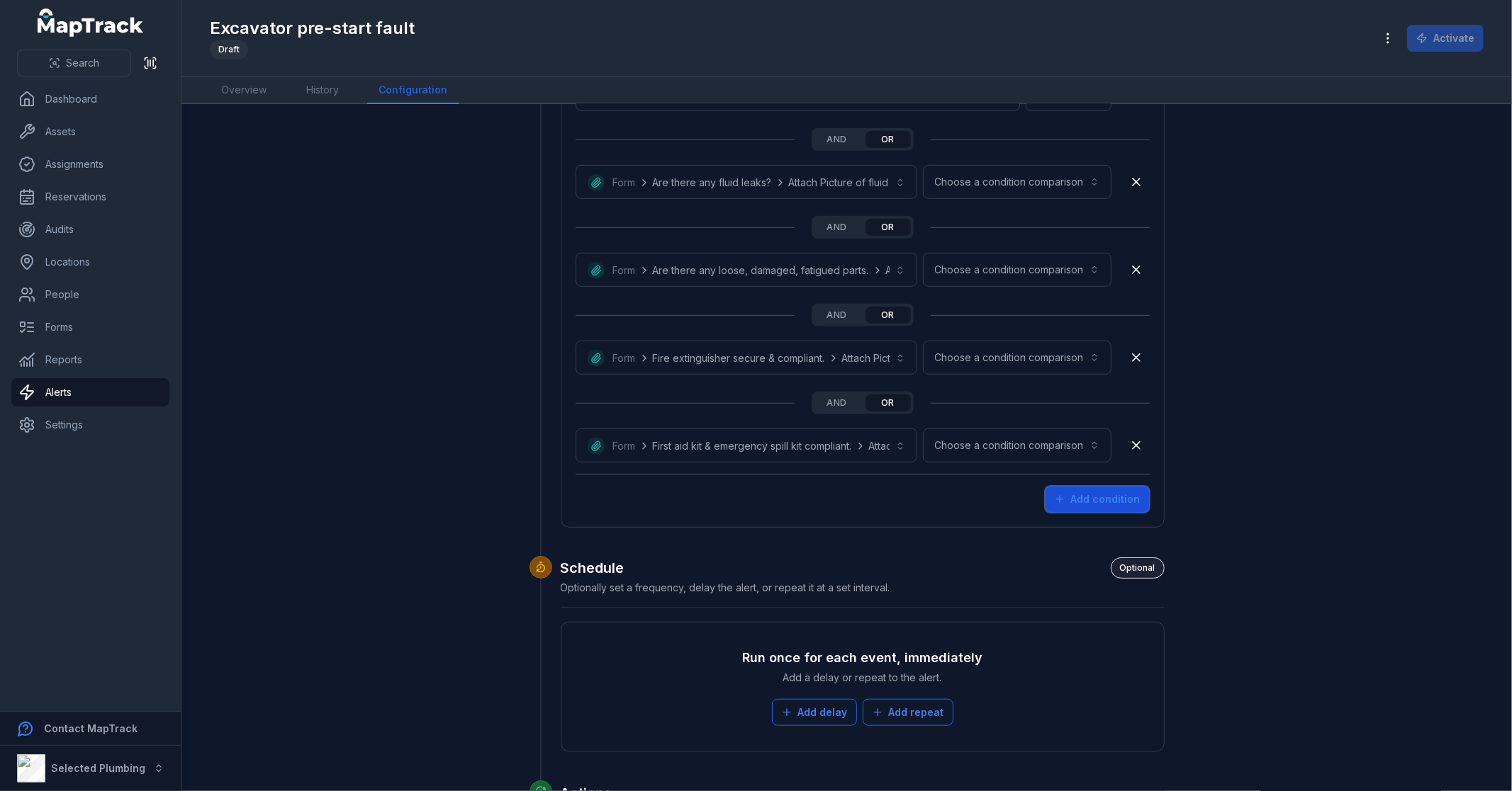
click at [1078, 499] on button "Add condition" at bounding box center [1098, 499] width 105 height 27
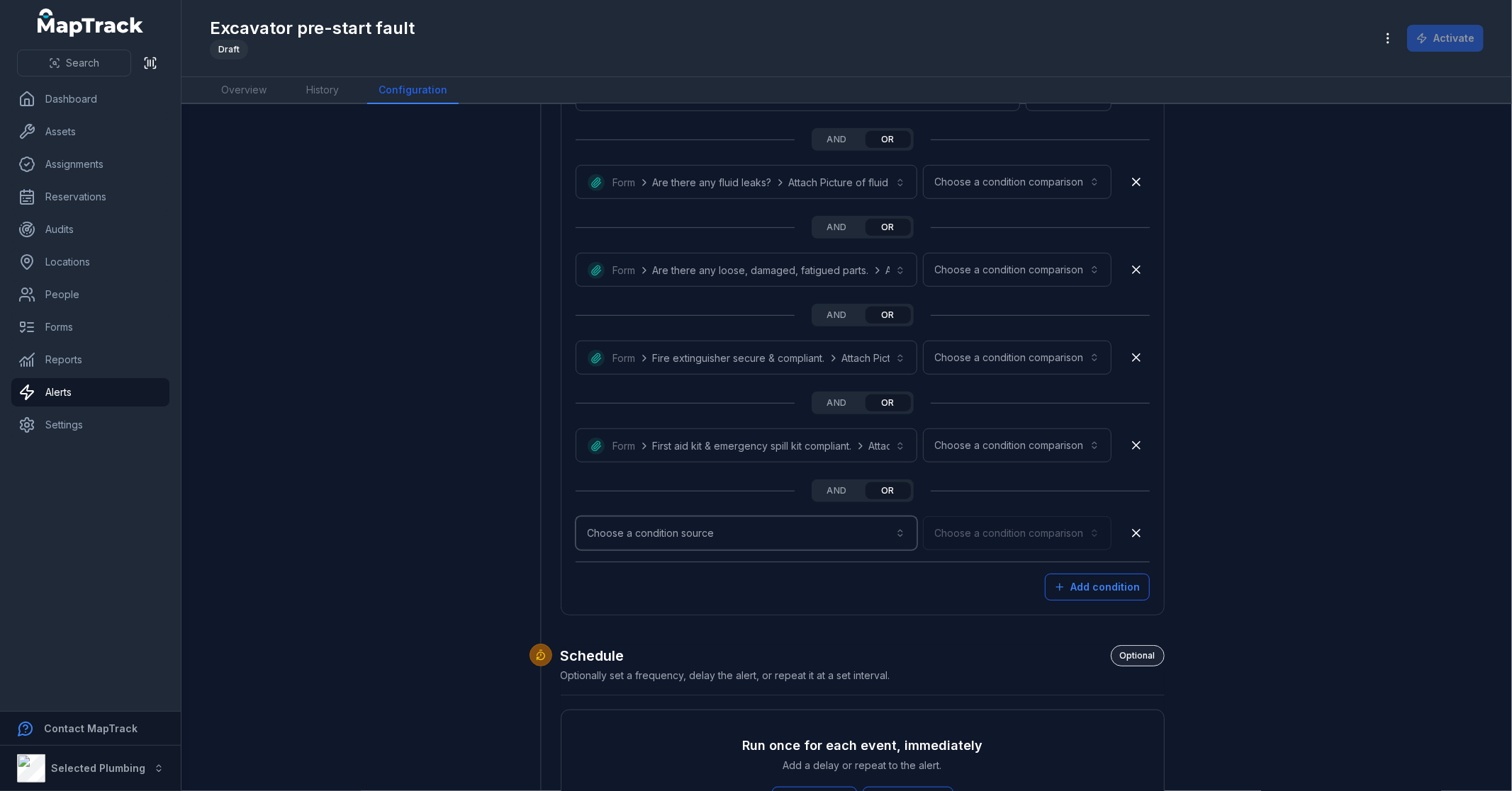
click at [704, 528] on button "Choose a condition source" at bounding box center [746, 533] width 342 height 34
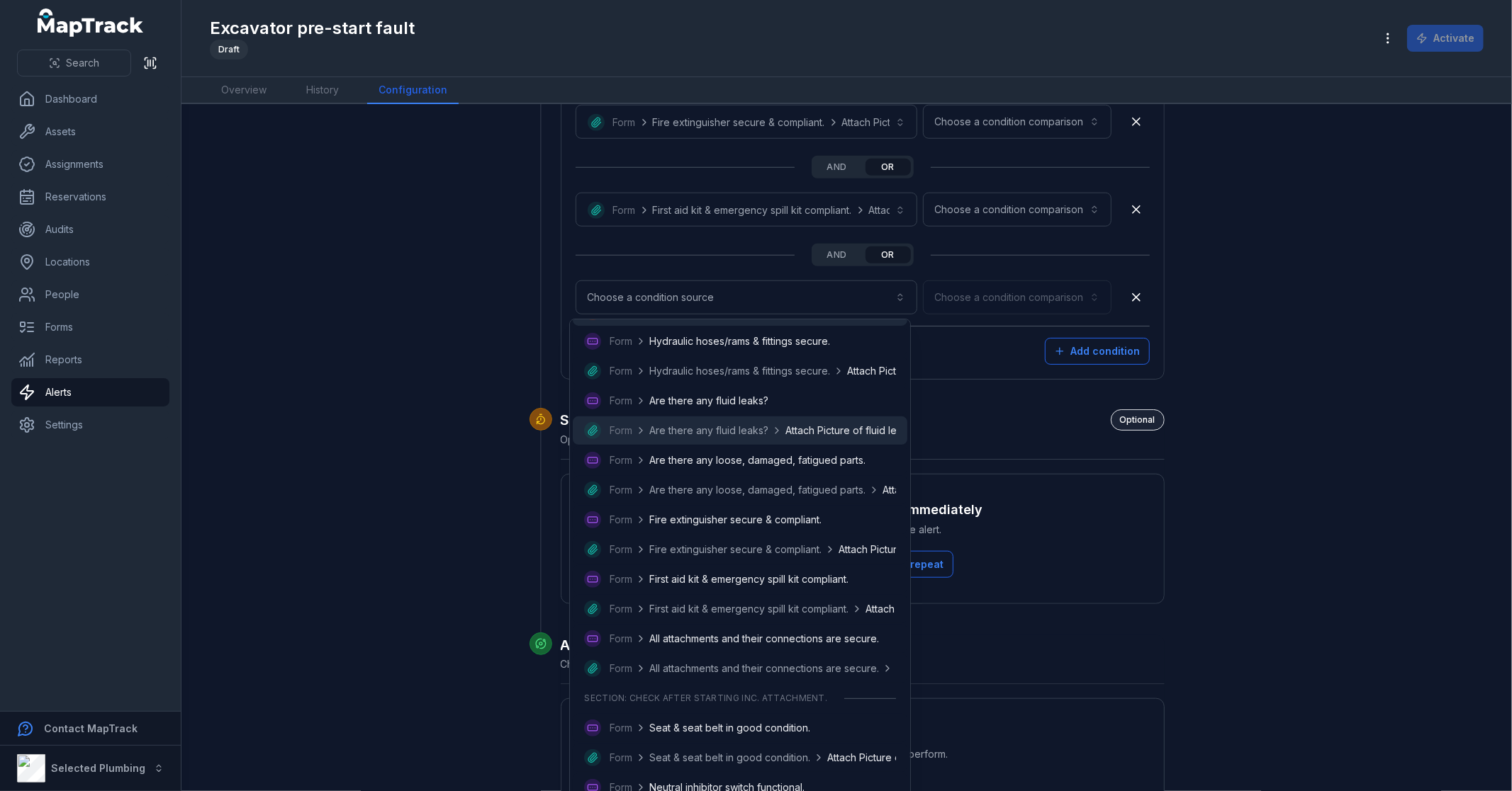
scroll to position [472, 0]
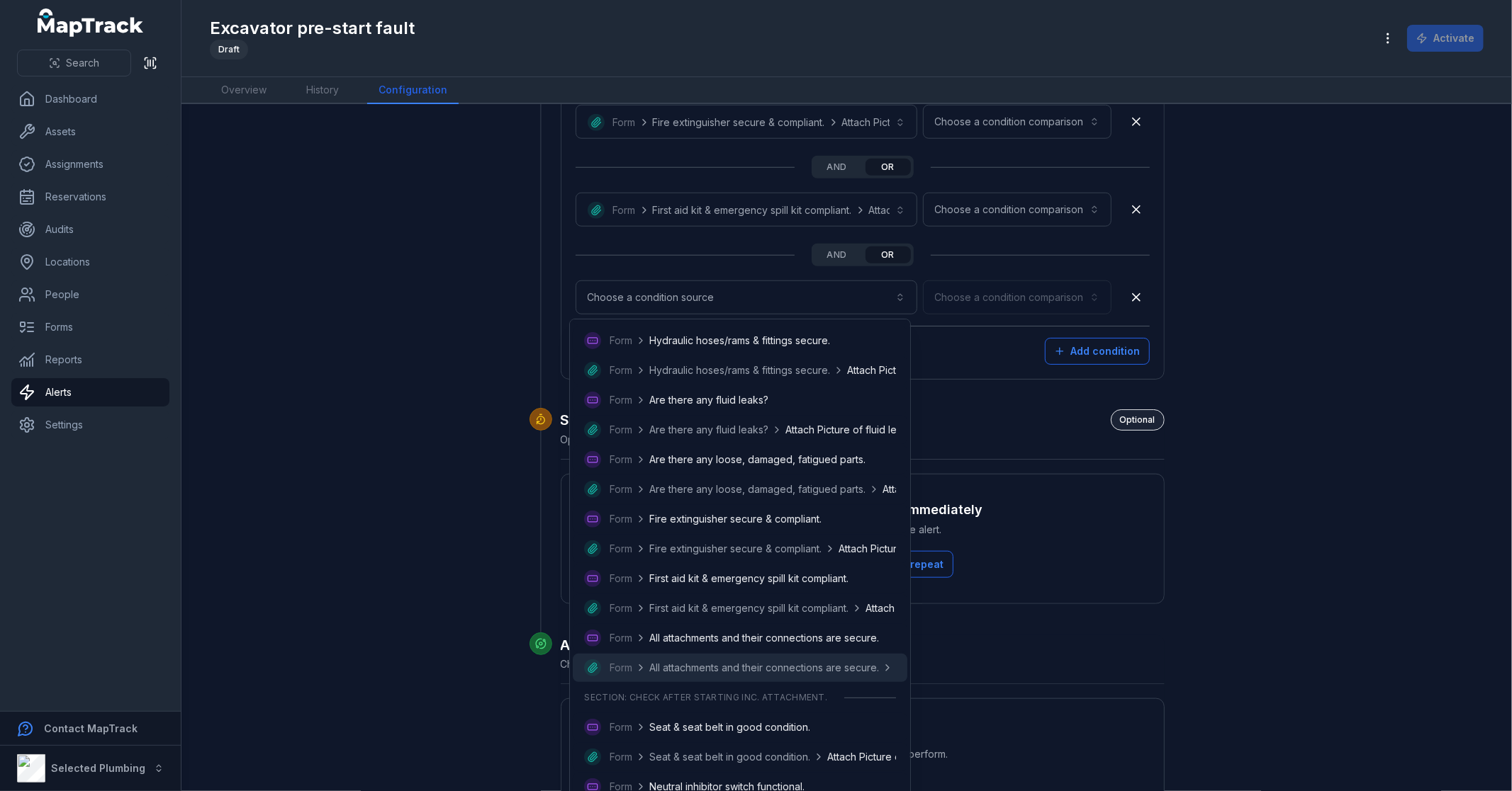
click at [784, 667] on span "All attachments and their connections are secure." at bounding box center [764, 668] width 230 height 14
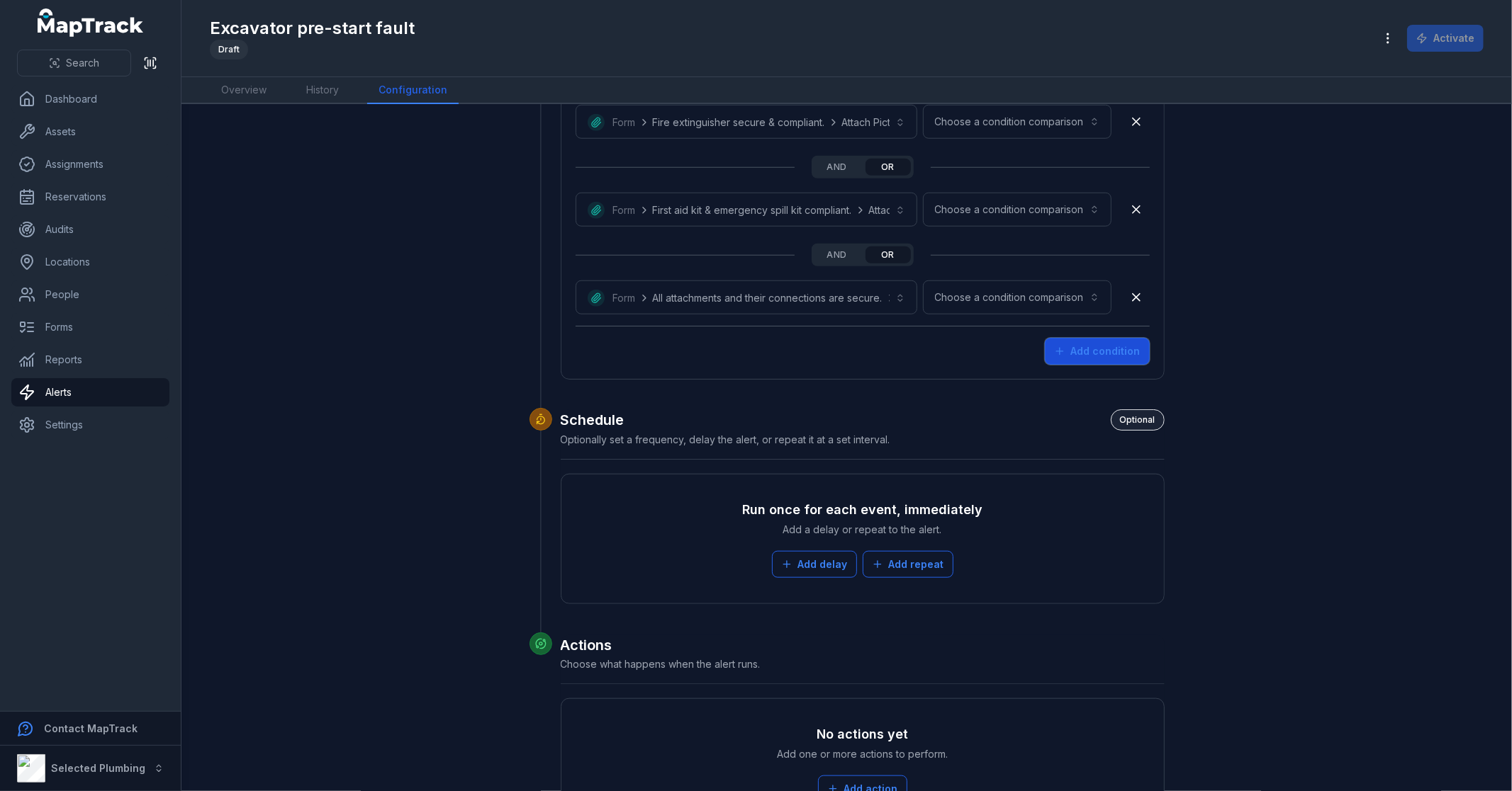
click at [1102, 357] on button "Add condition" at bounding box center [1098, 351] width 105 height 27
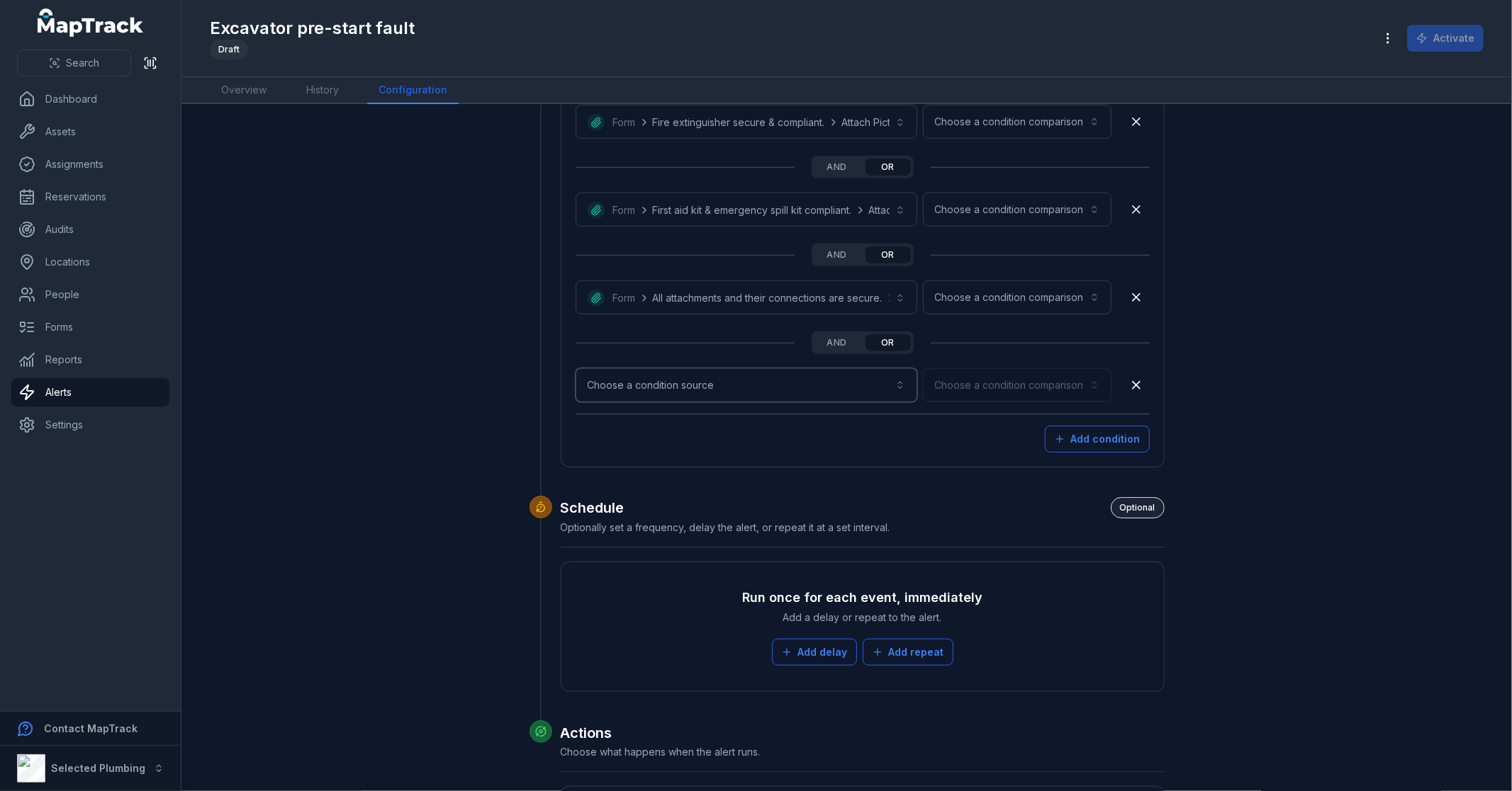
click at [742, 384] on button "Choose a condition source" at bounding box center [746, 386] width 342 height 34
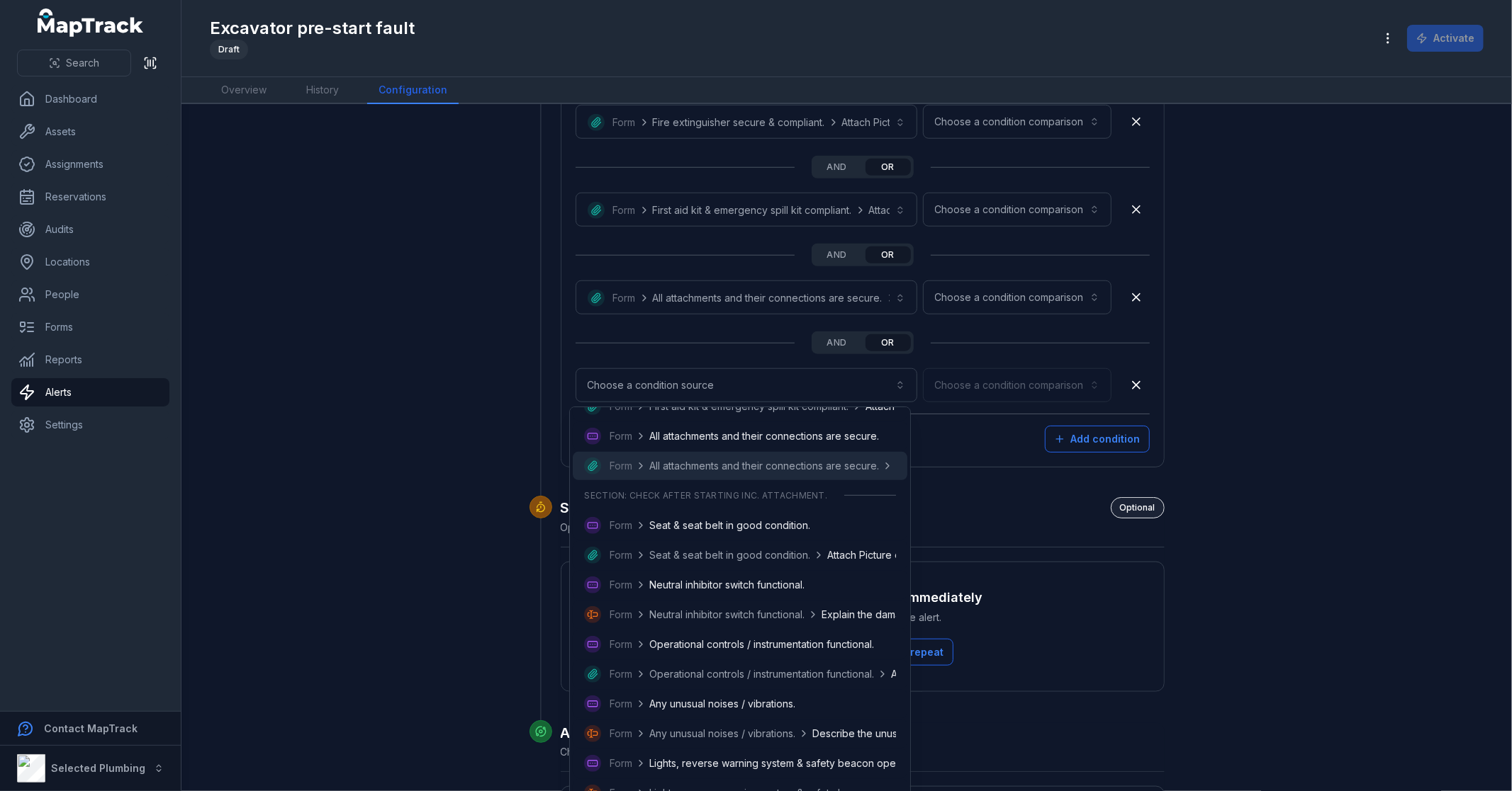
scroll to position [787, 0]
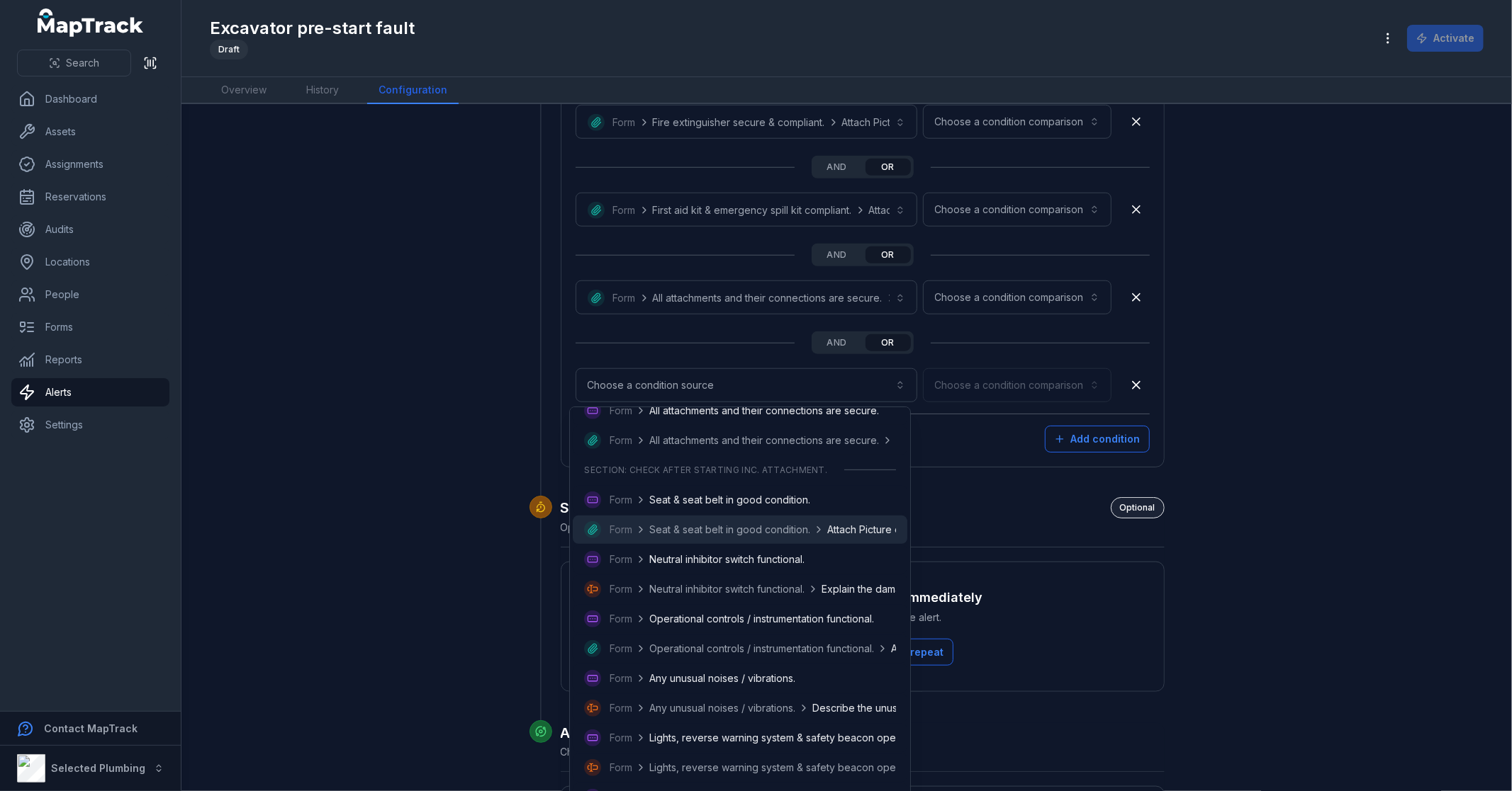
click at [769, 525] on span "Seat & seat belt in good condition." at bounding box center [730, 530] width 161 height 14
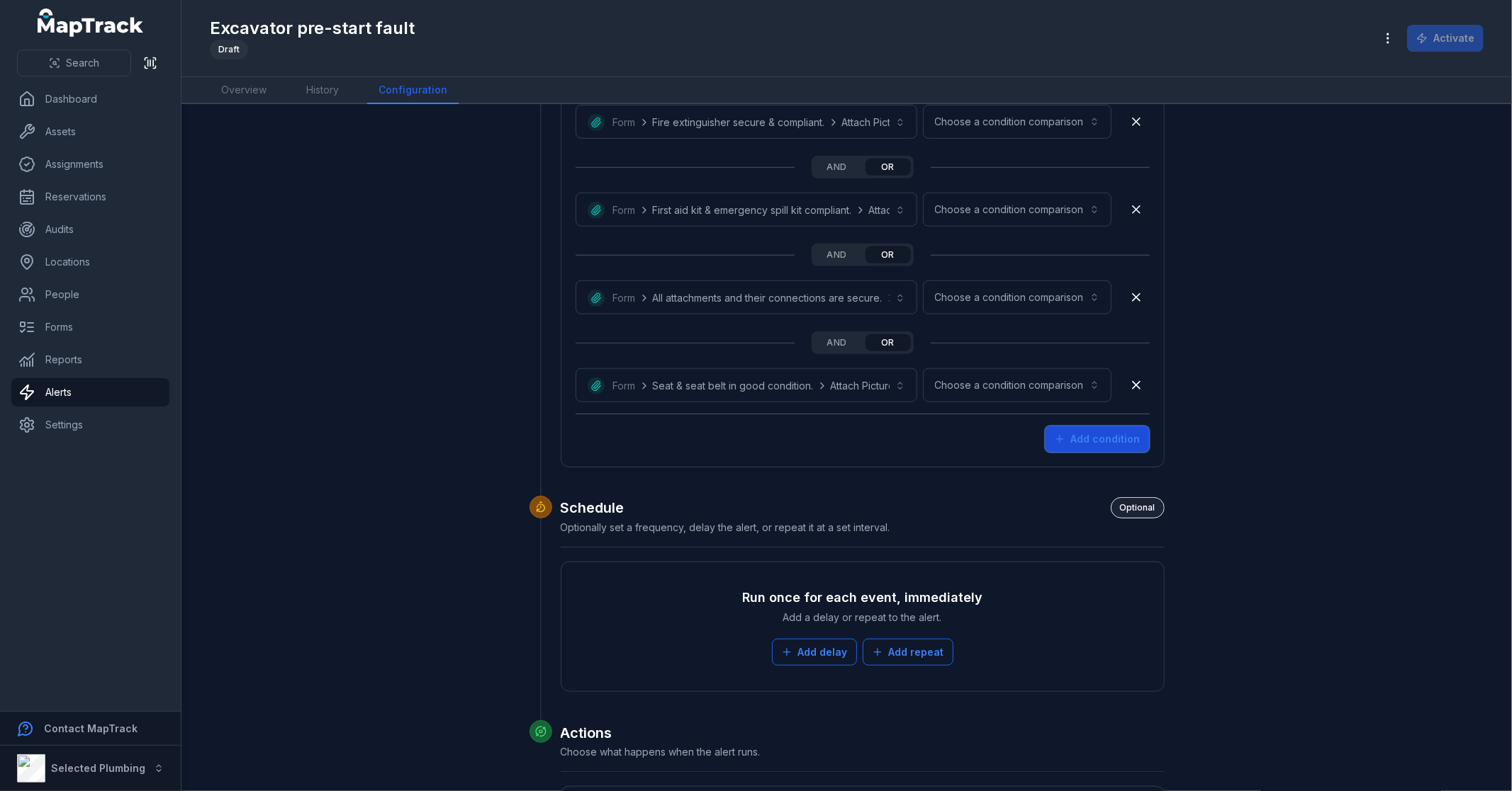
click at [1103, 439] on button "Add condition" at bounding box center [1098, 439] width 105 height 27
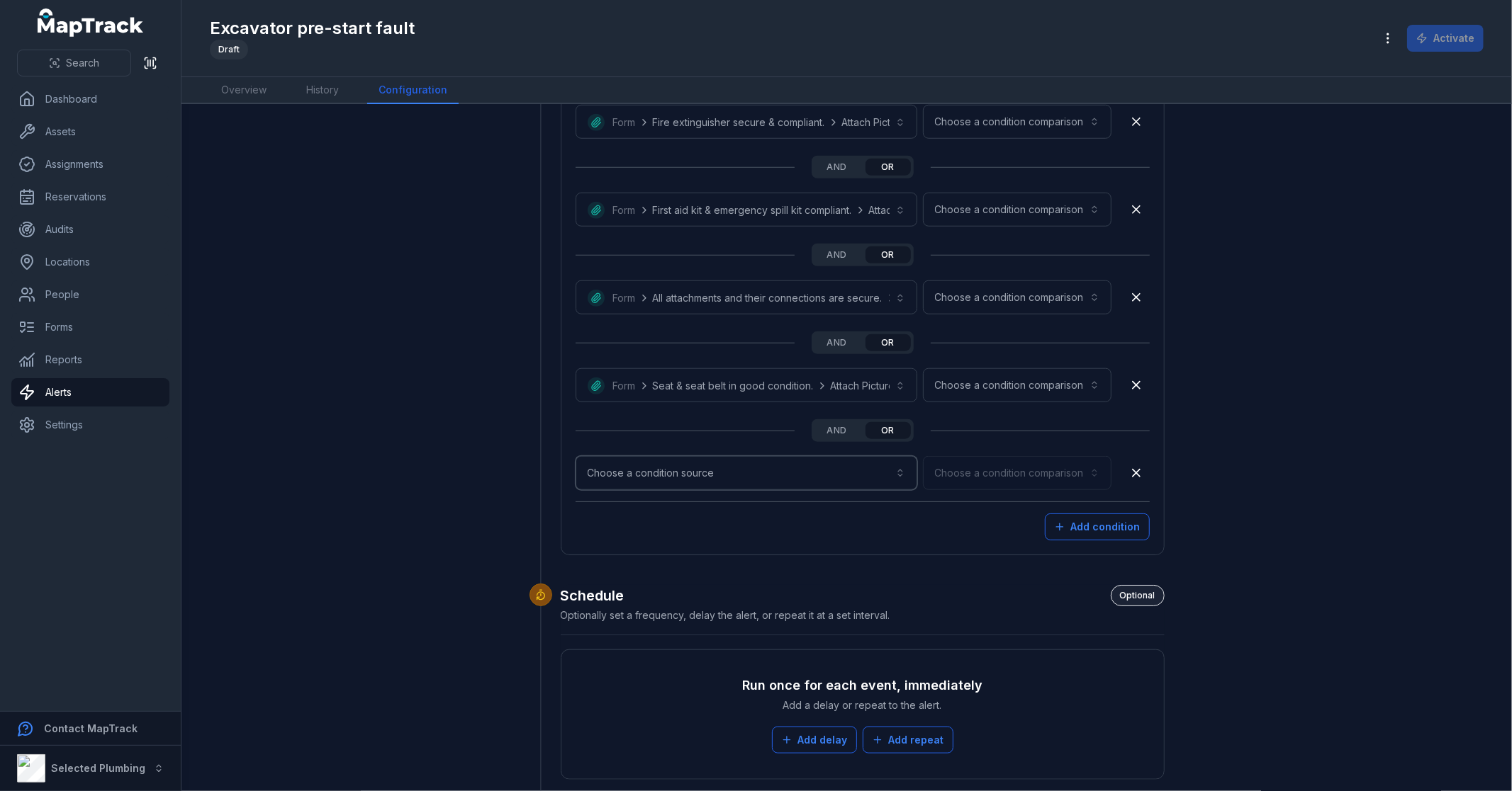
click at [686, 478] on button "Choose a condition source" at bounding box center [746, 473] width 342 height 34
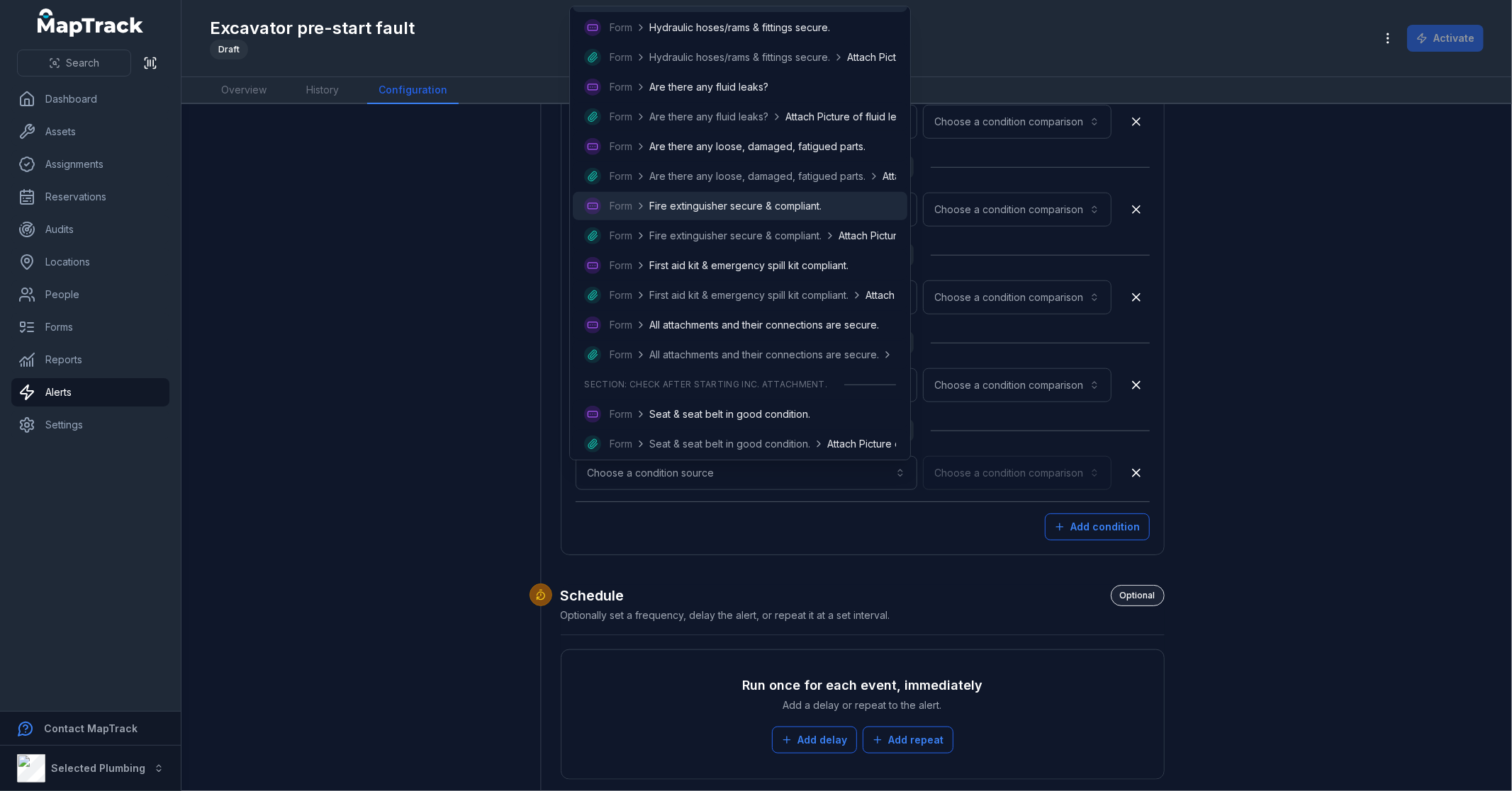
scroll to position [629, 0]
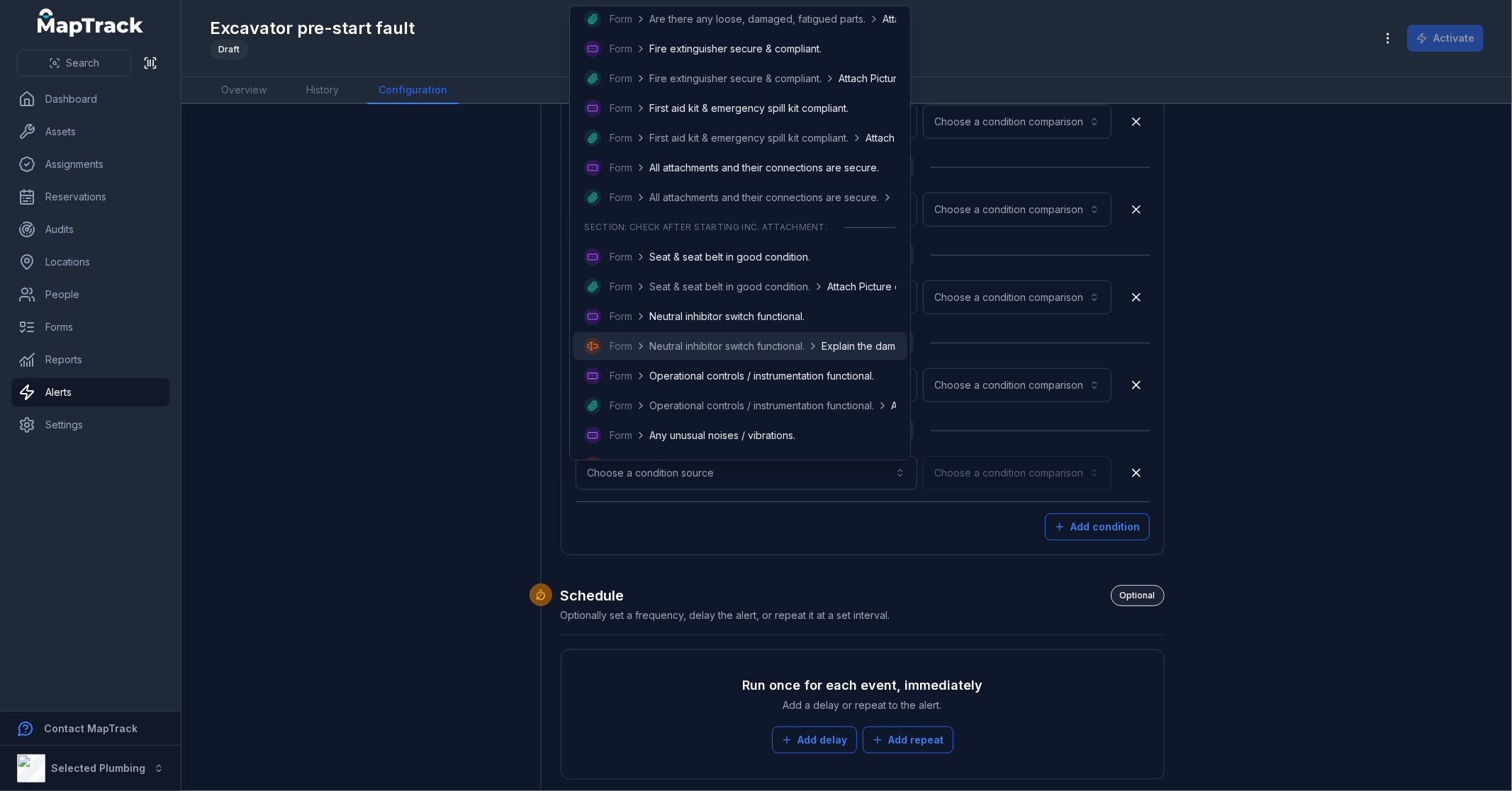
click at [745, 344] on span "Neutral inhibitor switch functional." at bounding box center [727, 346] width 156 height 14
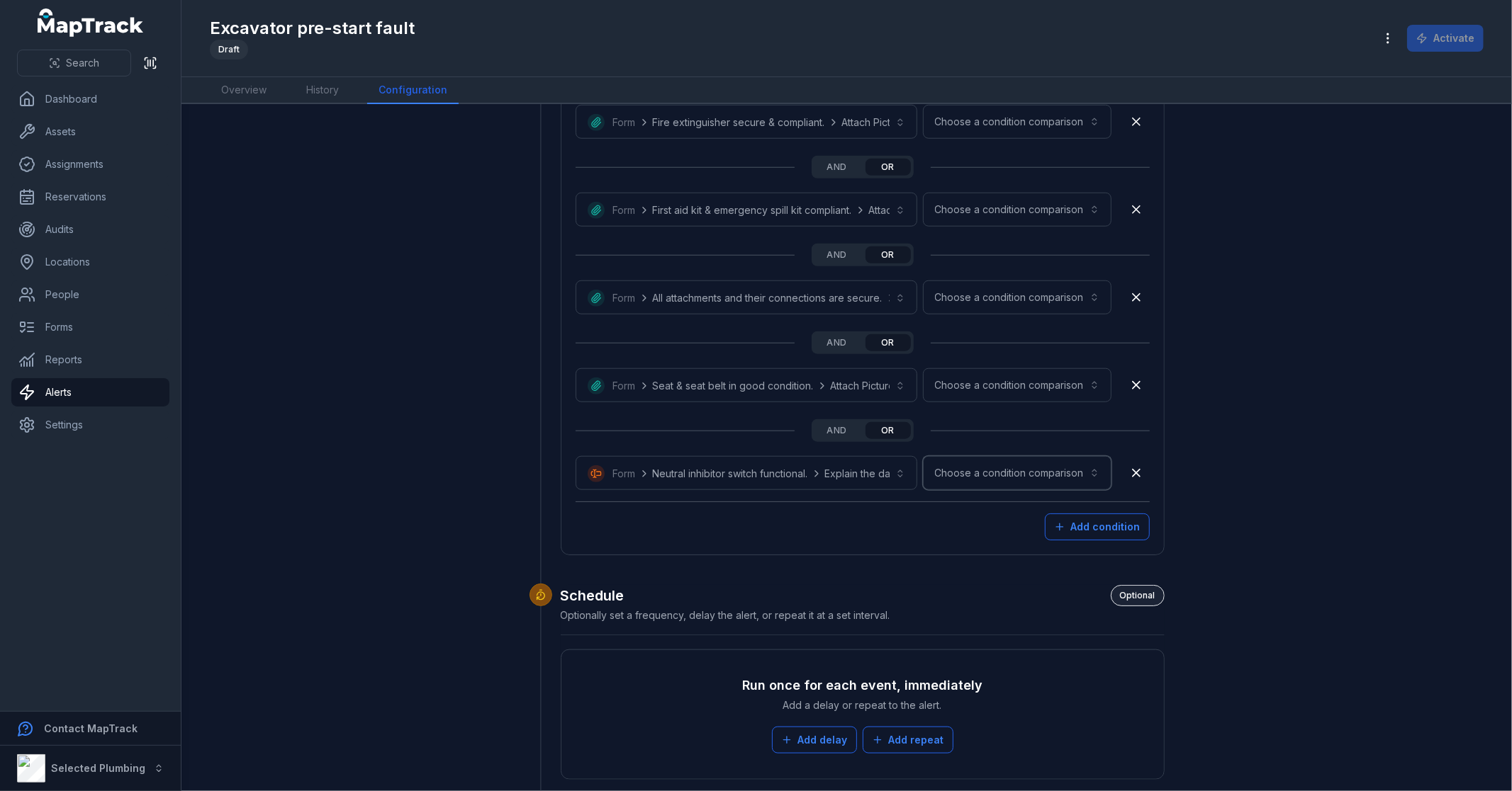
click at [1038, 468] on button "Choose a condition comparison" at bounding box center [1017, 473] width 188 height 34
click at [1035, 612] on span "Has value" at bounding box center [1017, 619] width 46 height 14
click at [1063, 533] on button "Add condition" at bounding box center [1098, 526] width 105 height 27
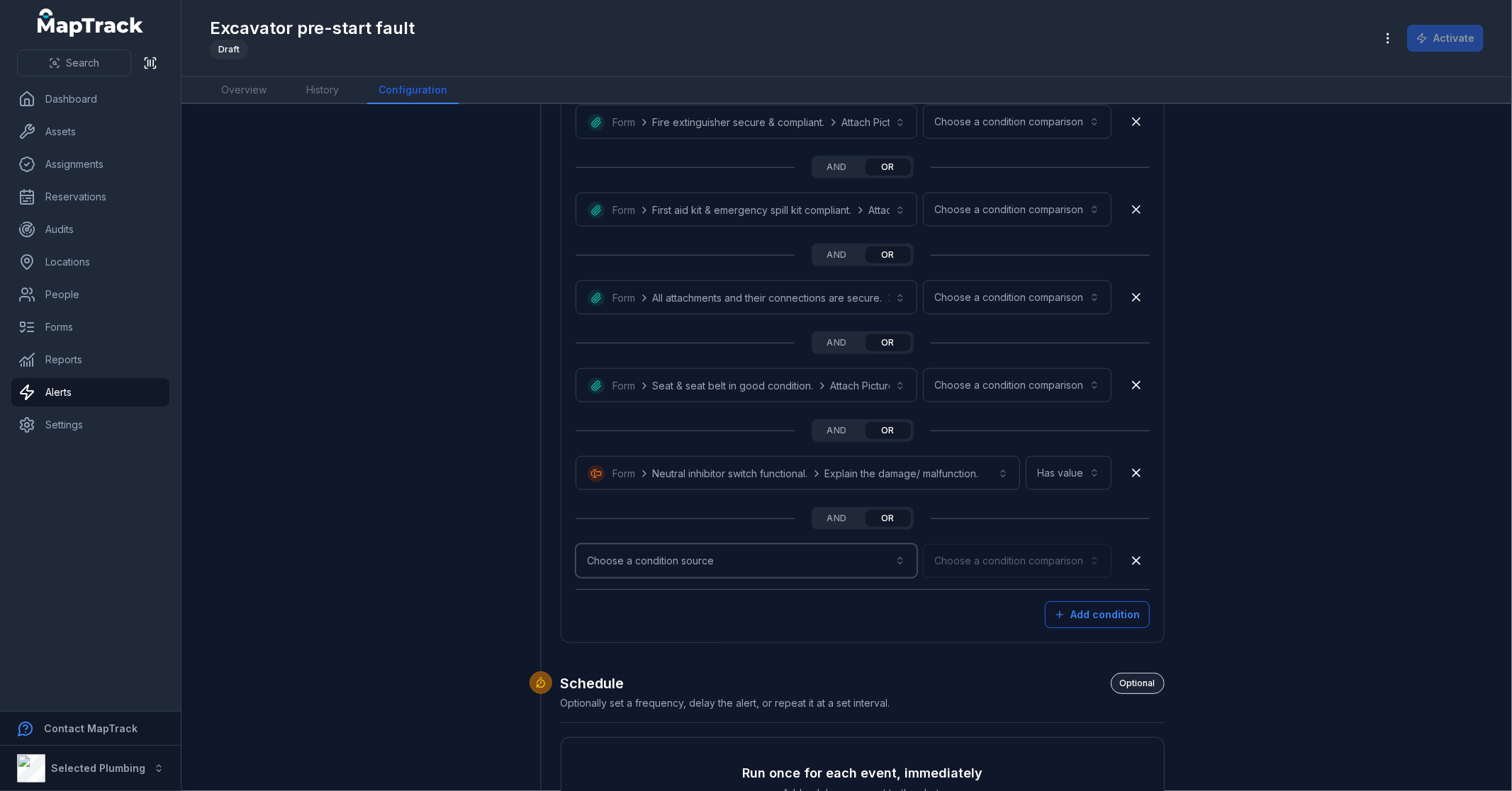
click at [733, 565] on button "Choose a condition source" at bounding box center [746, 561] width 342 height 34
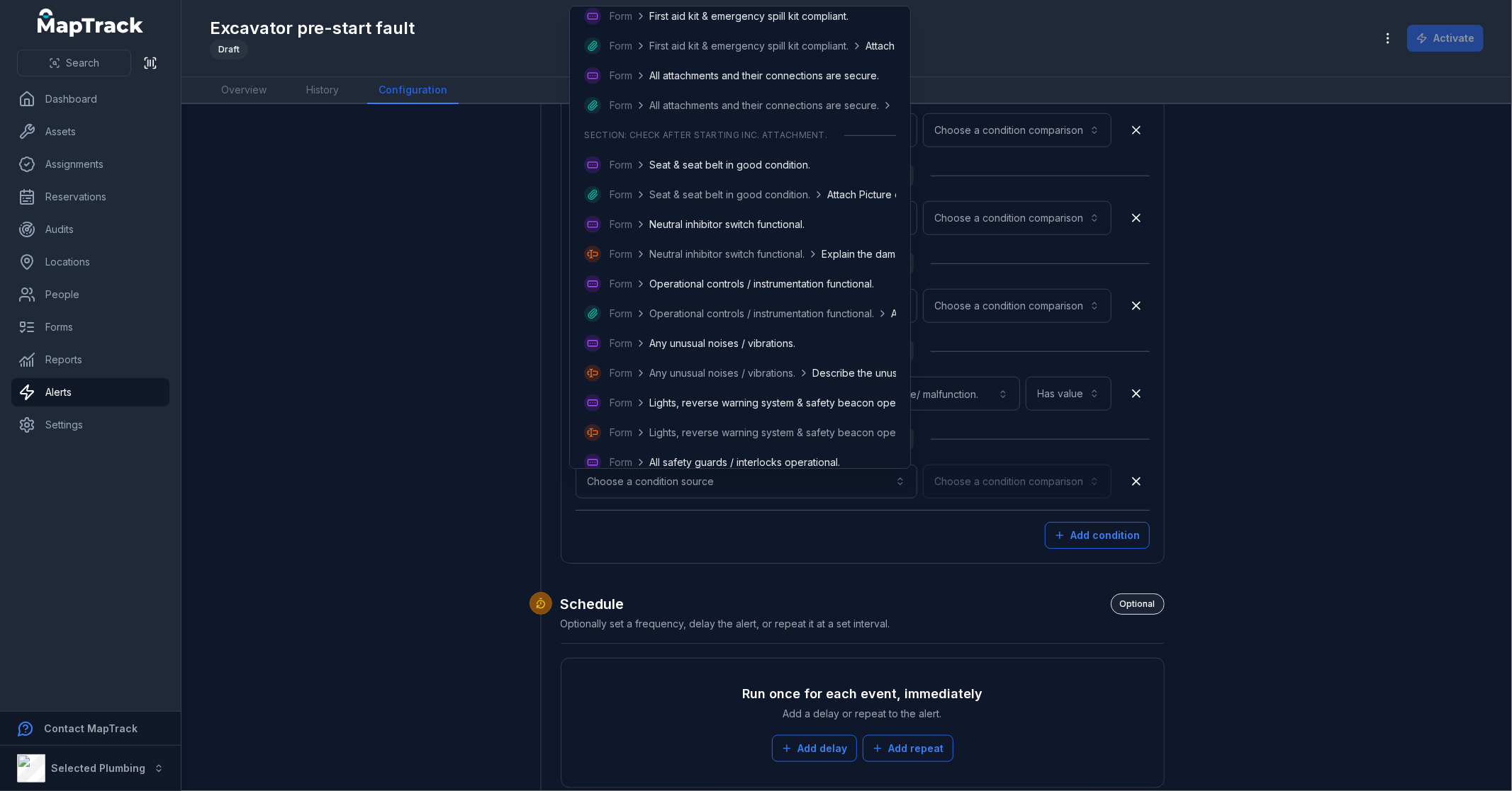
scroll to position [787, 0]
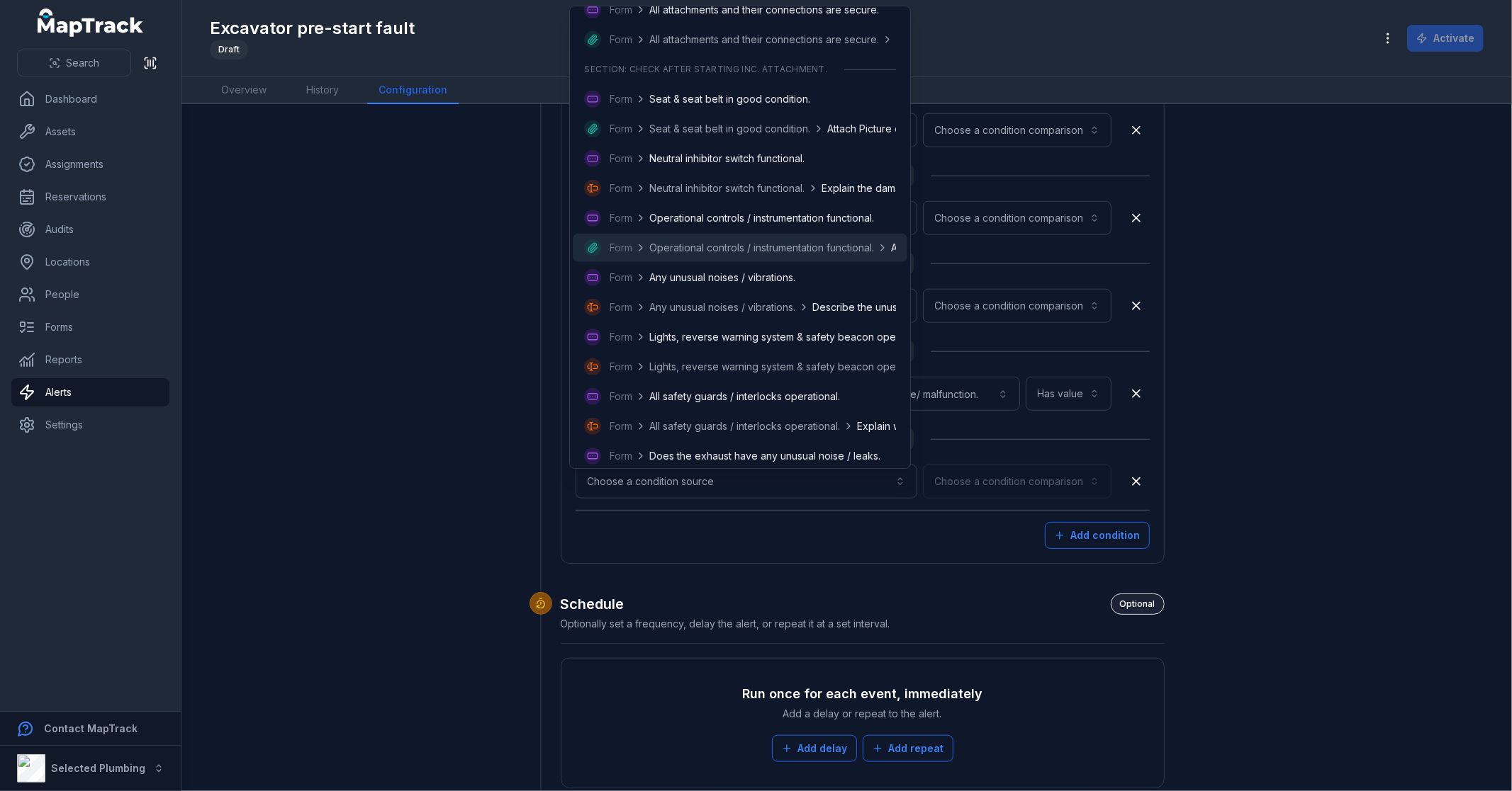
click at [747, 243] on span "Operational controls / instrumentation functional." at bounding box center [761, 248] width 225 height 14
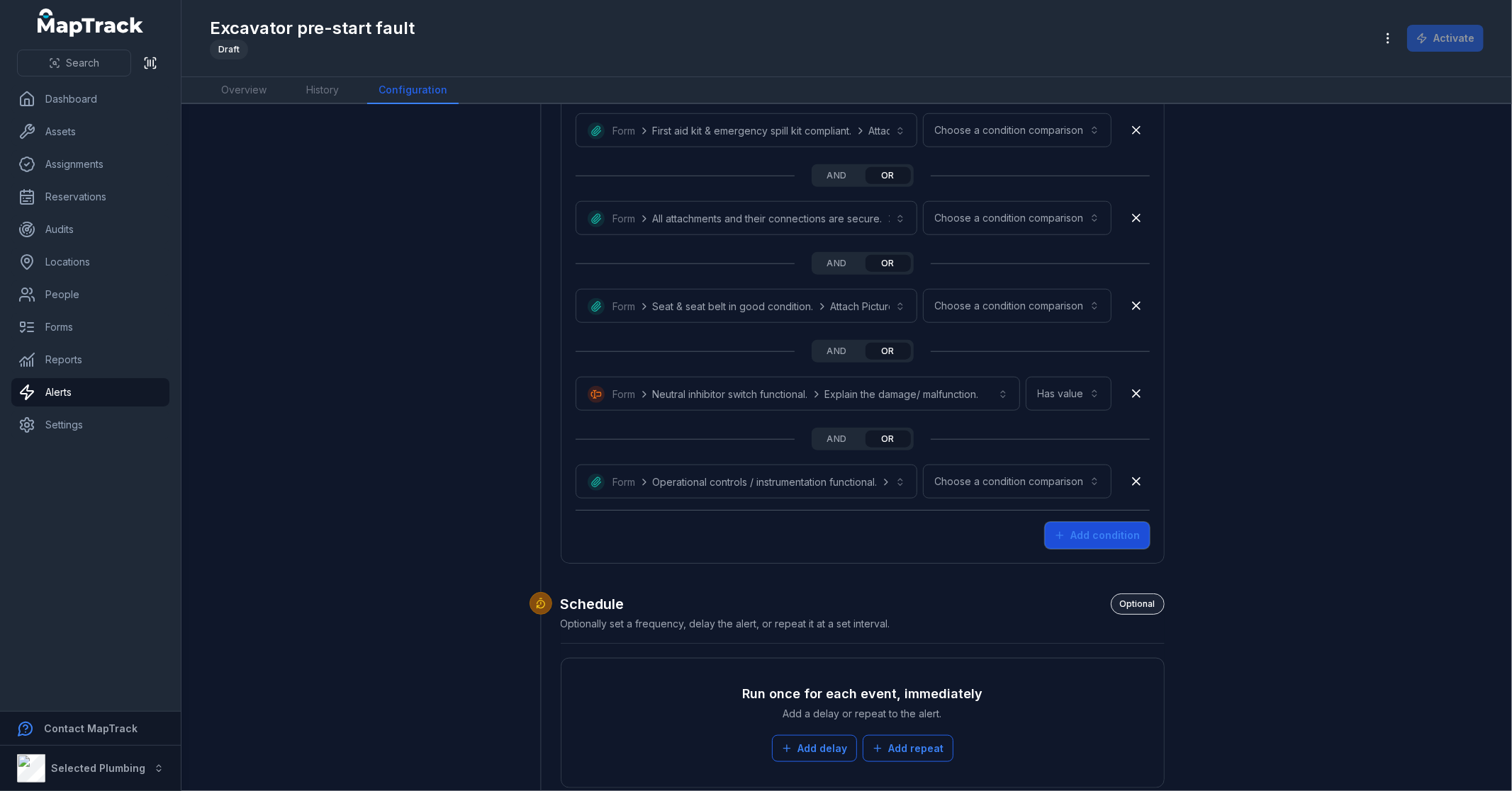
click at [1080, 540] on button "Add condition" at bounding box center [1098, 535] width 105 height 27
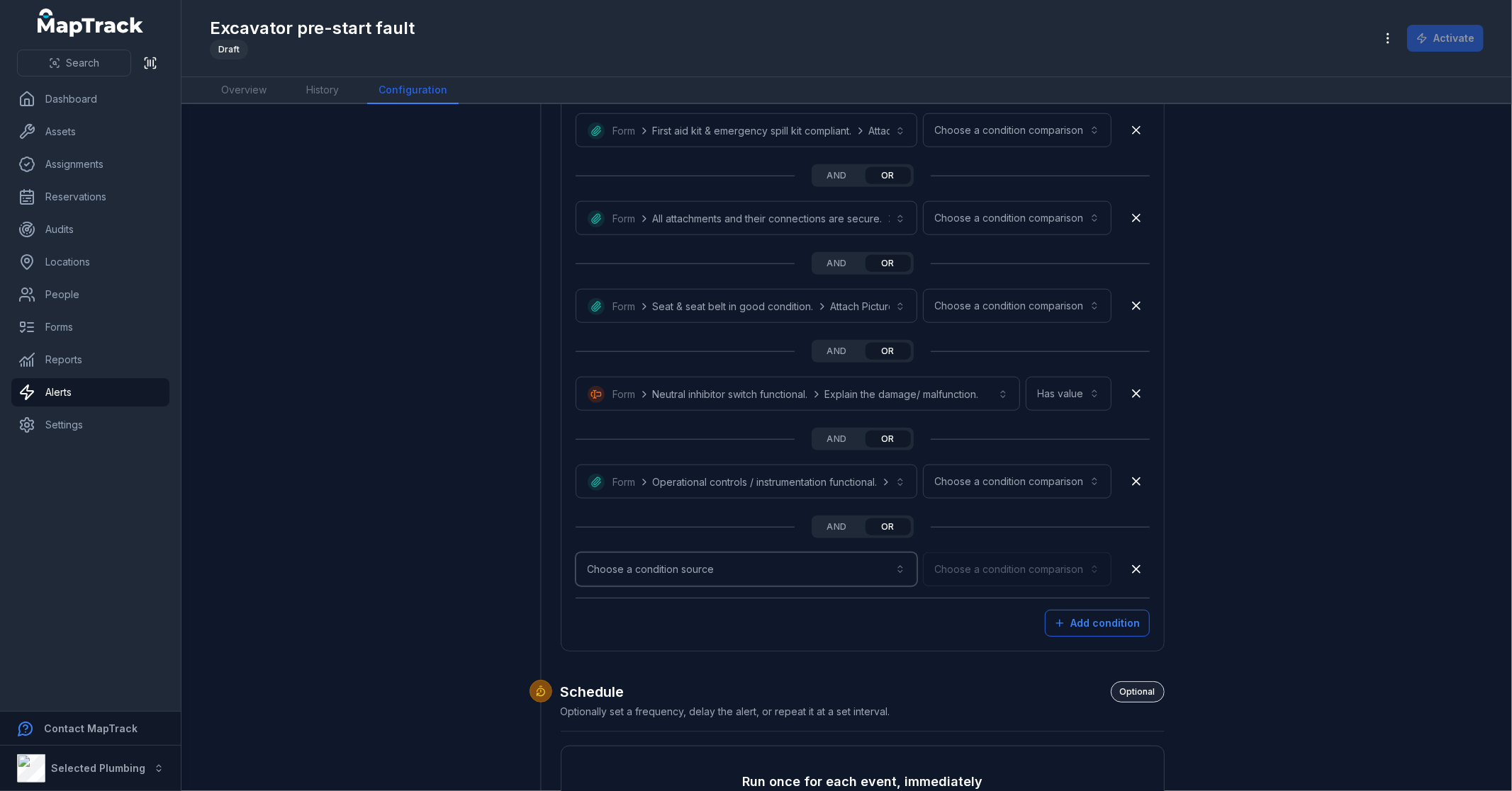
click at [631, 568] on button "Choose a condition source" at bounding box center [746, 570] width 342 height 34
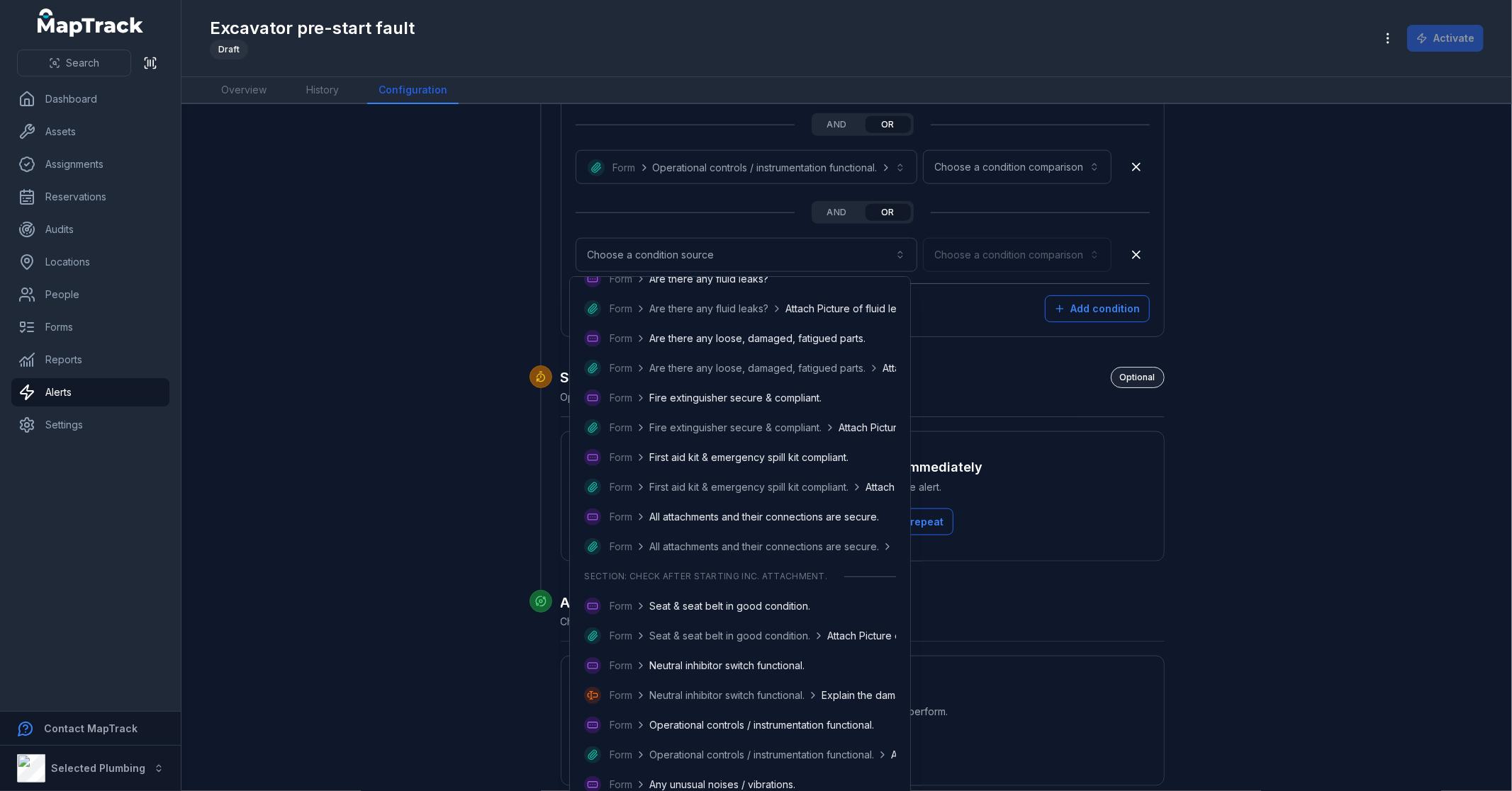
scroll to position [866, 0]
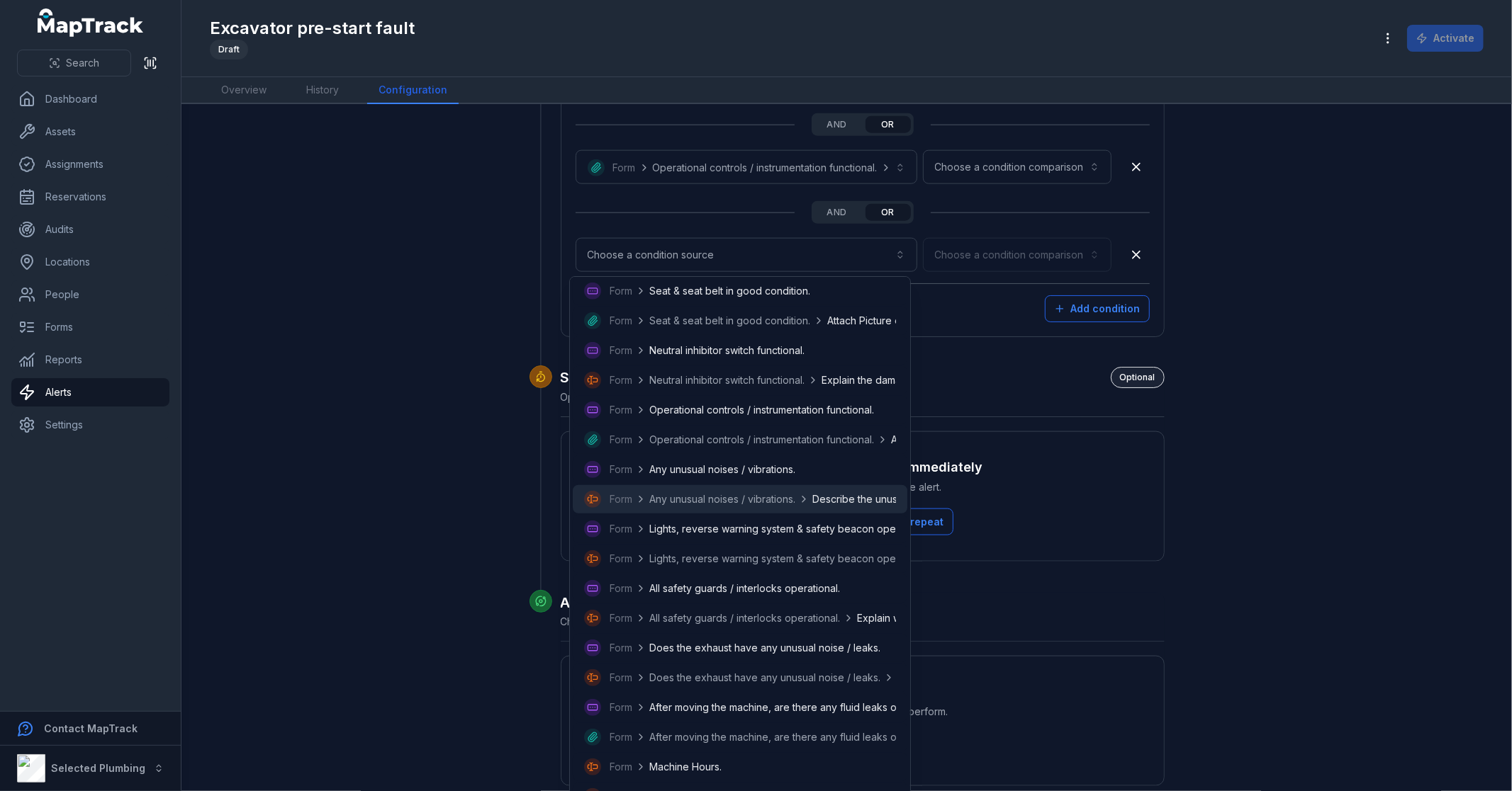
click at [795, 499] on span "Any unusual noises / vibrations." at bounding box center [722, 500] width 146 height 14
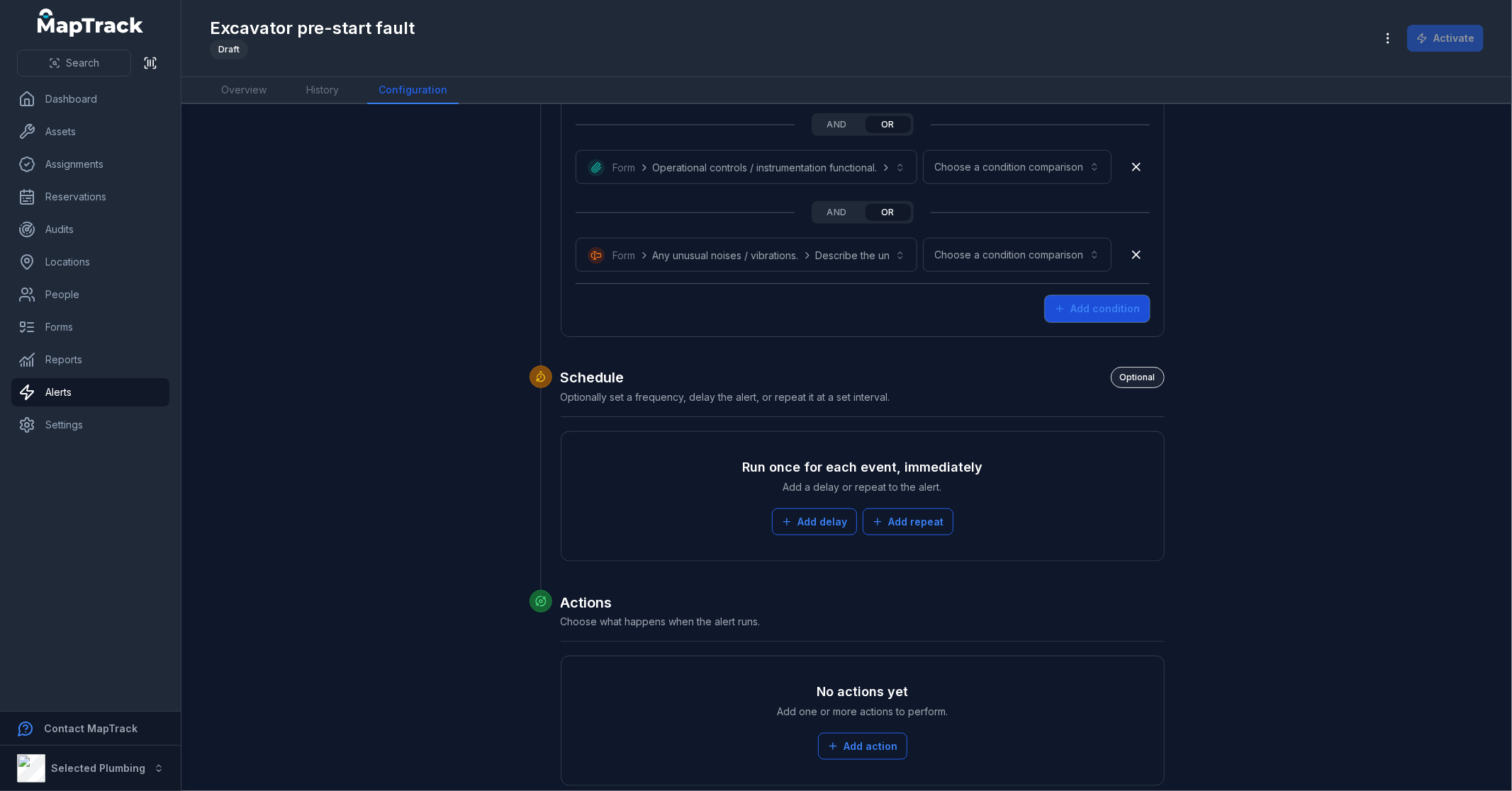
click at [1061, 305] on icon "button" at bounding box center [1059, 308] width 11 height 11
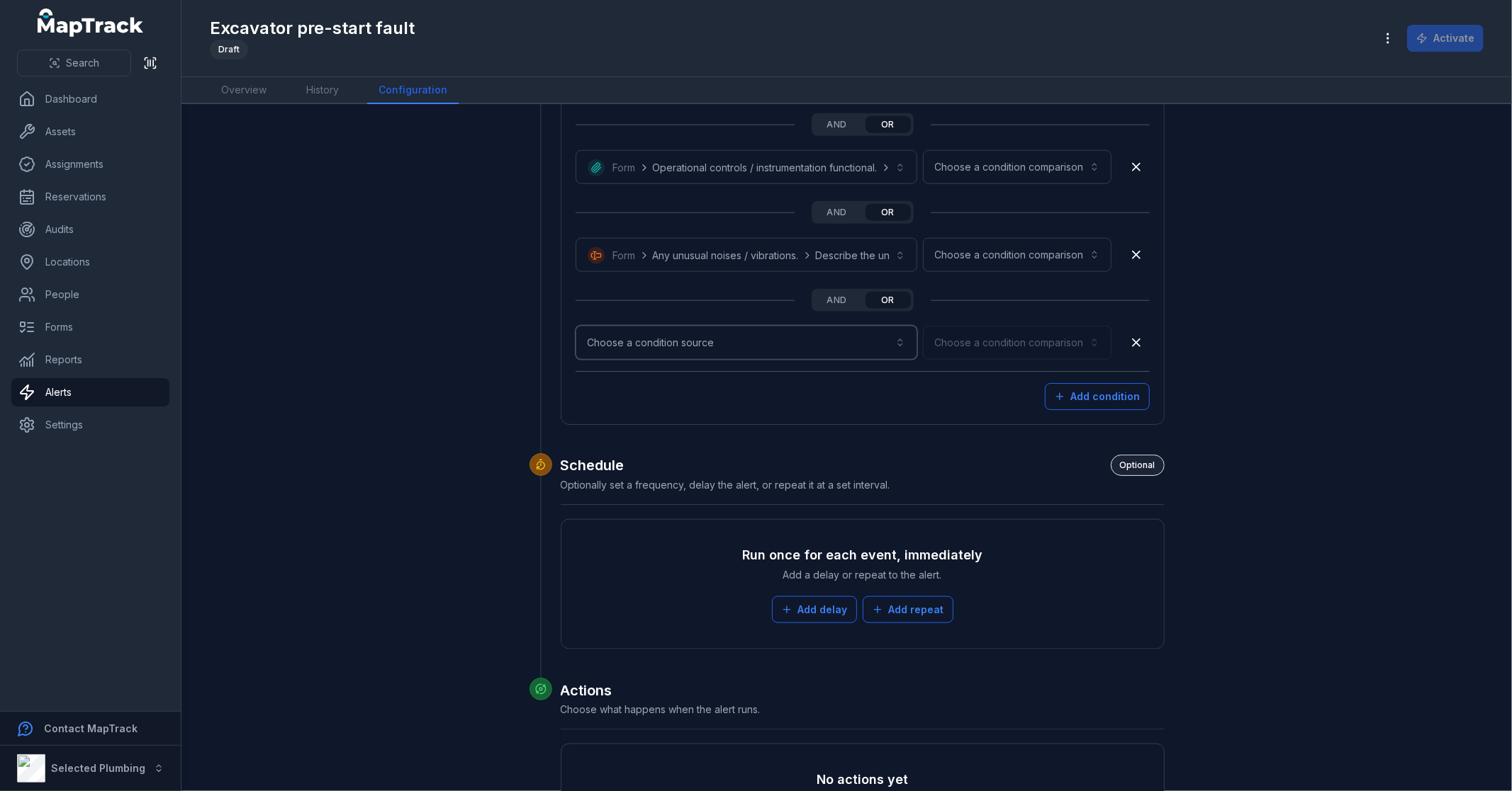
click at [747, 337] on button "Choose a condition source" at bounding box center [746, 343] width 342 height 34
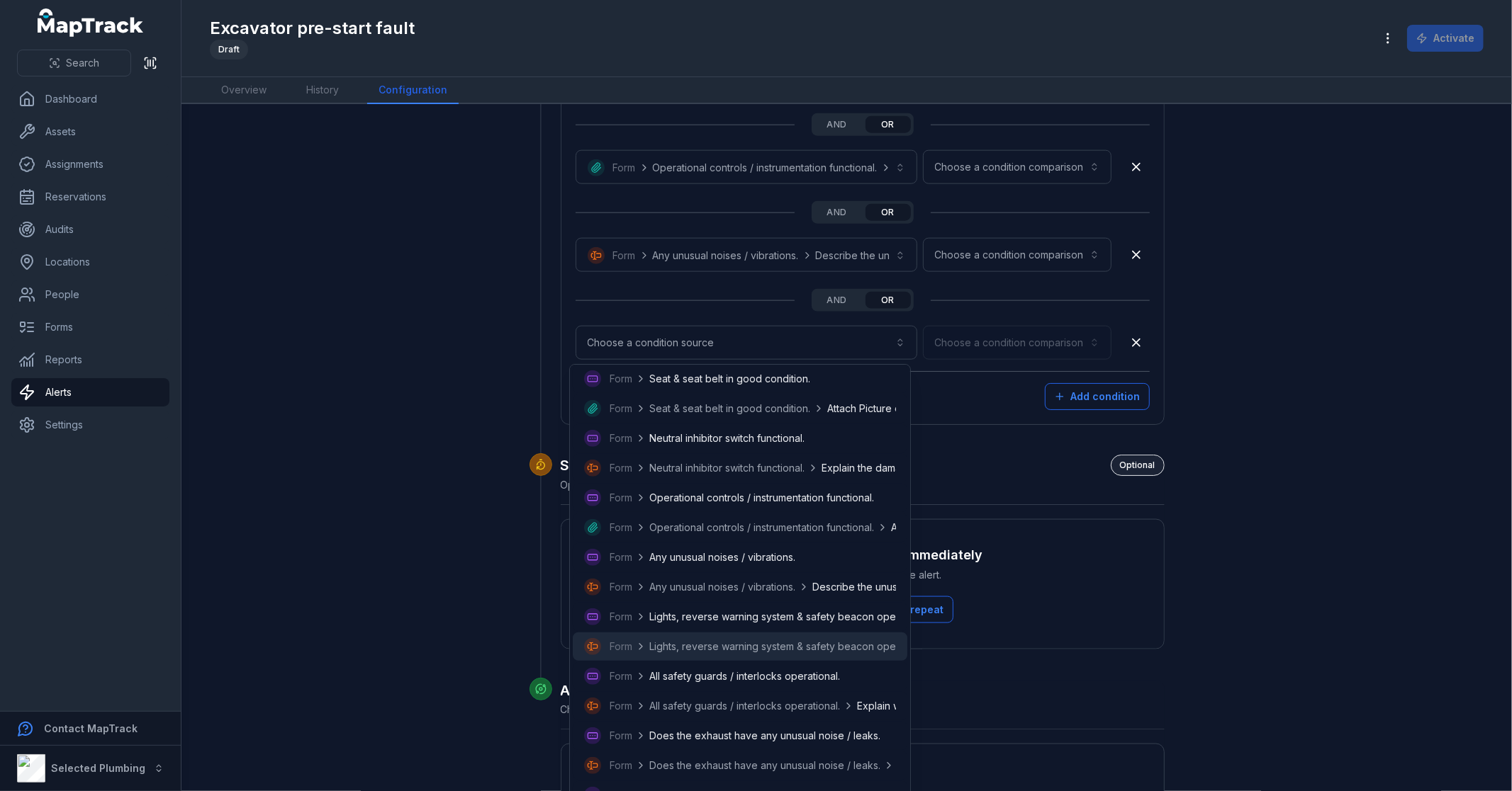
click at [759, 652] on div "Form Lights, reverse warning system & safety beacon operational. Explain what i…" at bounding box center [740, 646] width 312 height 17
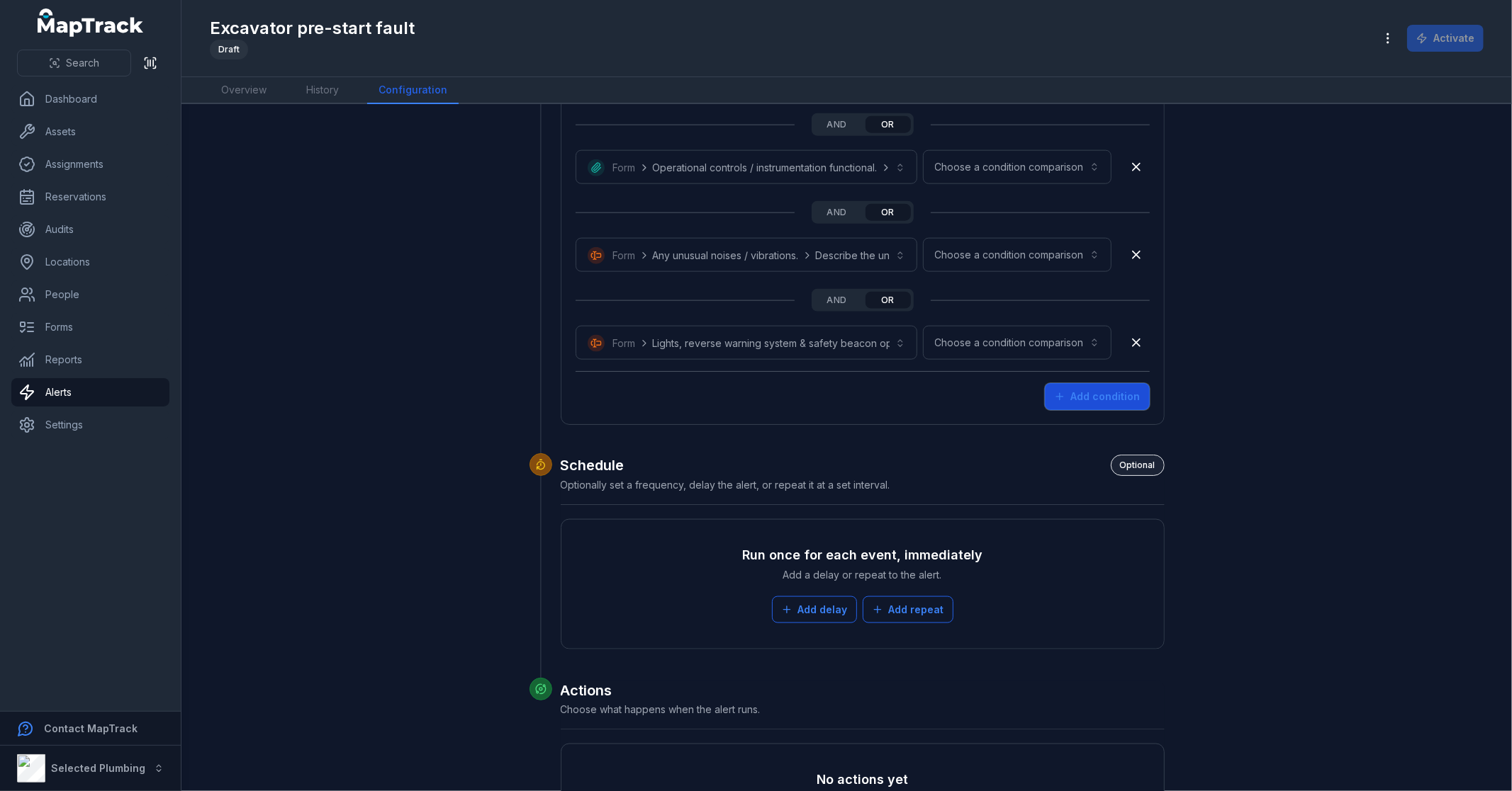
click at [1118, 398] on button "Add condition" at bounding box center [1098, 396] width 105 height 27
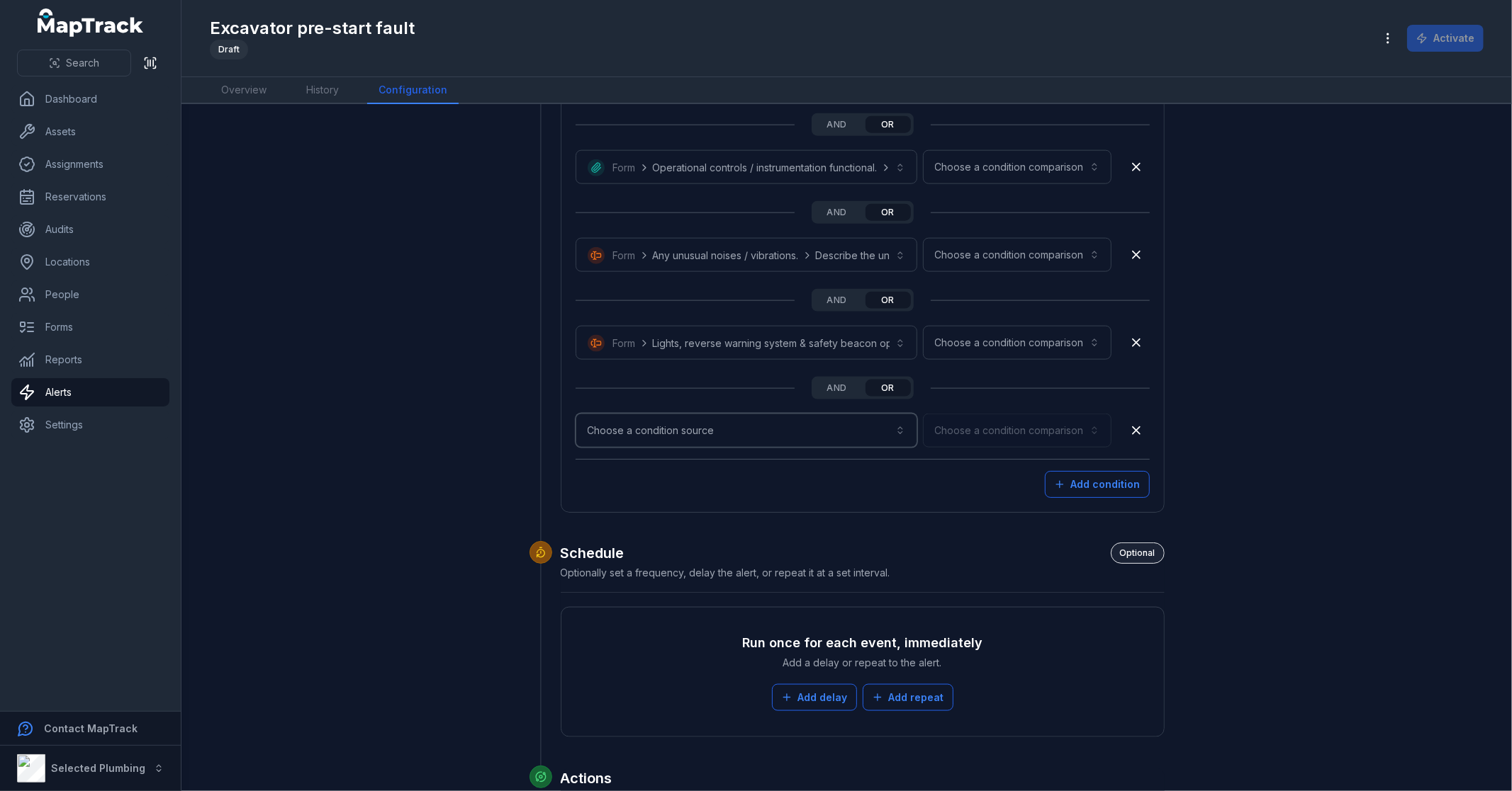
click at [685, 420] on button "Choose a condition source" at bounding box center [746, 430] width 342 height 34
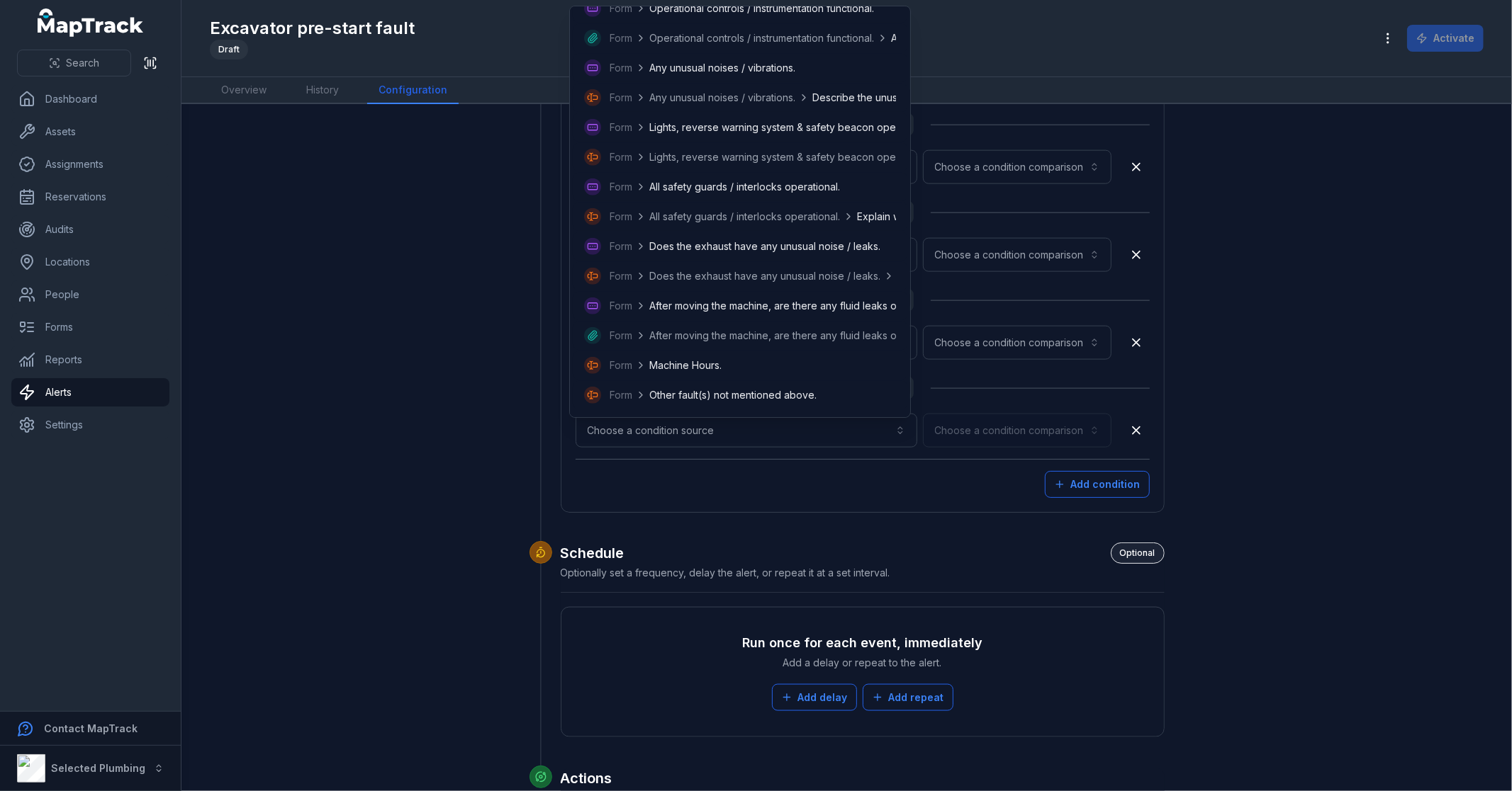
scroll to position [1023, 0]
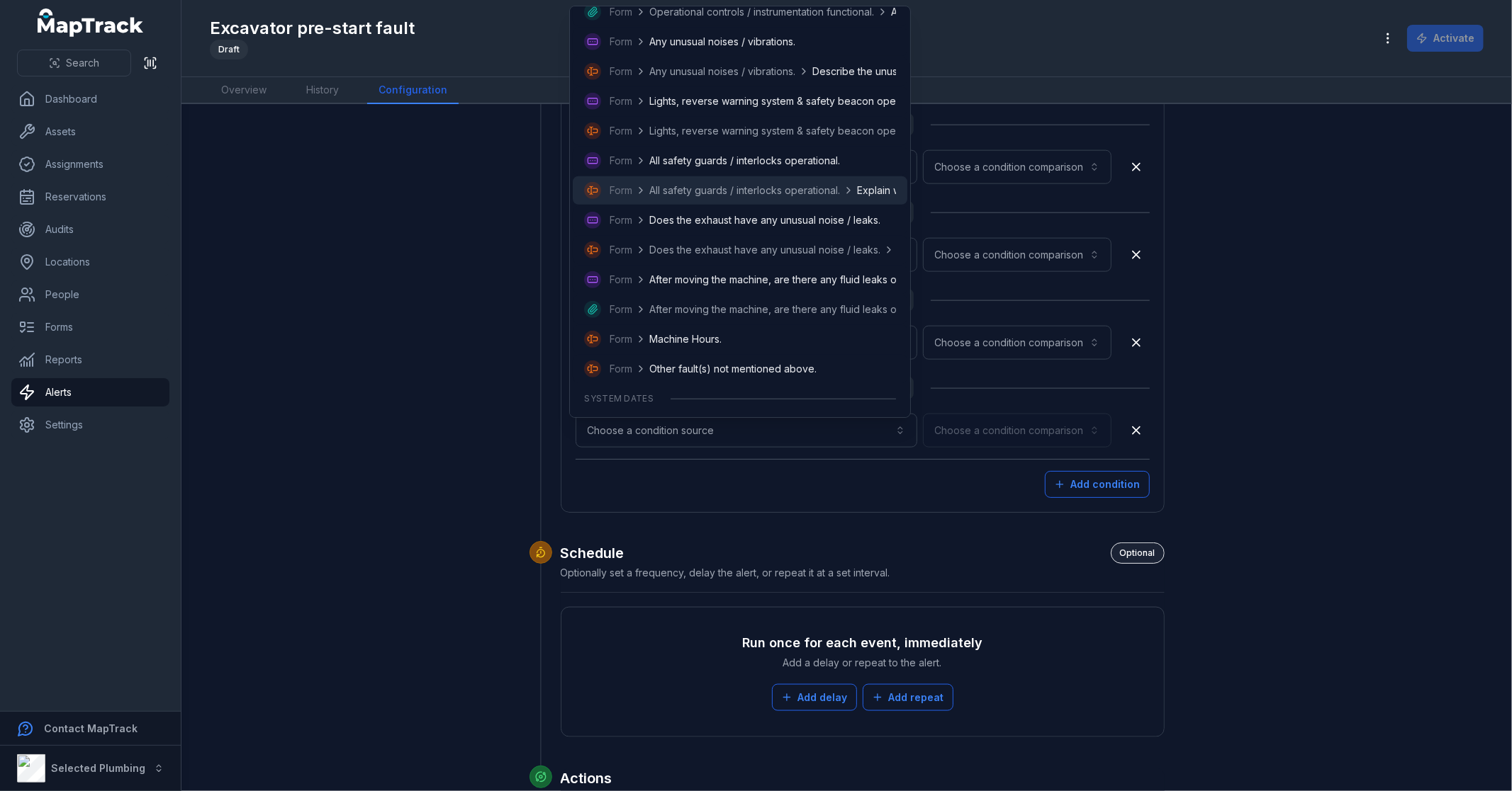
click at [803, 187] on span "All safety guards / interlocks operational." at bounding box center [745, 190] width 190 height 14
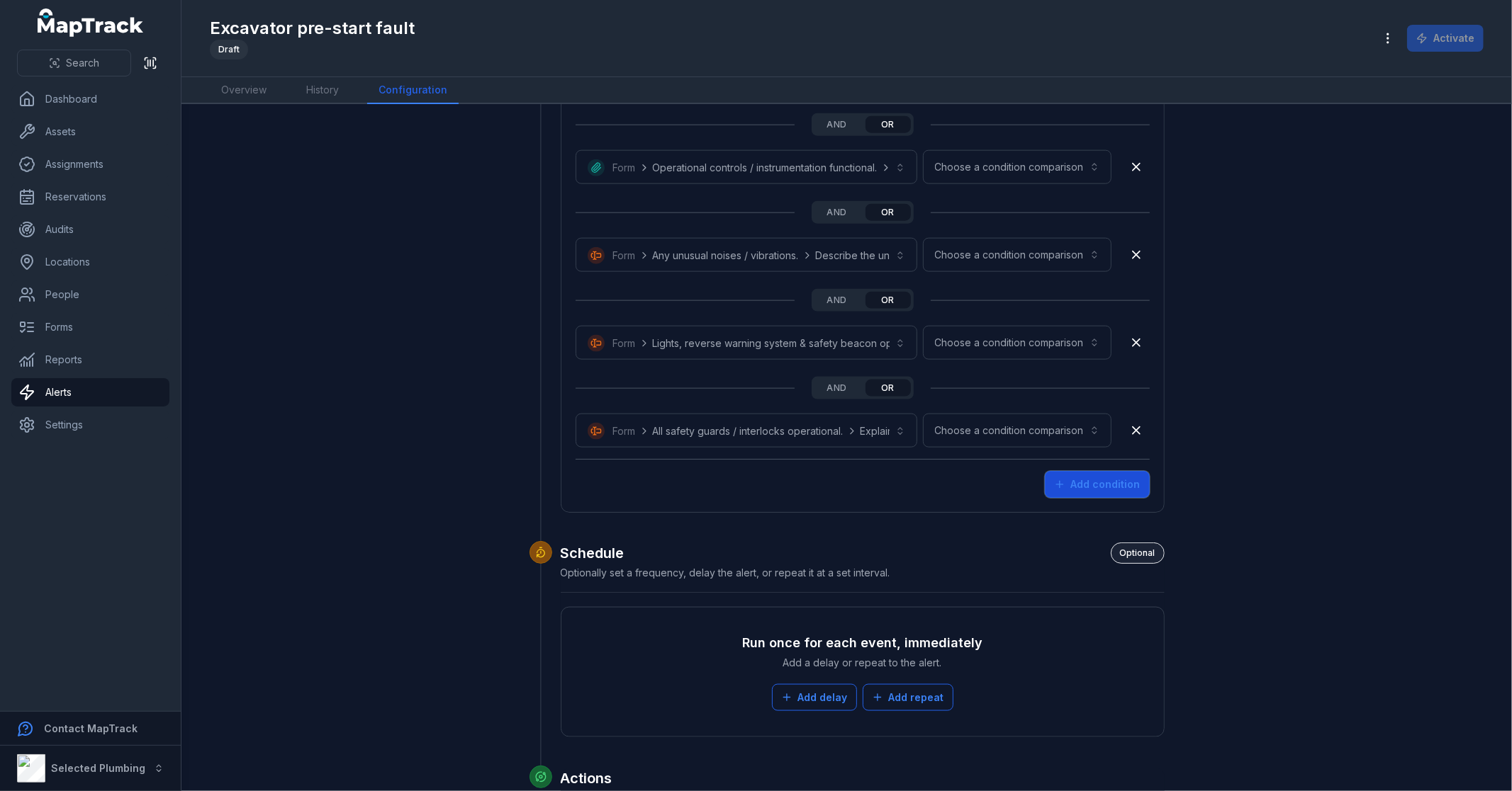
click at [1080, 478] on button "Add condition" at bounding box center [1098, 484] width 105 height 27
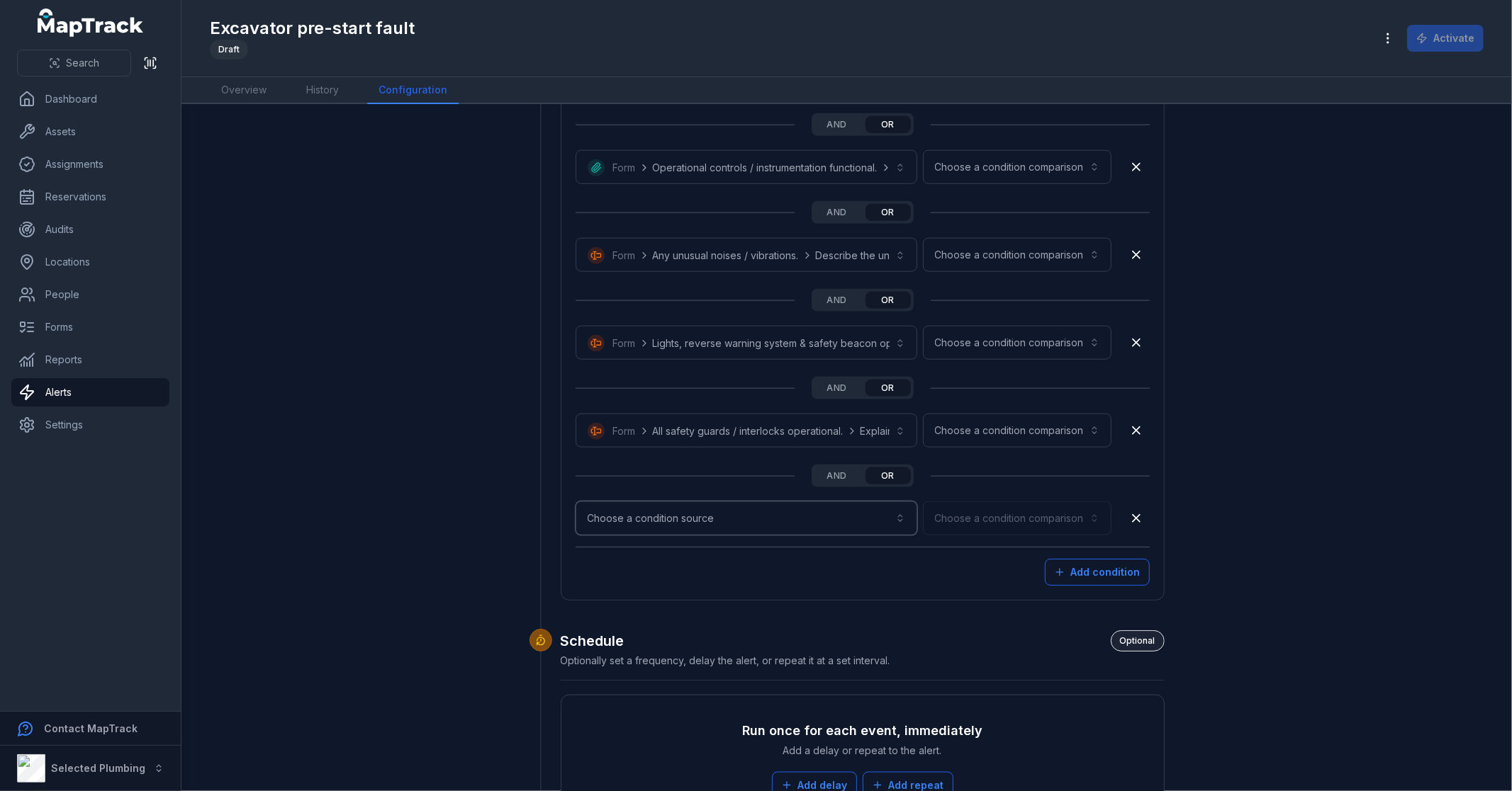
click at [665, 508] on button "Choose a condition source" at bounding box center [746, 518] width 342 height 34
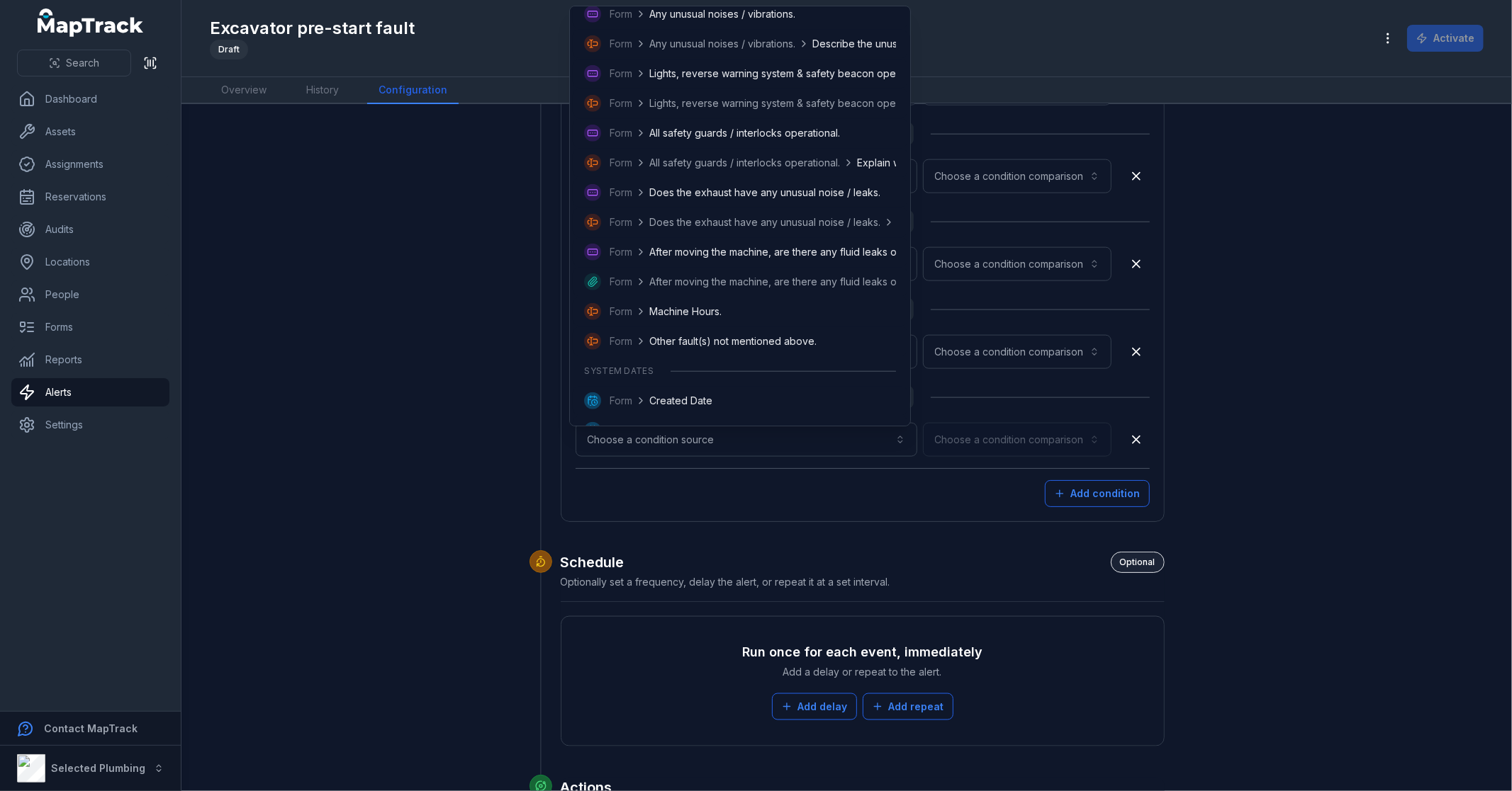
scroll to position [1072, 0]
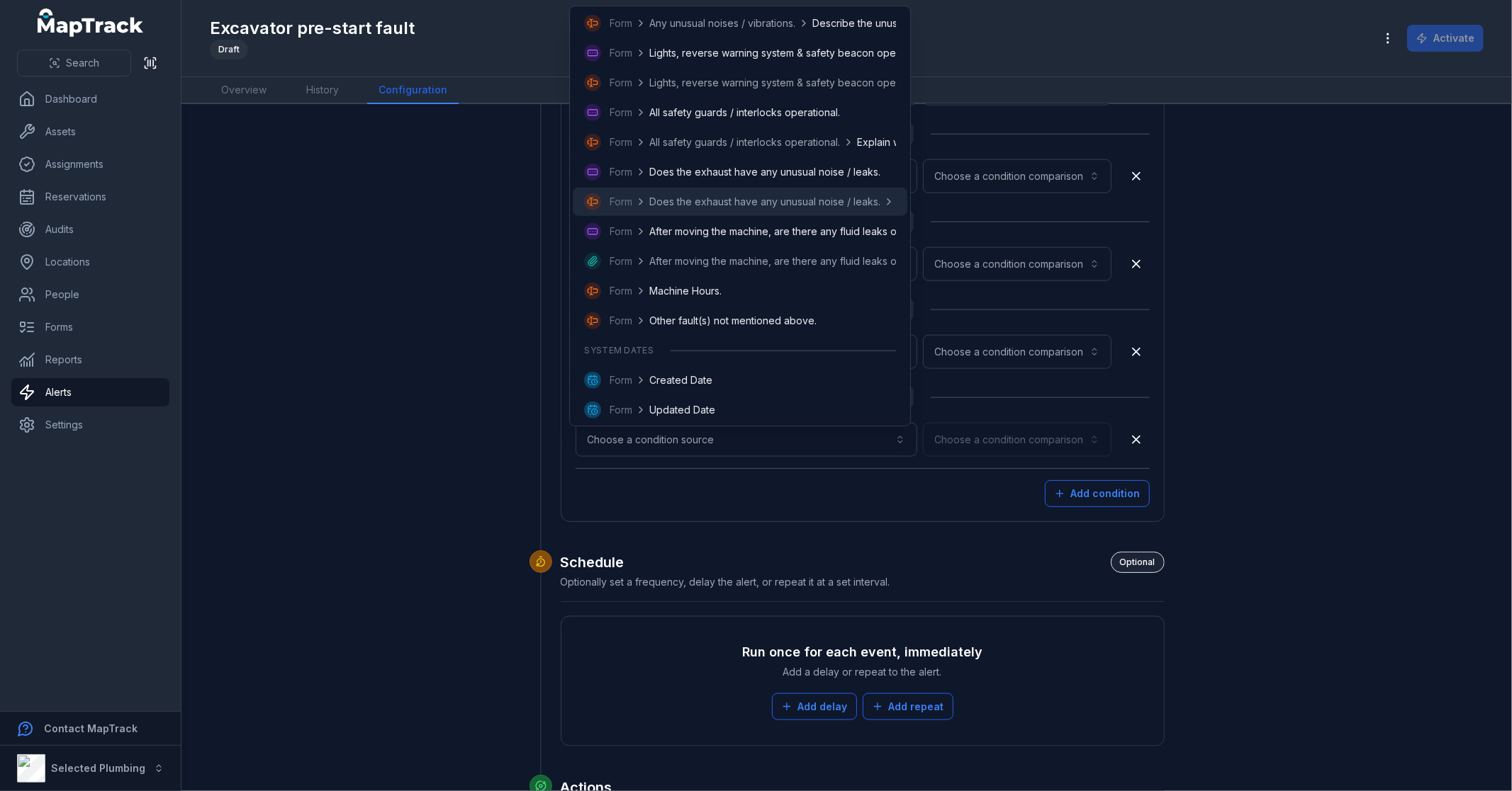
click at [748, 196] on span "Does the exhaust have any unusual noise / leaks." at bounding box center [764, 202] width 231 height 14
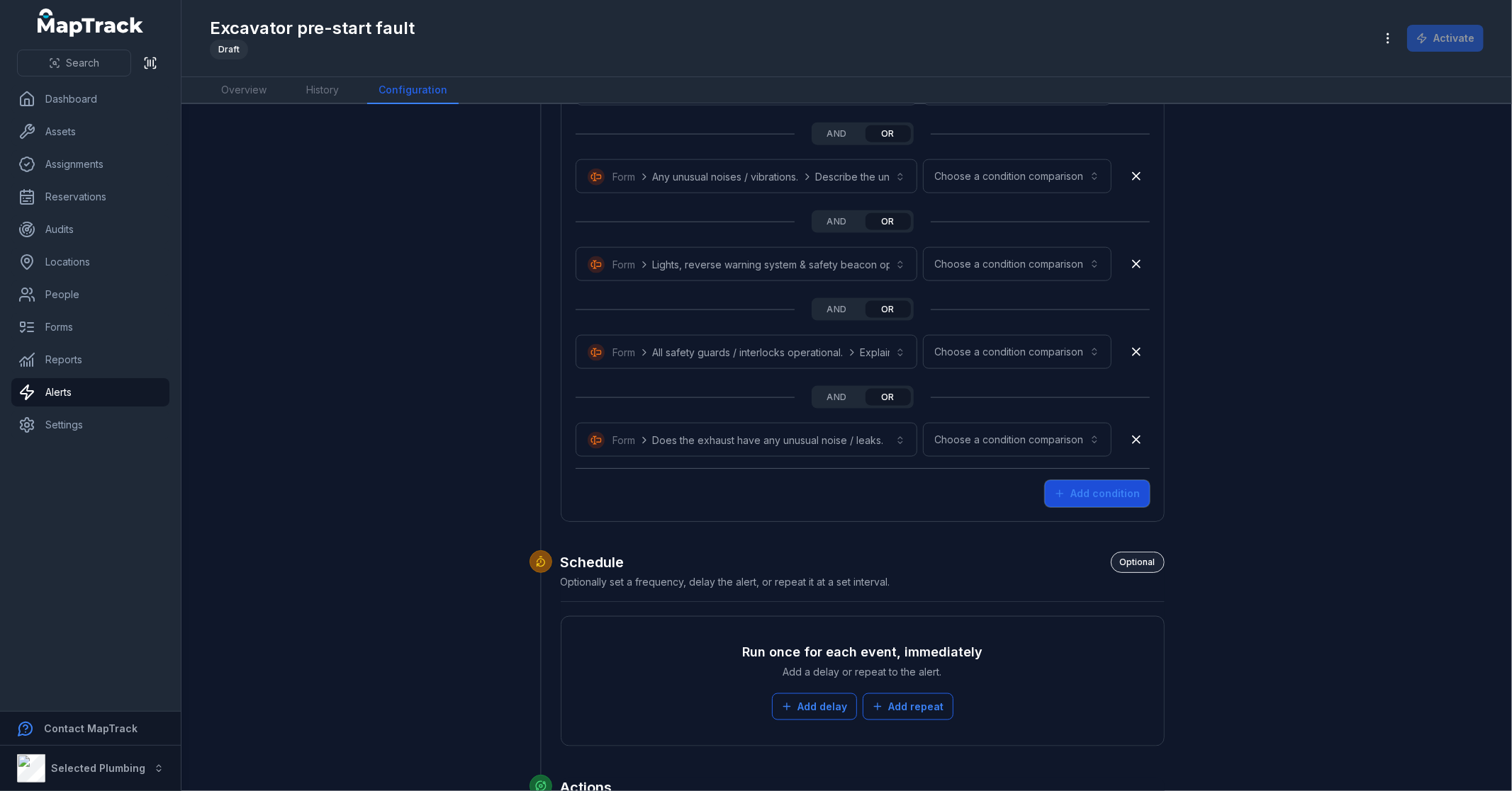
click at [1108, 487] on button "Add condition" at bounding box center [1098, 494] width 105 height 27
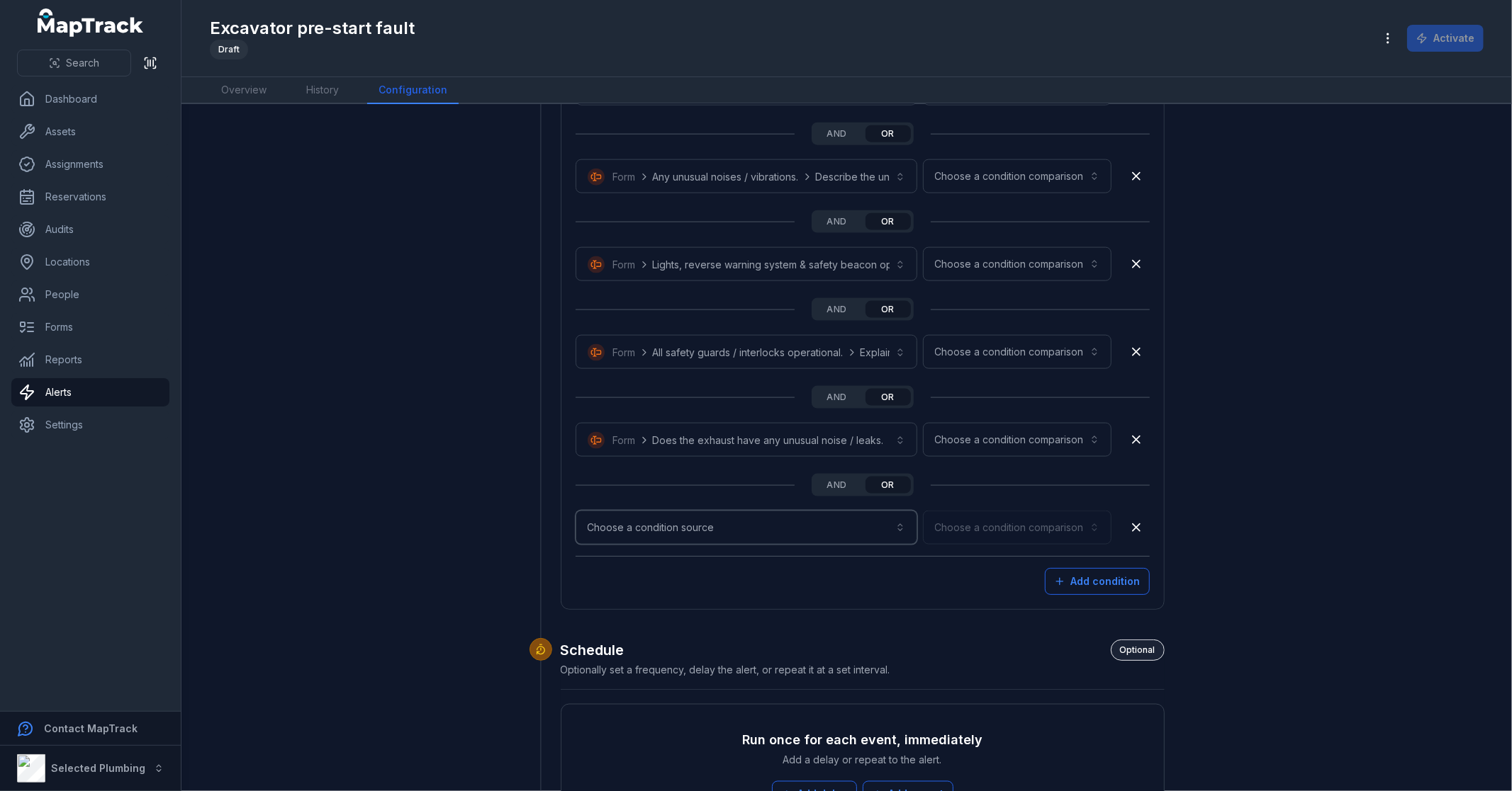
click at [677, 535] on button "Choose a condition source" at bounding box center [746, 527] width 342 height 34
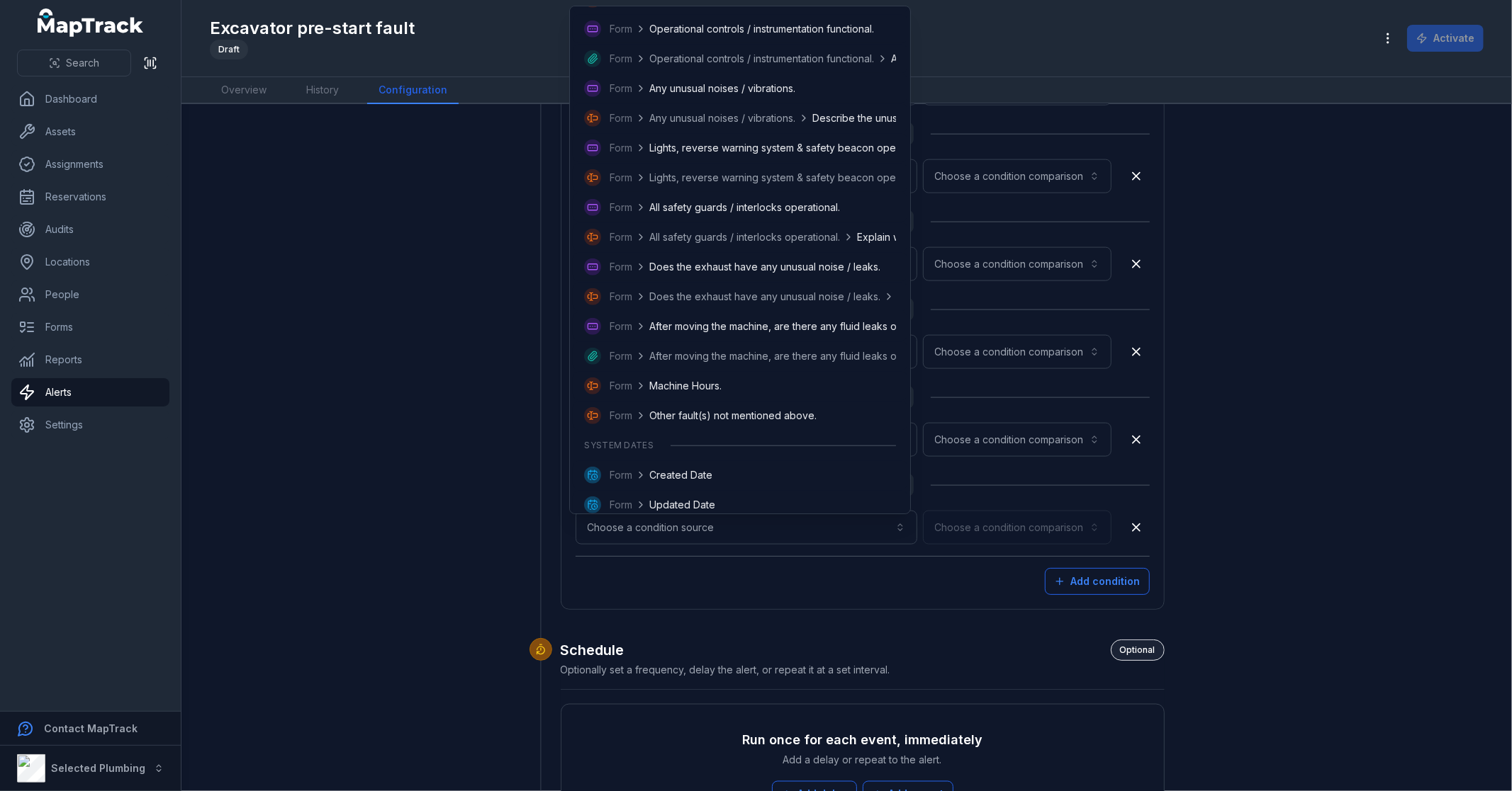
scroll to position [982, 0]
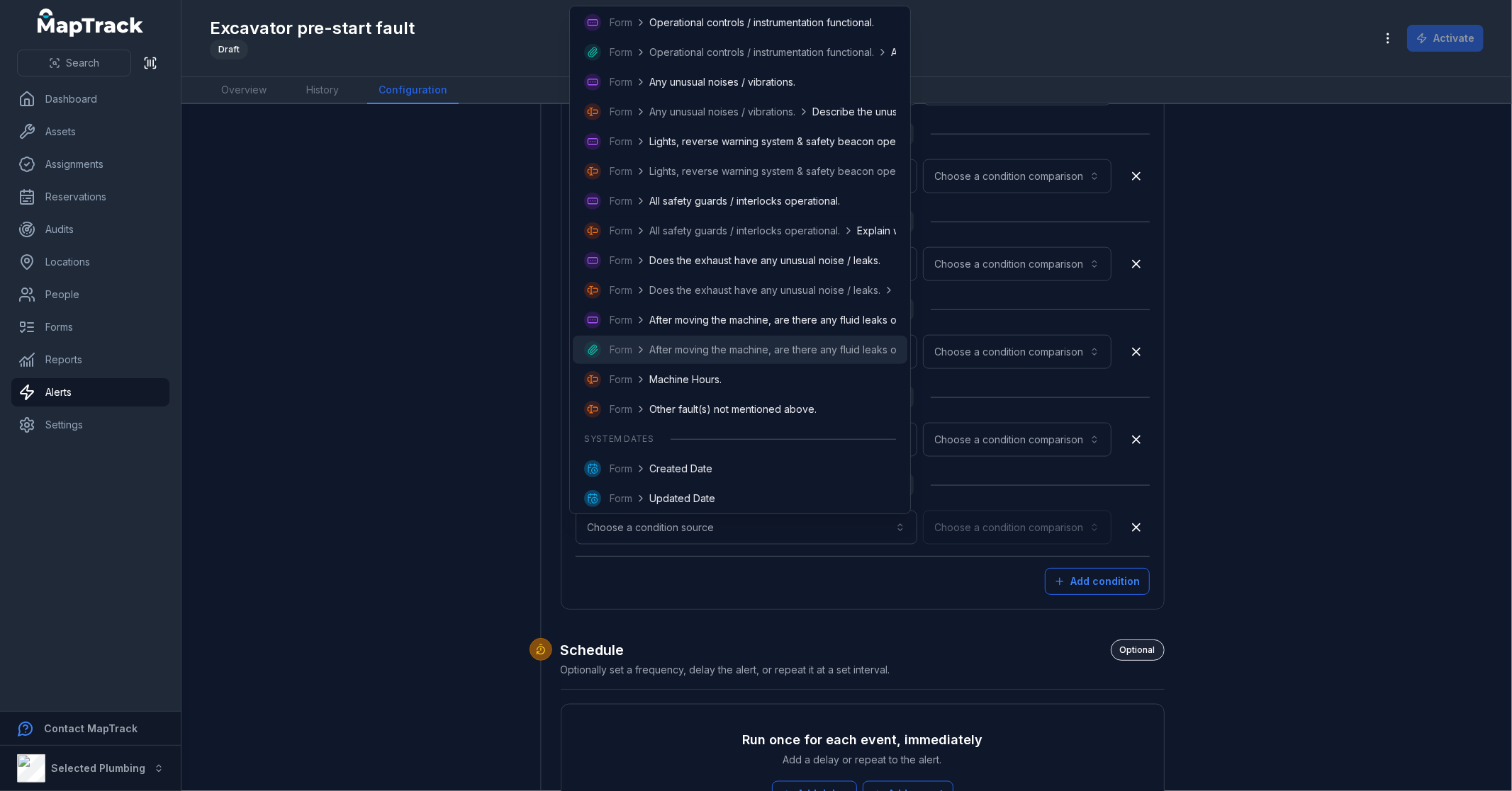
click at [780, 344] on span "After moving the machine, are there any fluid leaks on the ground?" at bounding box center [805, 350] width 312 height 14
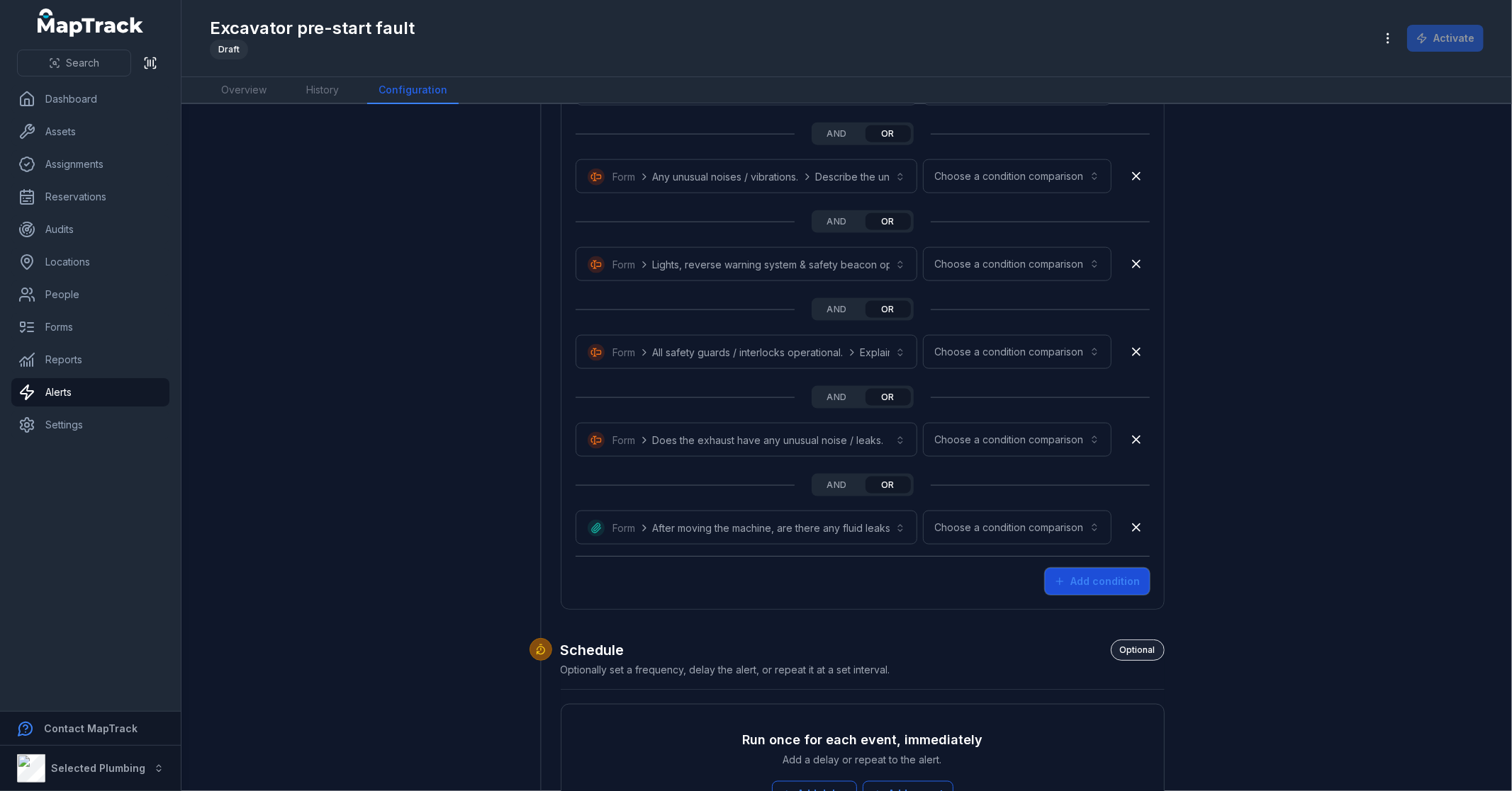
click at [1096, 585] on button "Add condition" at bounding box center [1098, 581] width 105 height 27
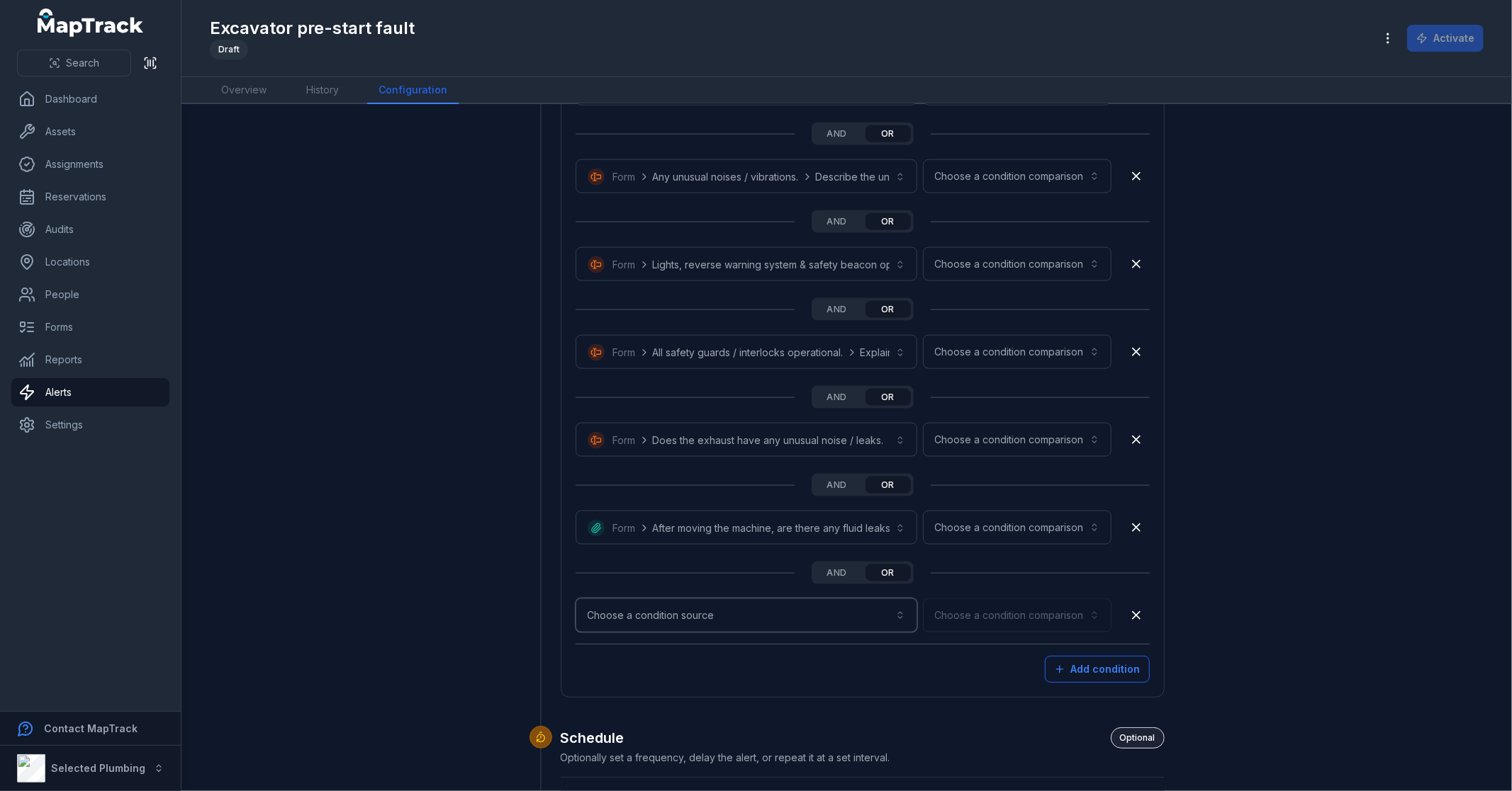
click at [745, 615] on button "Choose a condition source" at bounding box center [746, 616] width 342 height 34
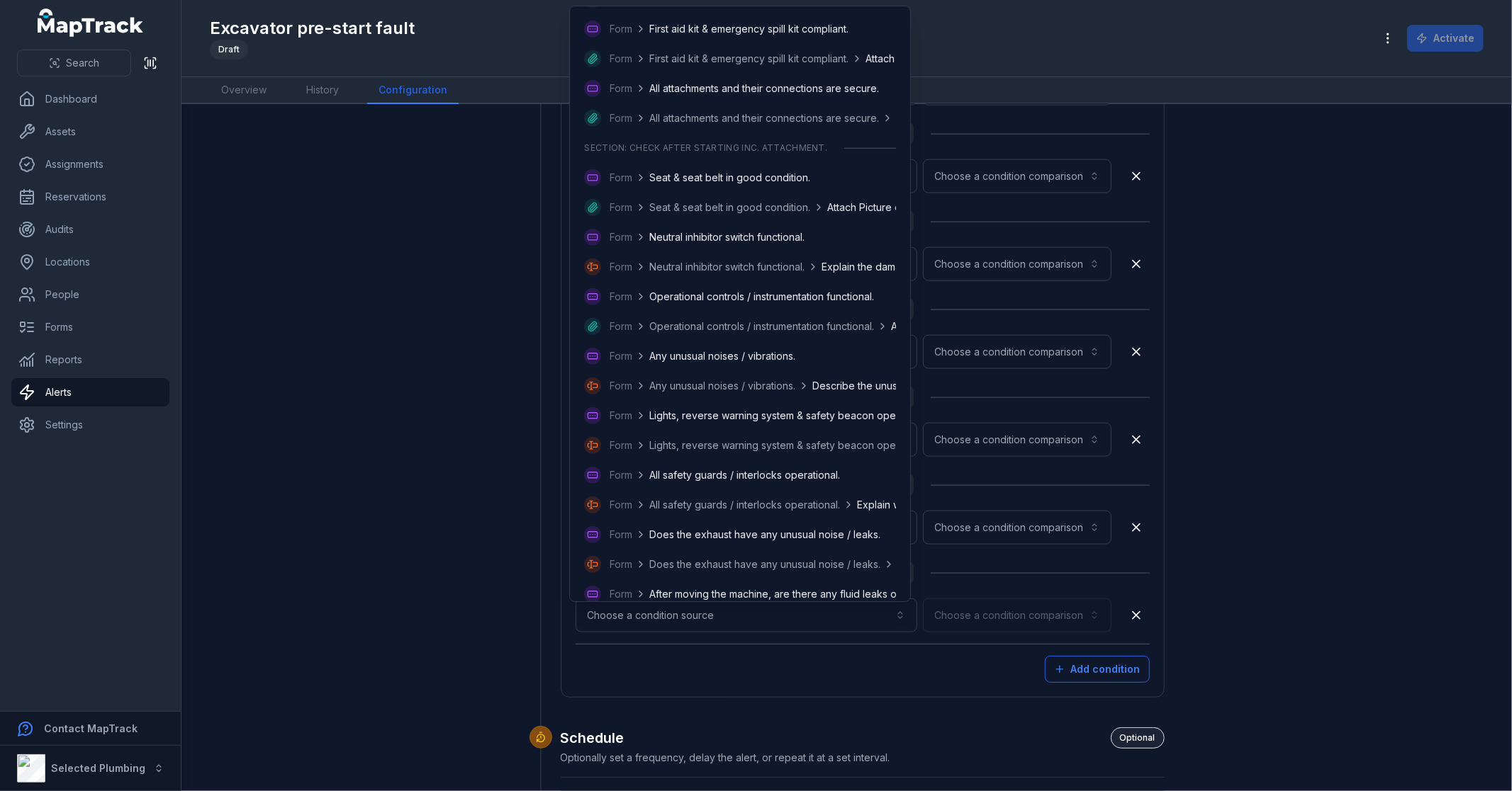
scroll to position [896, 0]
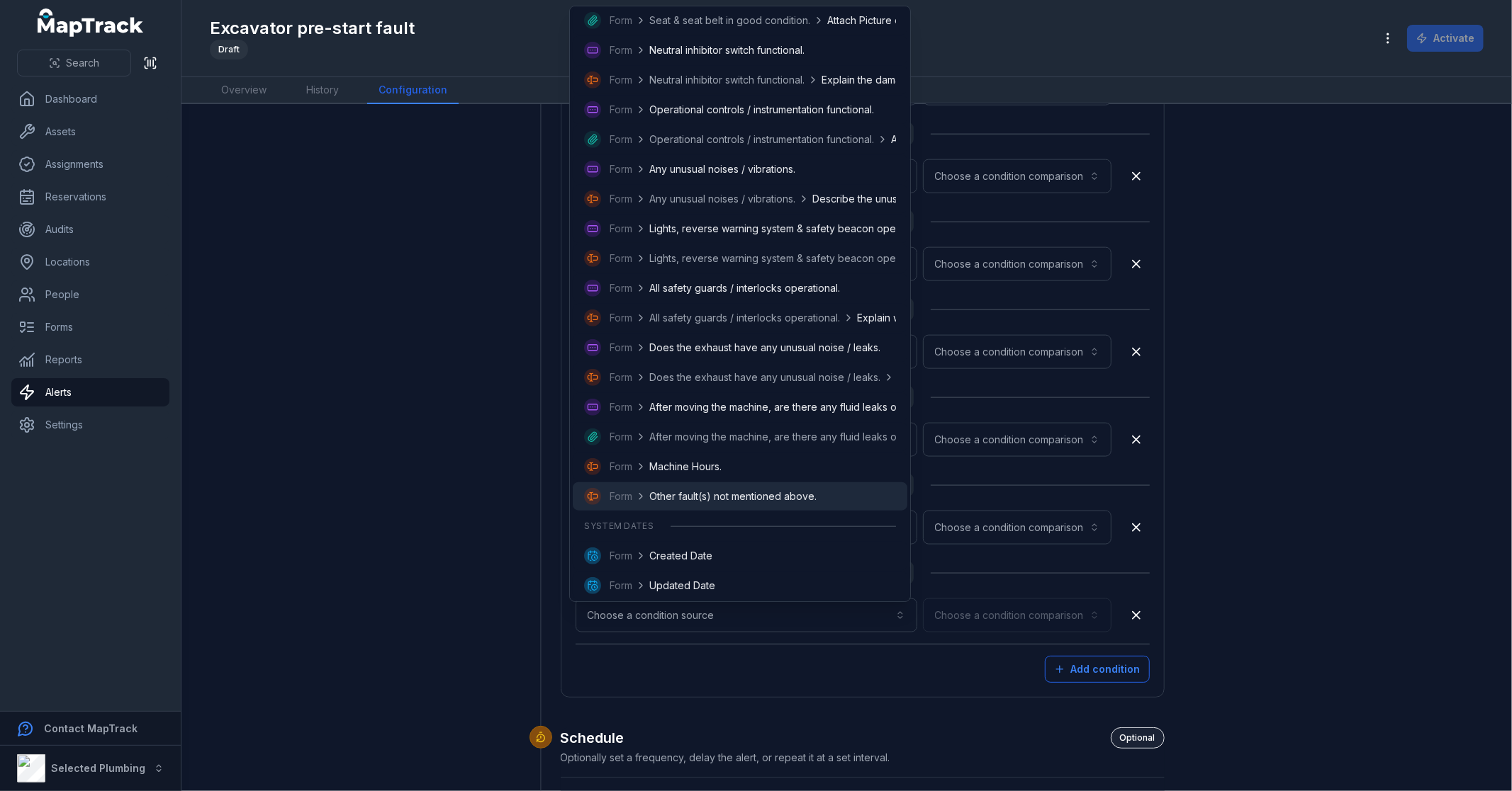
click at [747, 495] on span "Other fault(s) not mentioned above." at bounding box center [733, 497] width 168 height 14
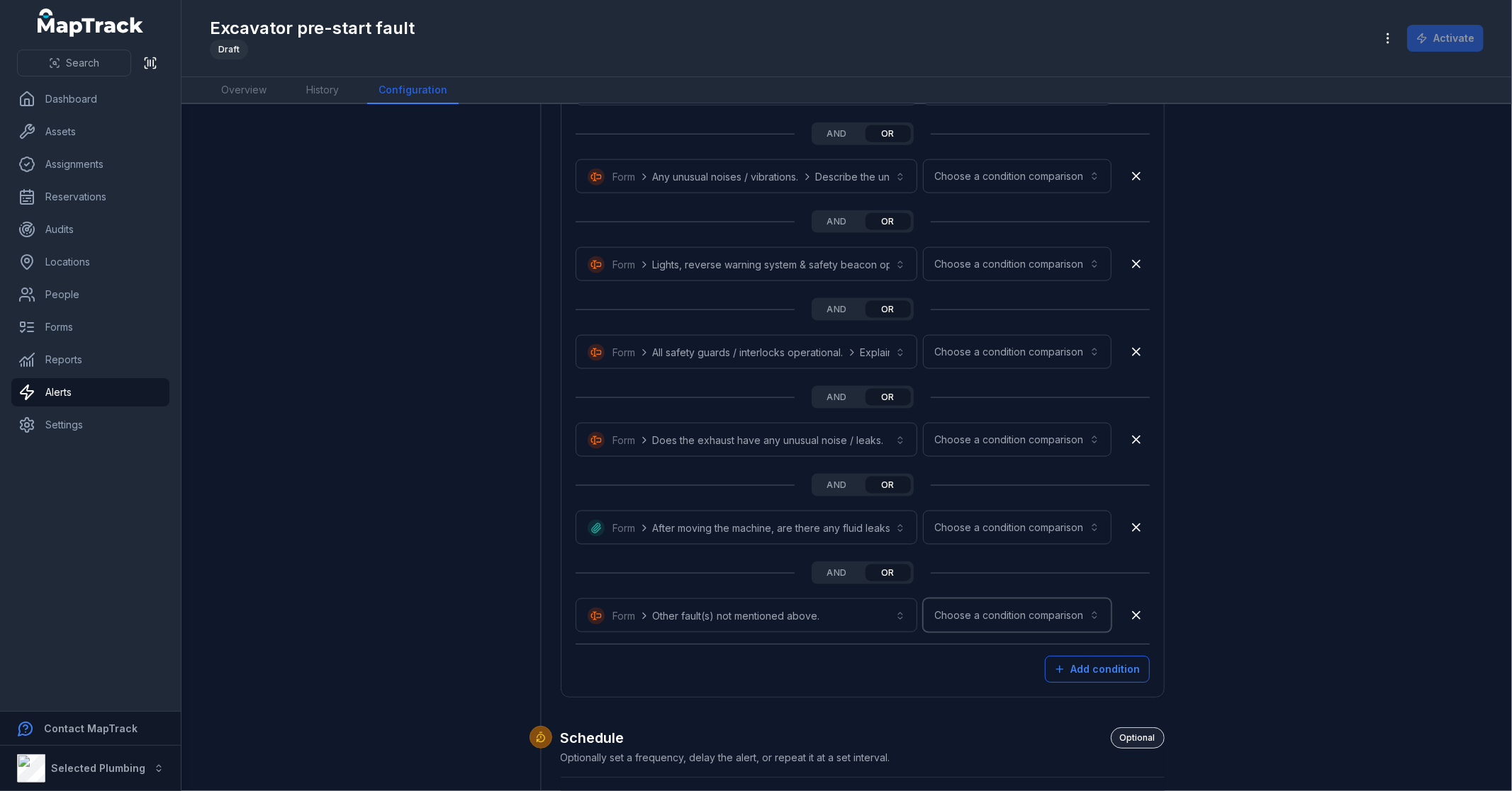
click at [1023, 618] on button "Choose a condition comparison" at bounding box center [1017, 616] width 188 height 34
click at [1035, 548] on div "Has value" at bounding box center [1042, 560] width 120 height 26
click at [997, 526] on button "Choose a condition comparison" at bounding box center [1017, 527] width 188 height 34
click at [1033, 568] on span "Has value" at bounding box center [1017, 565] width 46 height 14
click at [1008, 441] on button "Choose a condition comparison" at bounding box center [1017, 440] width 188 height 34
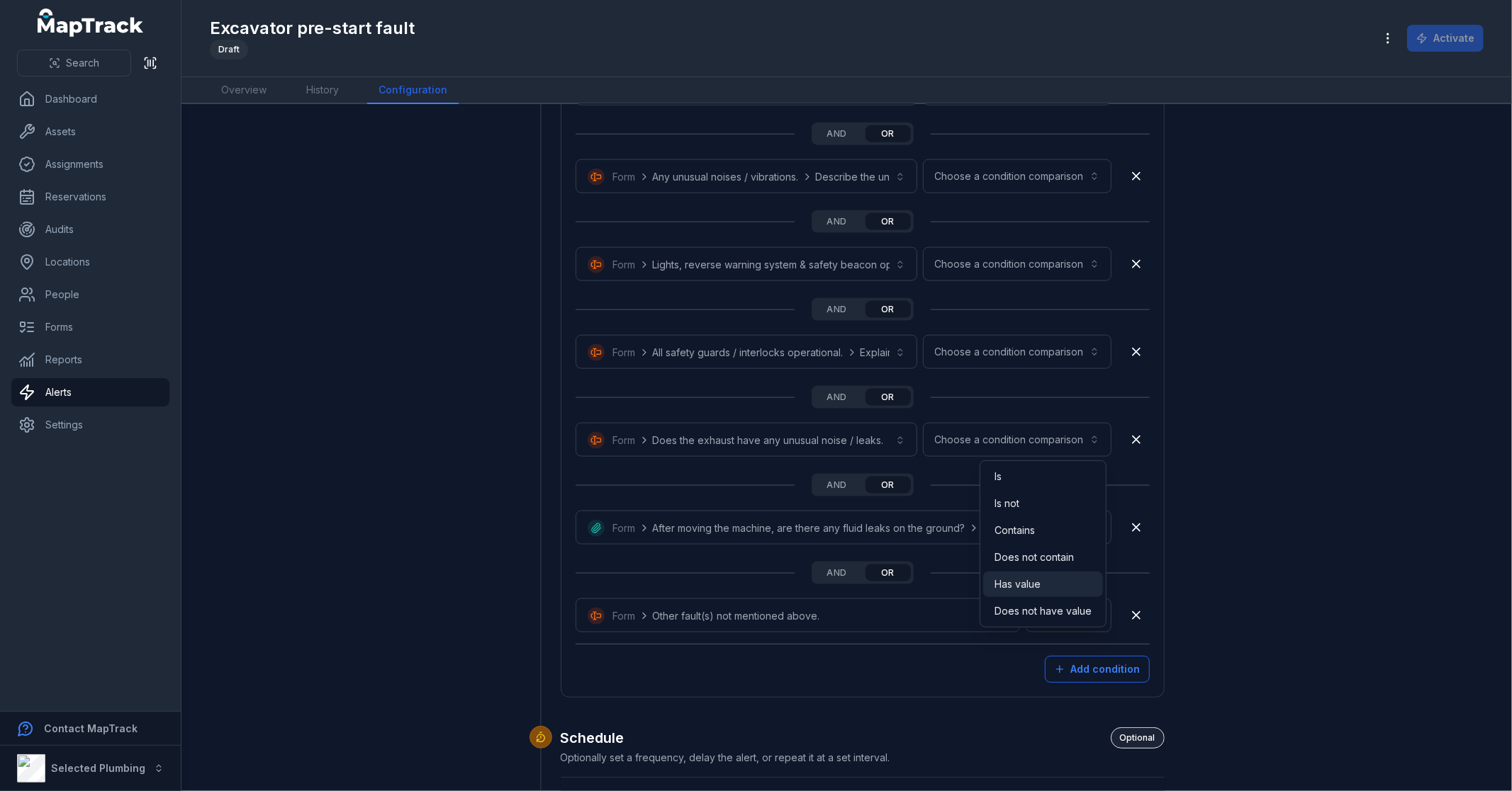
click at [1028, 589] on span "Has value" at bounding box center [1017, 585] width 46 height 14
click at [995, 347] on button "Choose a condition comparison" at bounding box center [1017, 352] width 188 height 34
click at [1035, 501] on span "Has value" at bounding box center [1017, 498] width 46 height 14
click at [1028, 265] on button "Choose a condition comparison" at bounding box center [1017, 264] width 188 height 34
click at [1047, 407] on div "Has value" at bounding box center [1043, 408] width 97 height 14
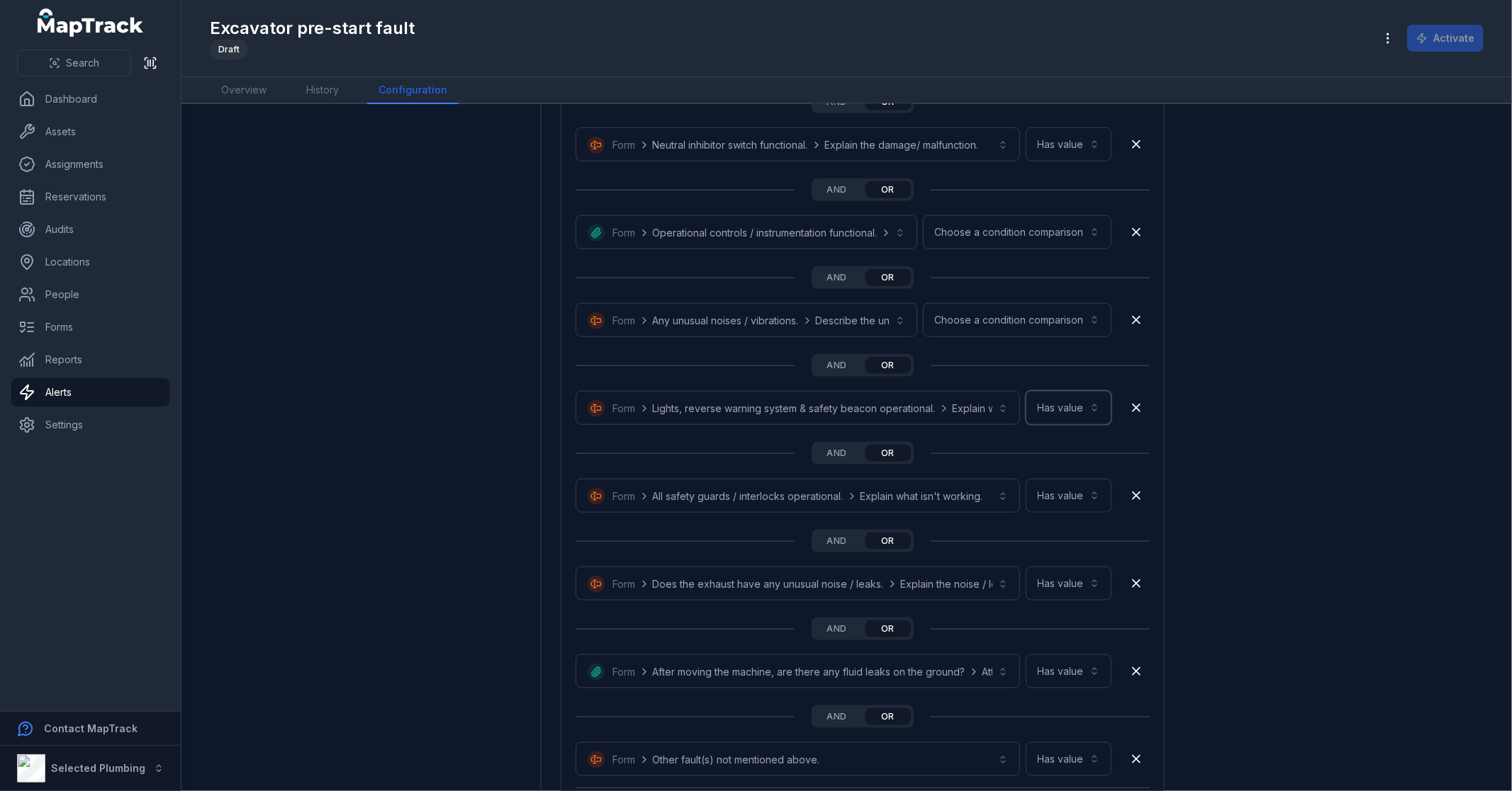
scroll to position [1419, 0]
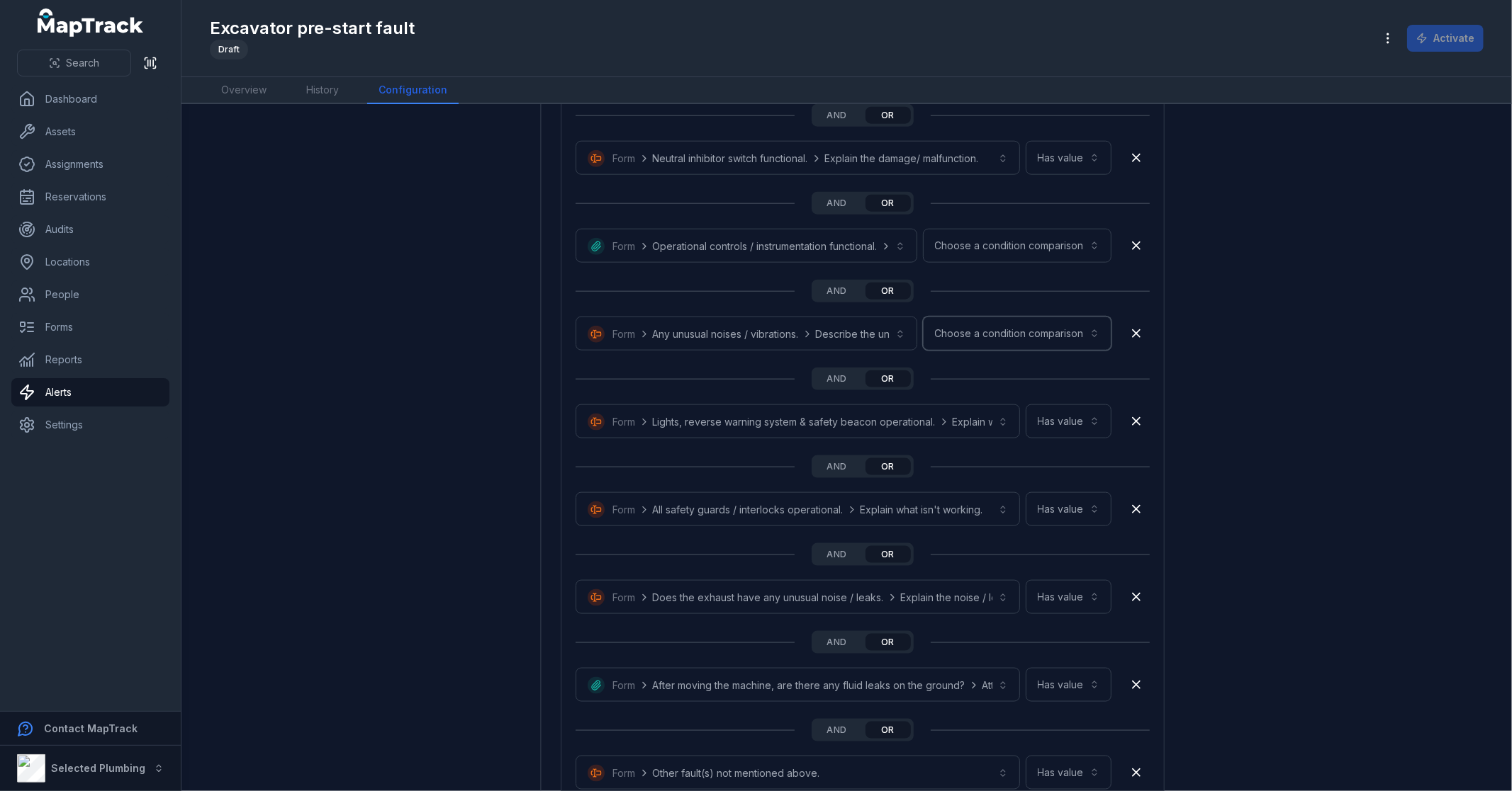
click at [1035, 328] on button "Choose a condition comparison" at bounding box center [1017, 334] width 188 height 34
click at [1036, 477] on span "Has value" at bounding box center [1017, 479] width 46 height 14
click at [1008, 235] on button "Choose a condition comparison" at bounding box center [1017, 246] width 188 height 34
click at [1033, 283] on span "Has value" at bounding box center [1017, 283] width 46 height 14
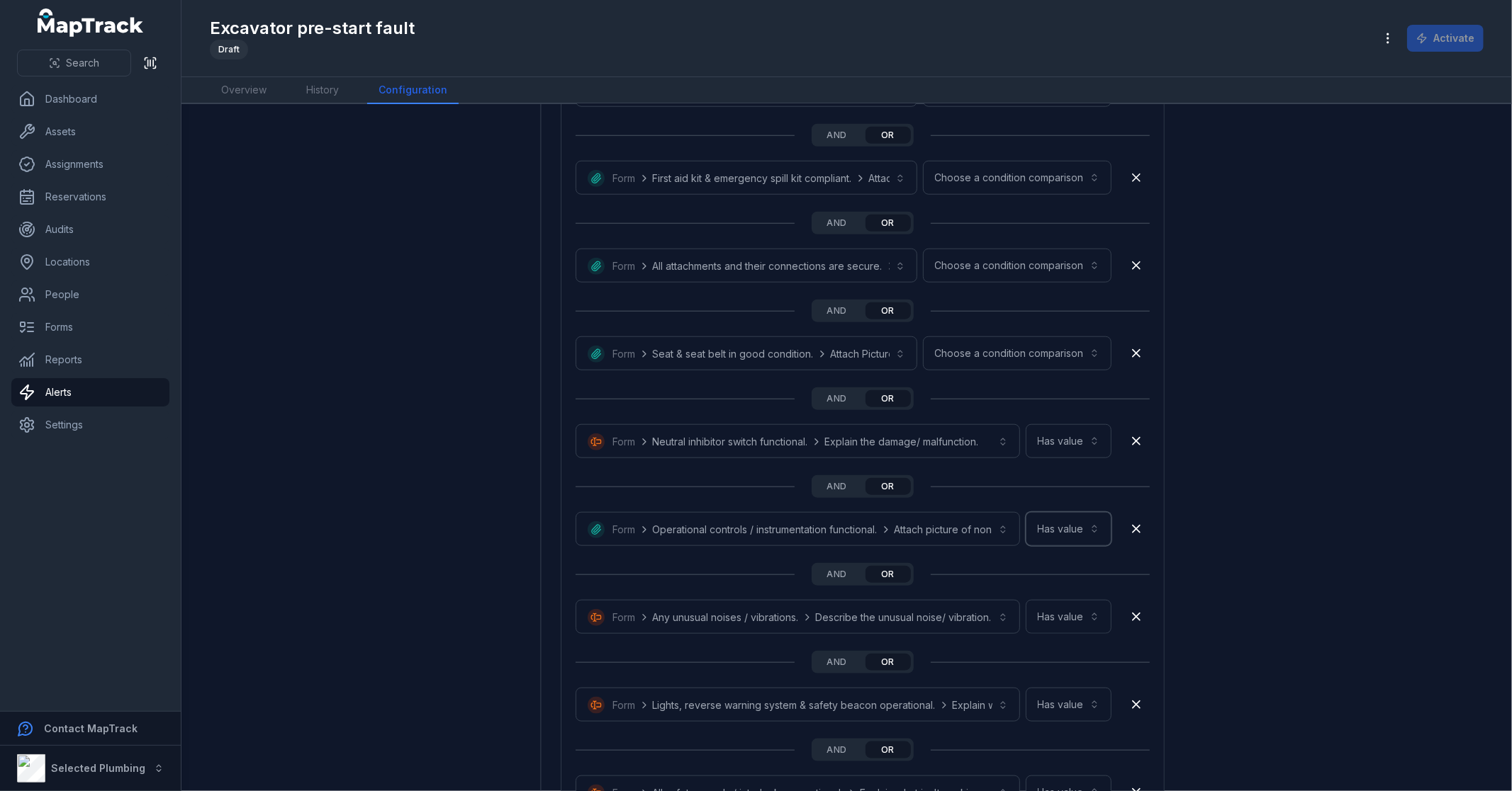
scroll to position [1025, 0]
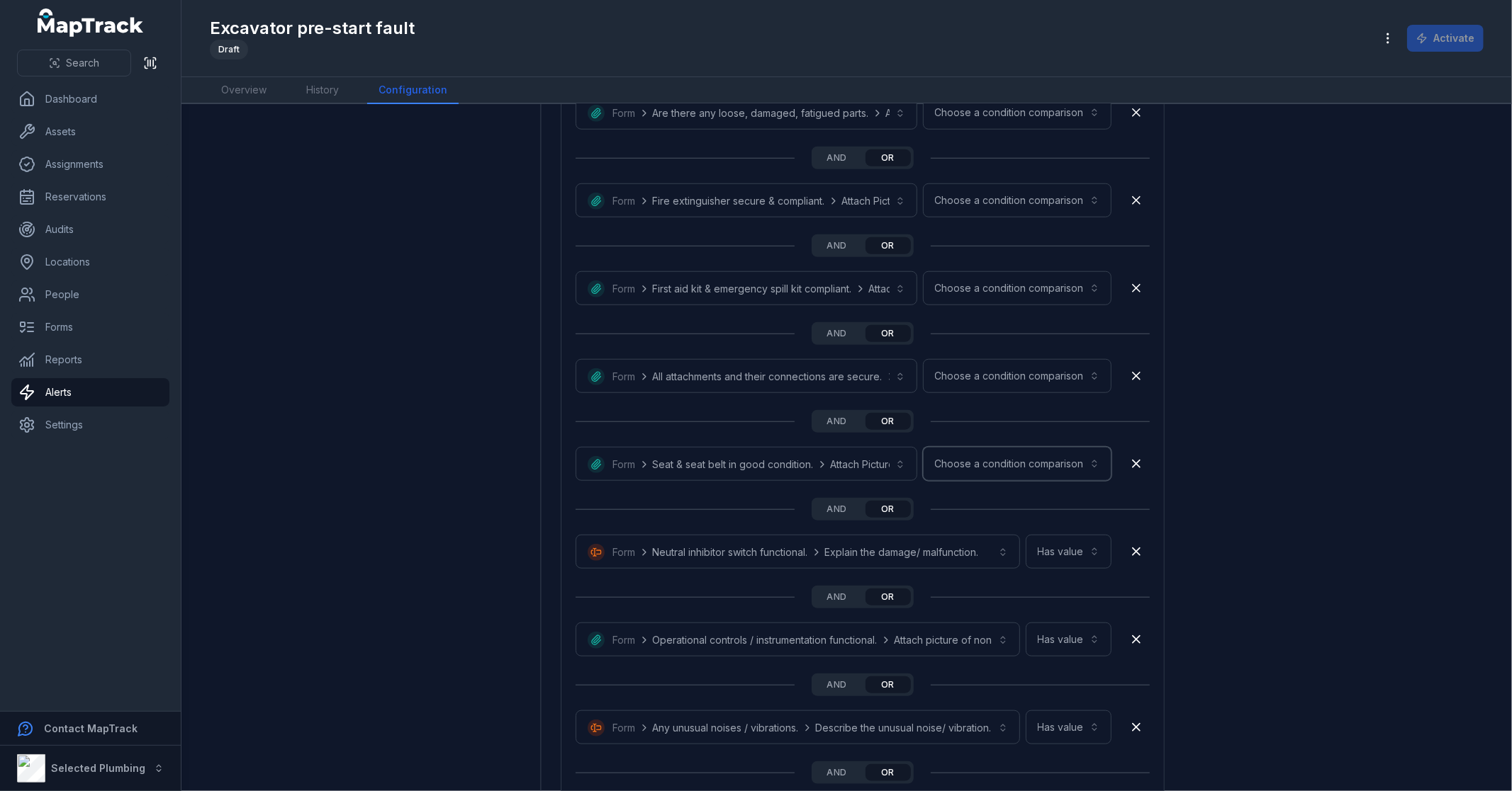
click at [1039, 459] on button "Choose a condition comparison" at bounding box center [1017, 464] width 188 height 34
click at [1038, 501] on span "Has value" at bounding box center [1017, 502] width 46 height 14
click at [1030, 369] on button "Choose a condition comparison" at bounding box center [1017, 376] width 188 height 34
click at [1037, 412] on span "Has value" at bounding box center [1017, 413] width 46 height 14
click at [1025, 288] on button "Choose a condition comparison" at bounding box center [1017, 288] width 188 height 34
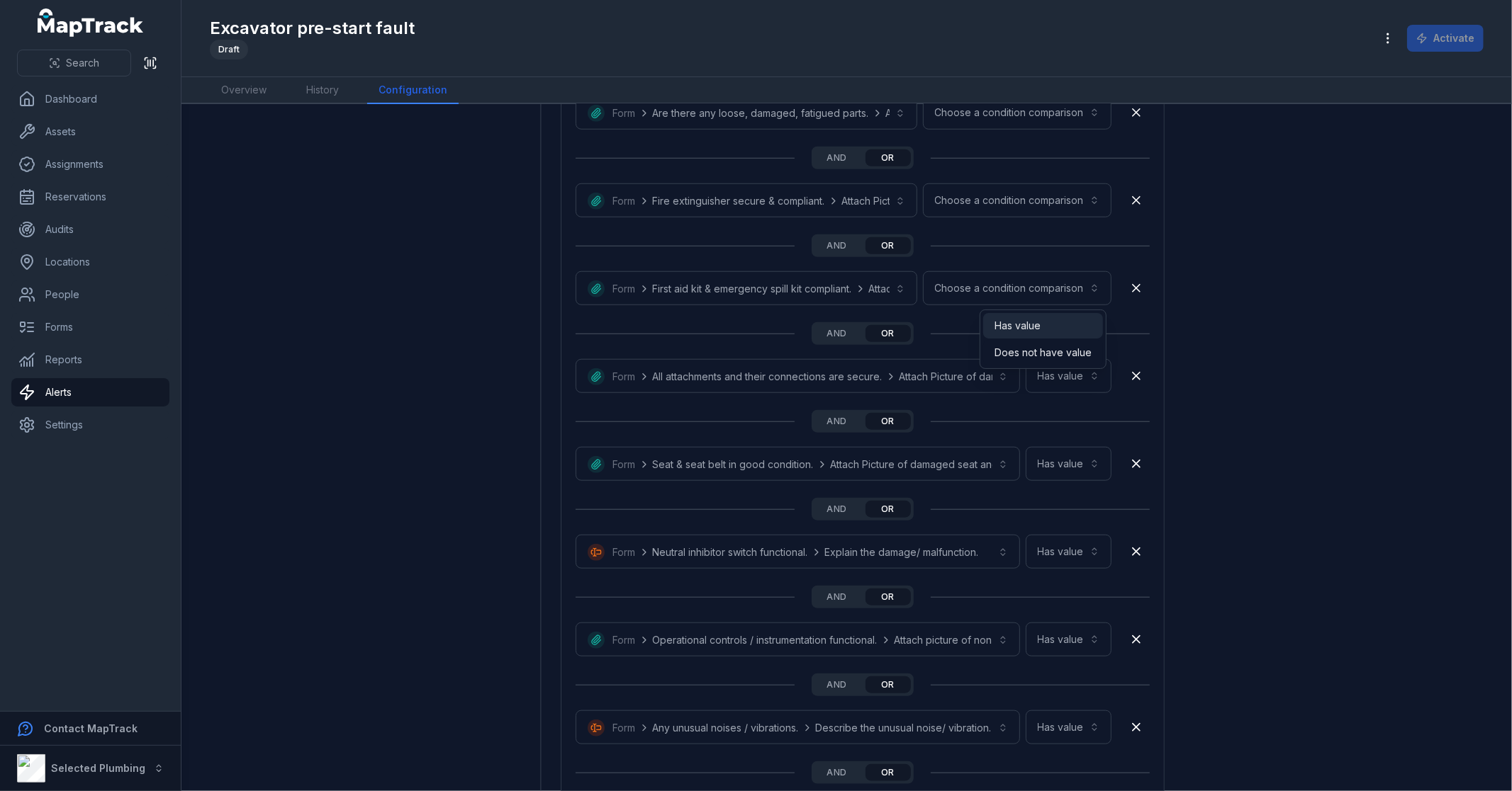
click at [1035, 332] on span "Has value" at bounding box center [1017, 326] width 46 height 14
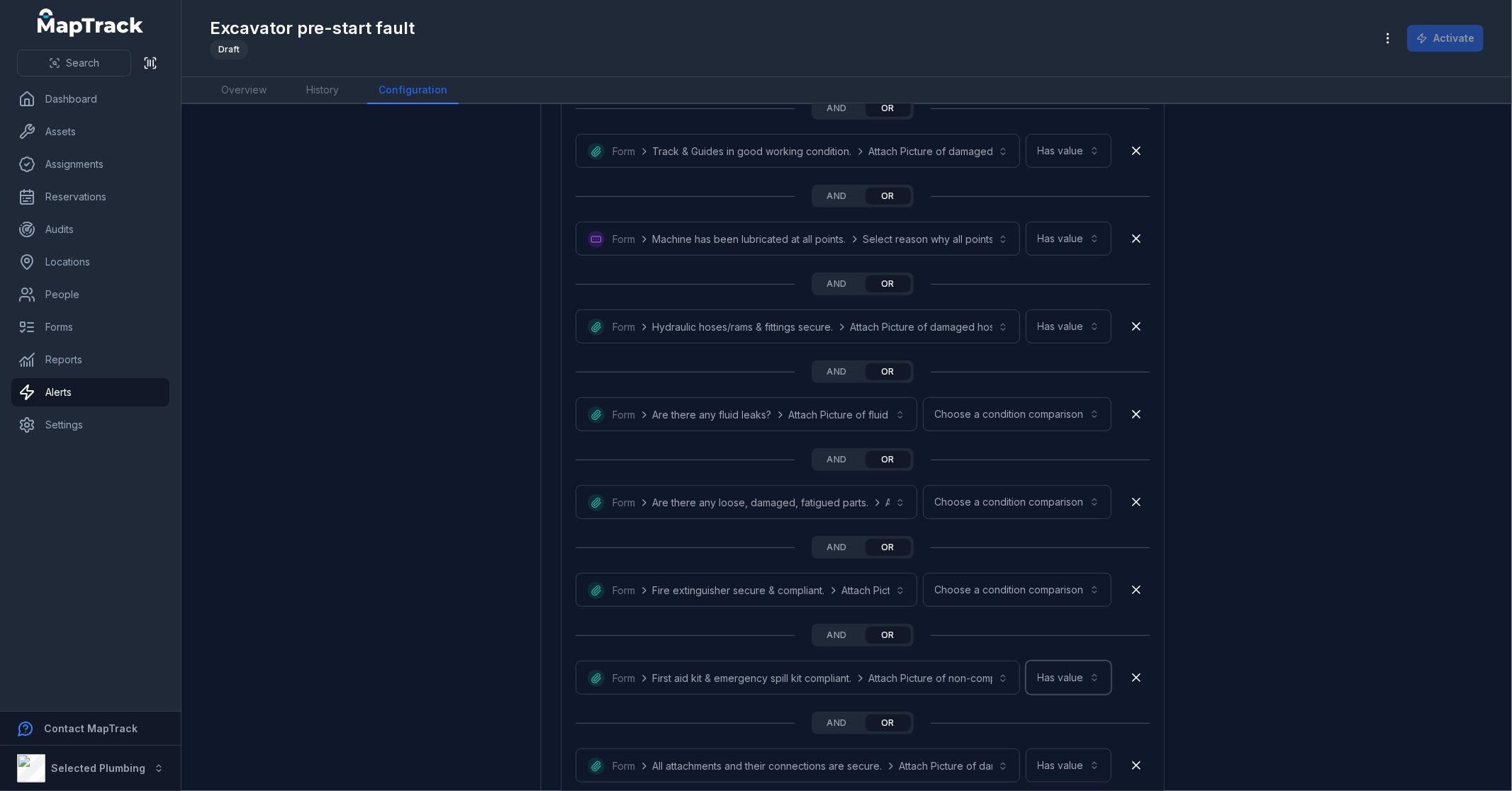
scroll to position [632, 0]
click at [1025, 592] on button "Choose a condition comparison" at bounding box center [1017, 594] width 188 height 34
click at [1022, 627] on span "Has value" at bounding box center [1017, 631] width 46 height 14
click at [1015, 511] on button "Choose a condition comparison" at bounding box center [1017, 506] width 188 height 34
click at [1033, 541] on span "Has value" at bounding box center [1017, 544] width 46 height 14
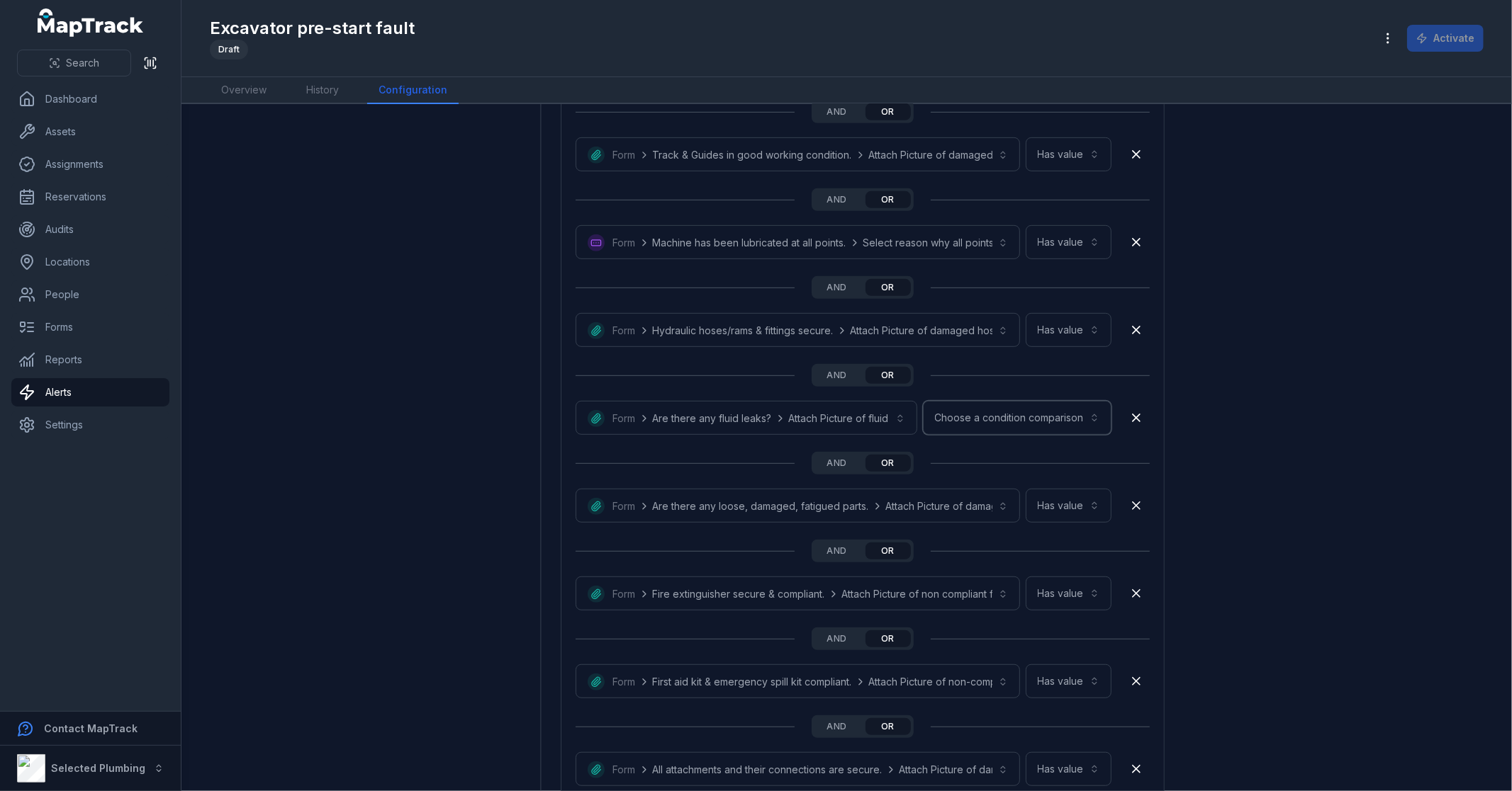
click at [1008, 416] on button "Choose a condition comparison" at bounding box center [1017, 418] width 188 height 34
click at [1020, 448] on span "Has value" at bounding box center [1017, 455] width 46 height 14
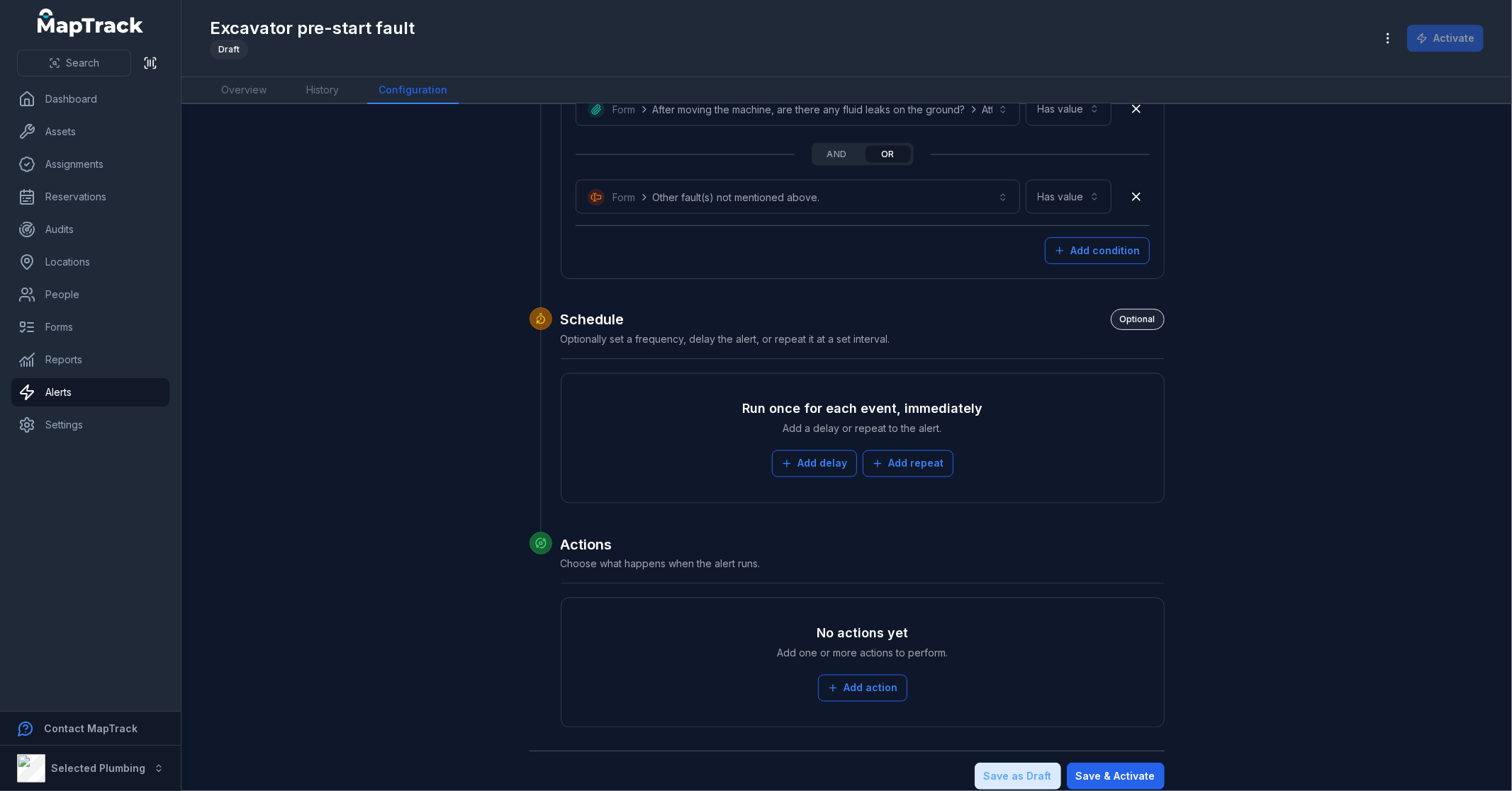
scroll to position [2009, 0]
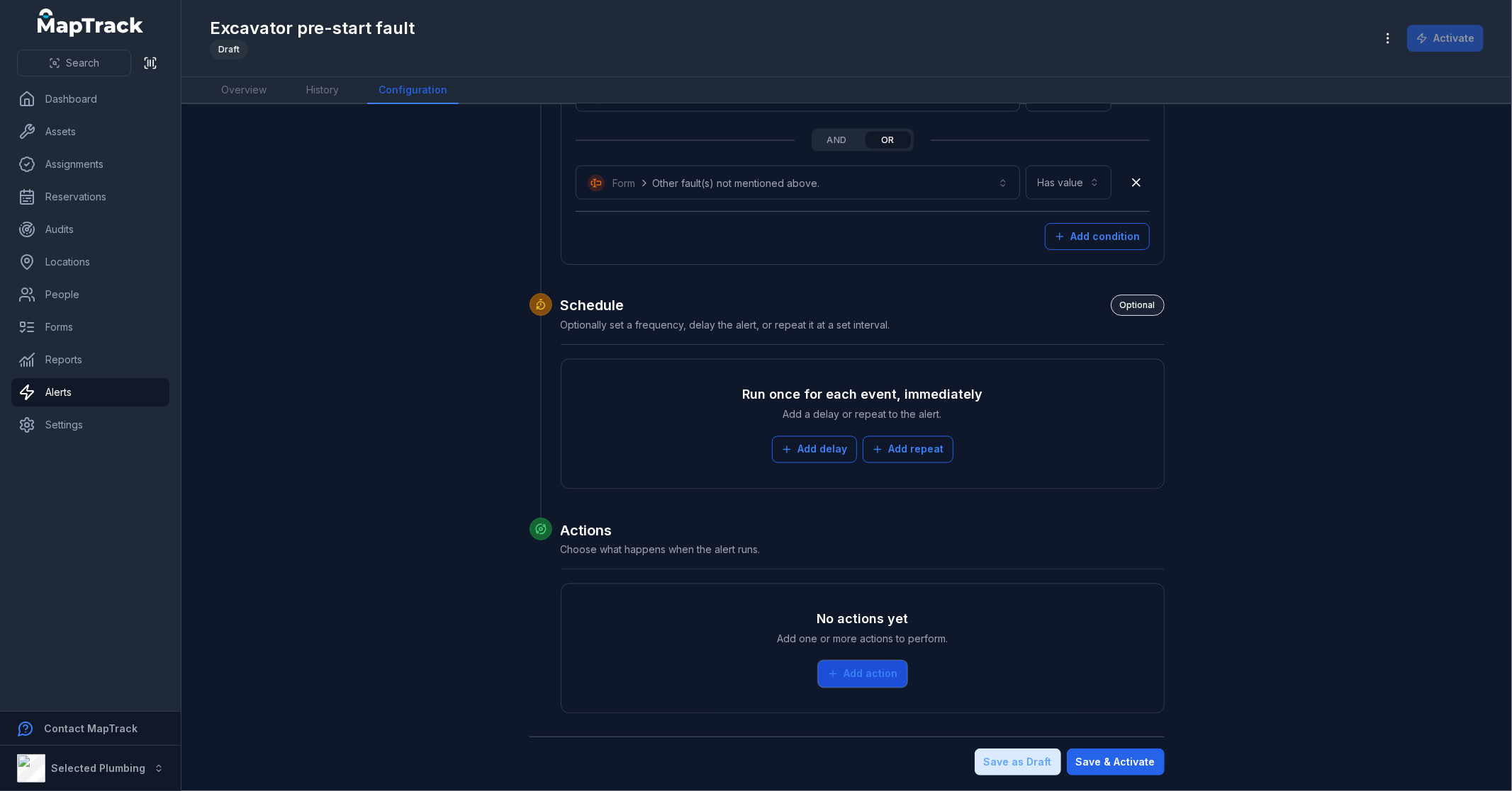
click at [844, 679] on button "Add action" at bounding box center [863, 674] width 89 height 27
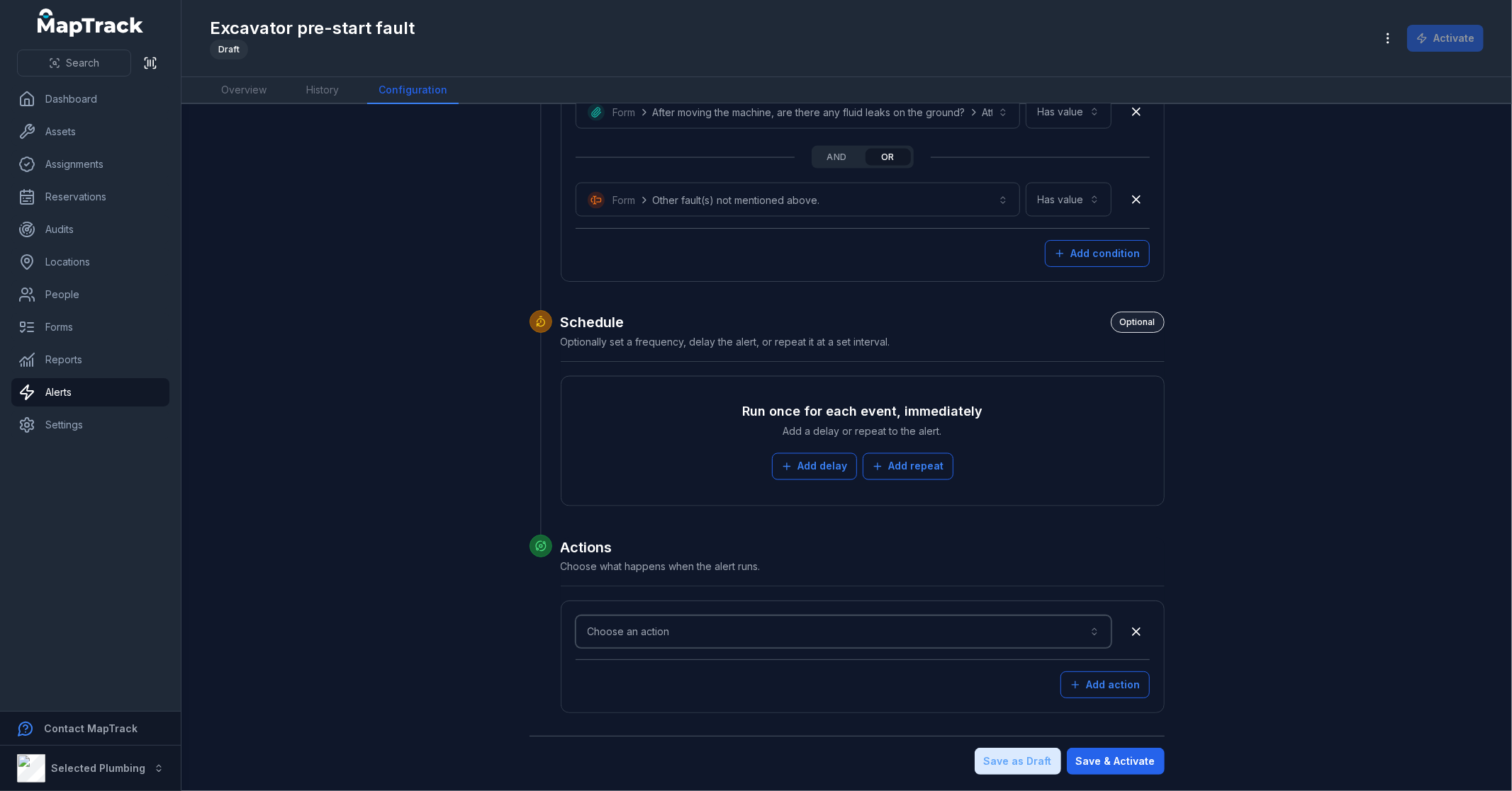
click at [734, 632] on button "Choose an action" at bounding box center [843, 631] width 535 height 33
click at [679, 670] on div "Alert / Notifcation" at bounding box center [635, 669] width 101 height 14
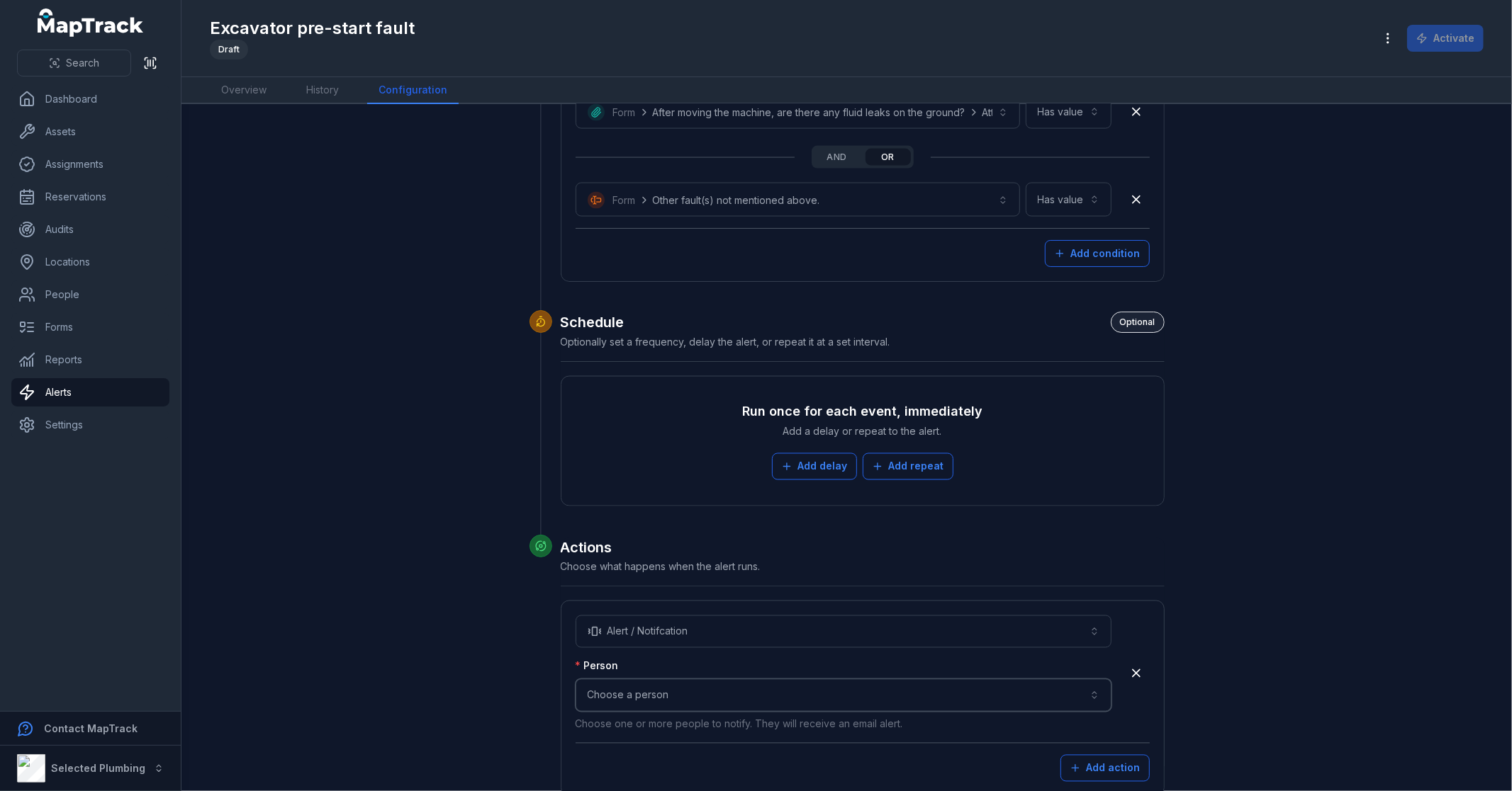
click at [652, 692] on button "Choose a person" at bounding box center [843, 696] width 535 height 33
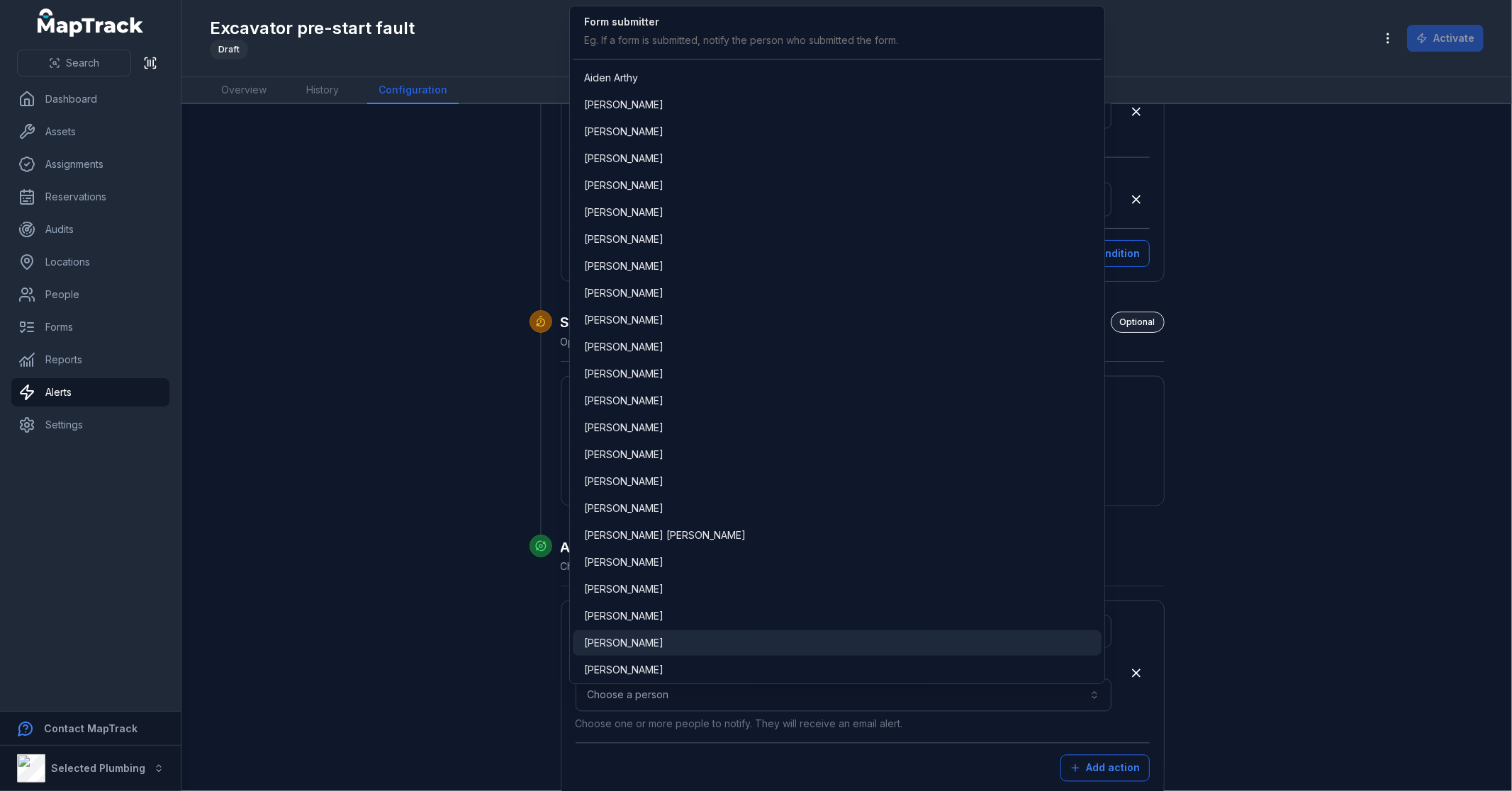
click at [660, 637] on div "[PERSON_NAME]" at bounding box center [837, 643] width 506 height 14
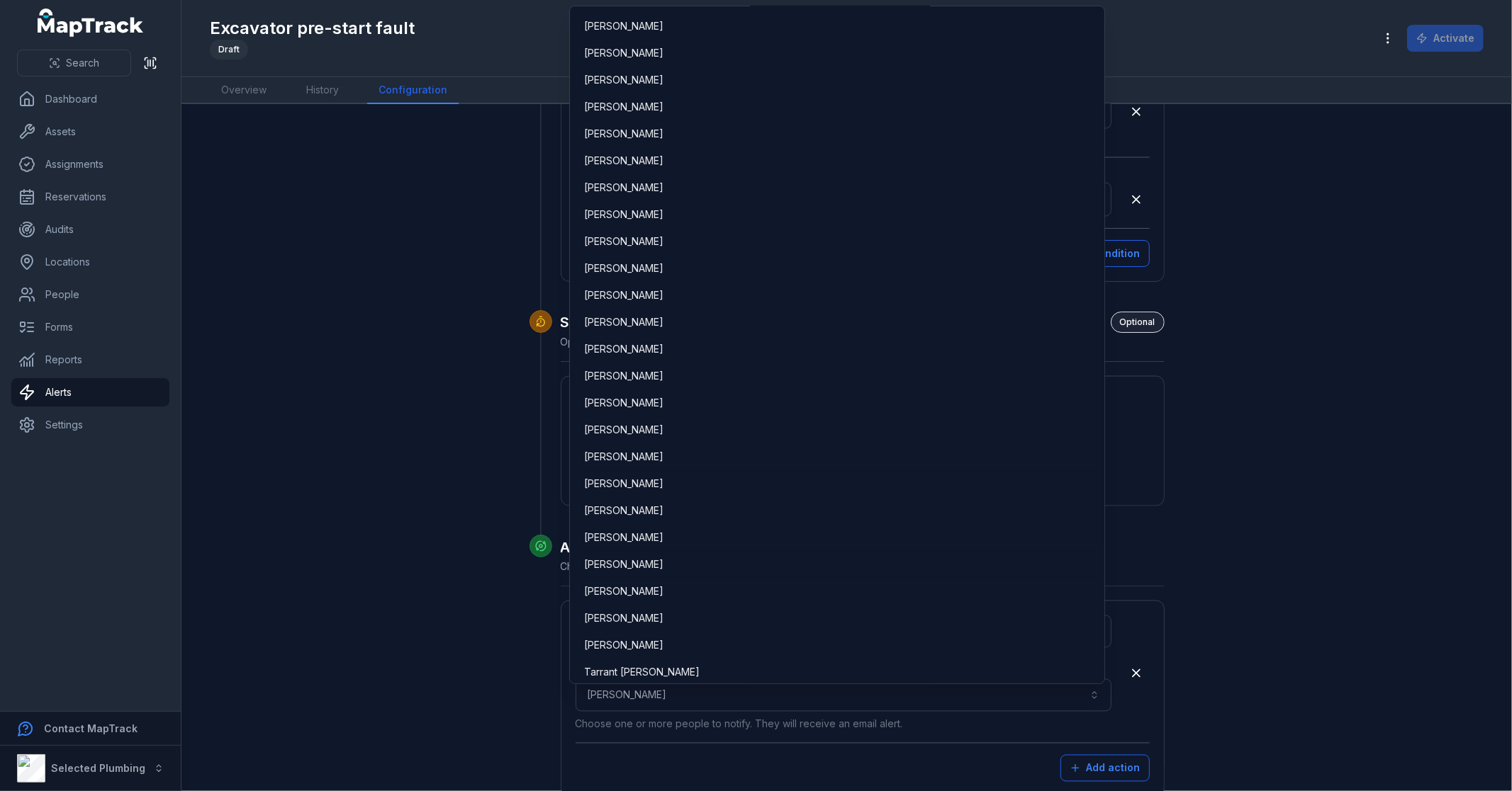
scroll to position [1342, 0]
click at [662, 622] on div "[PERSON_NAME]" at bounding box center [837, 621] width 506 height 14
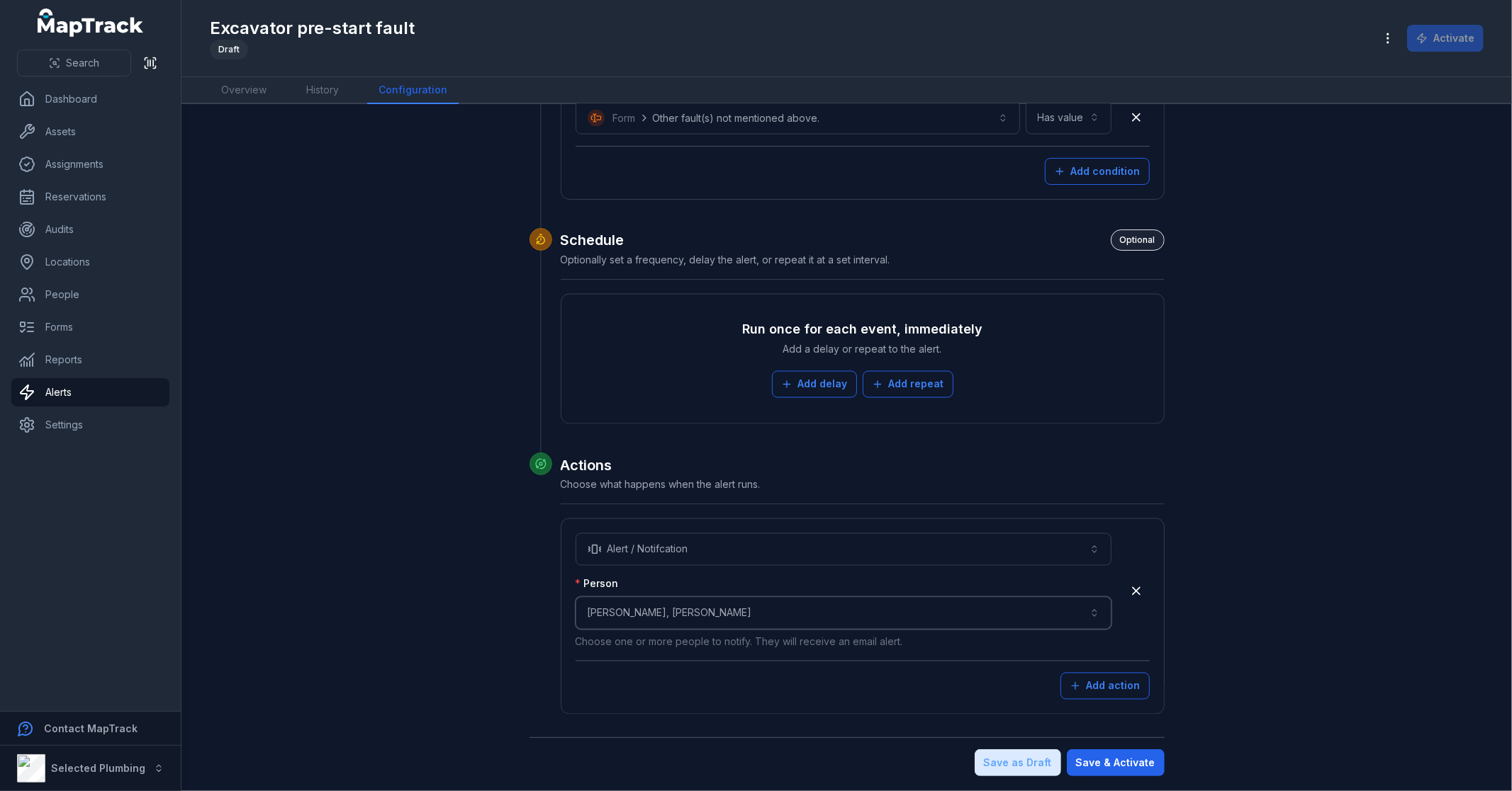
scroll to position [2076, 0]
click at [1141, 762] on button "Save & Activate" at bounding box center [1115, 761] width 98 height 27
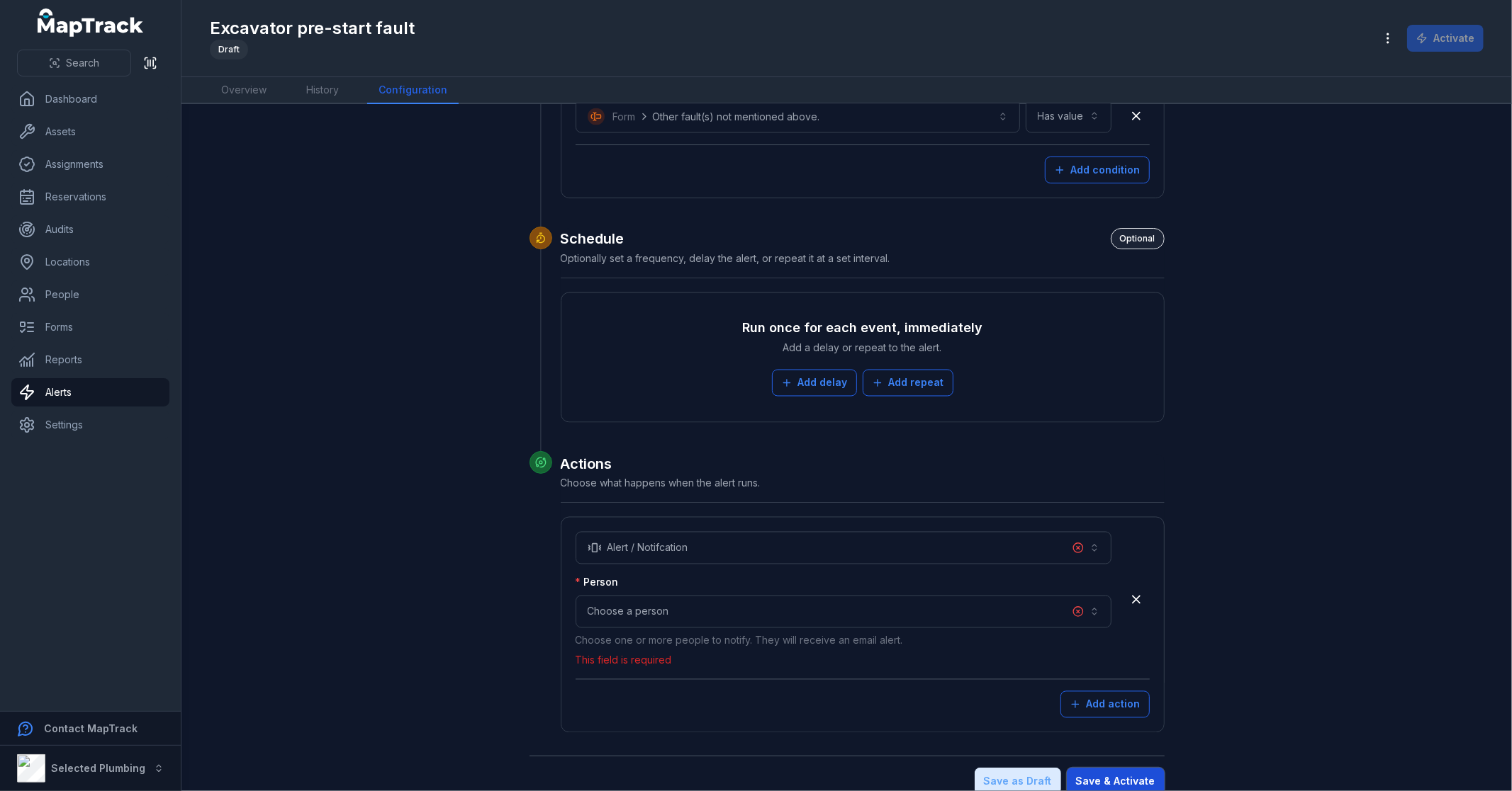
scroll to position [2095, 0]
